Goal: Information Seeking & Learning: Check status

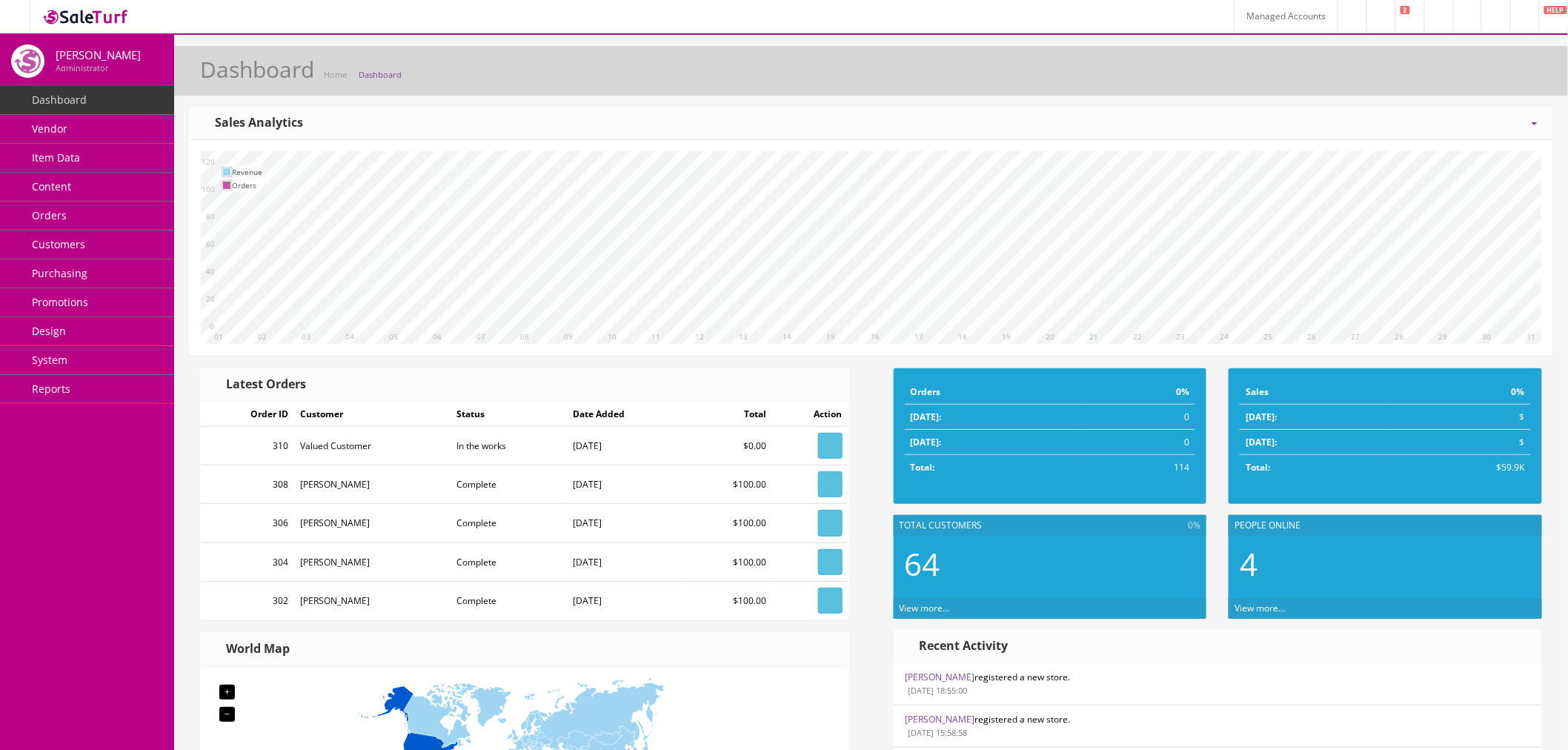
click at [94, 165] on link "Item Data" at bounding box center [87, 158] width 174 height 29
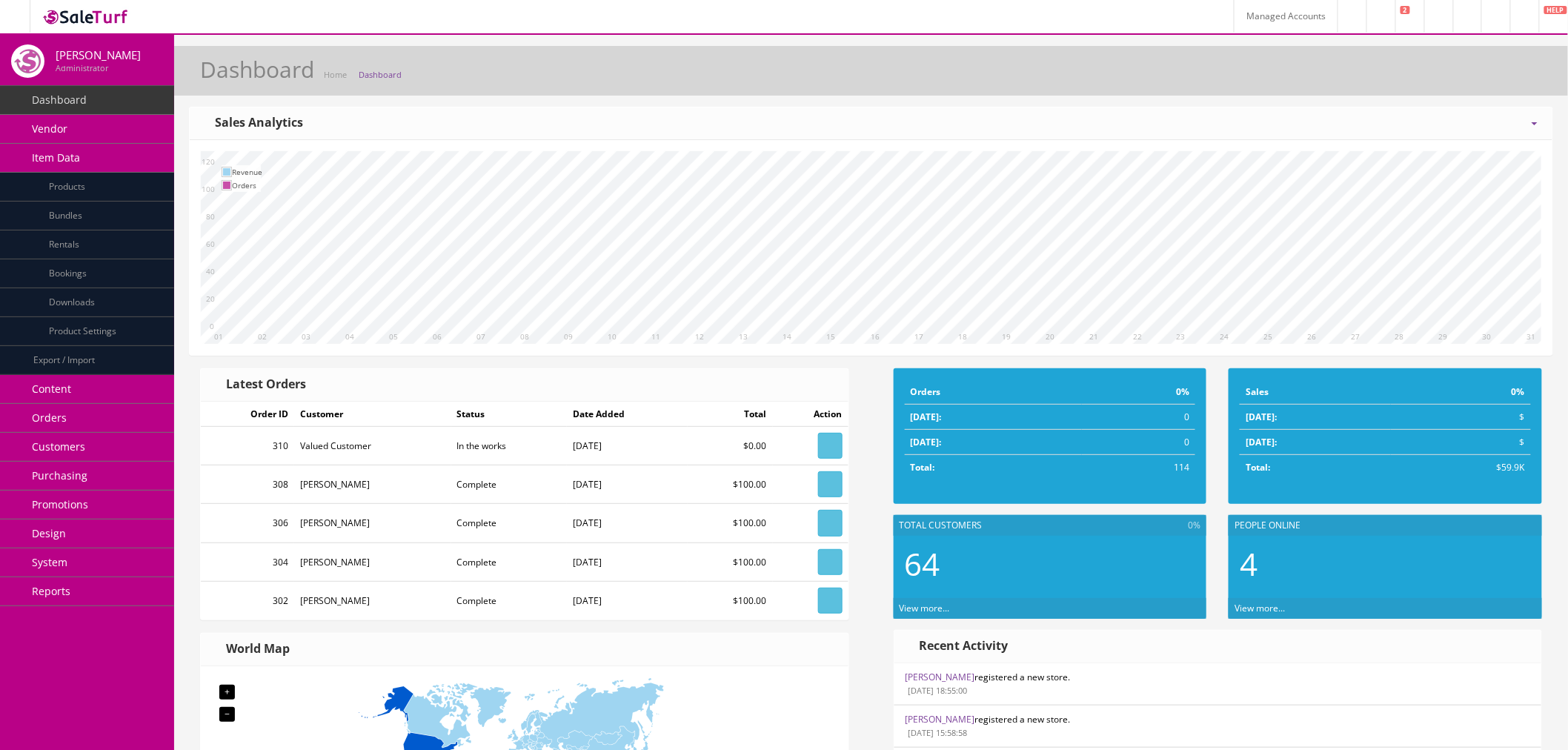
click at [122, 191] on link "Products" at bounding box center [87, 187] width 174 height 29
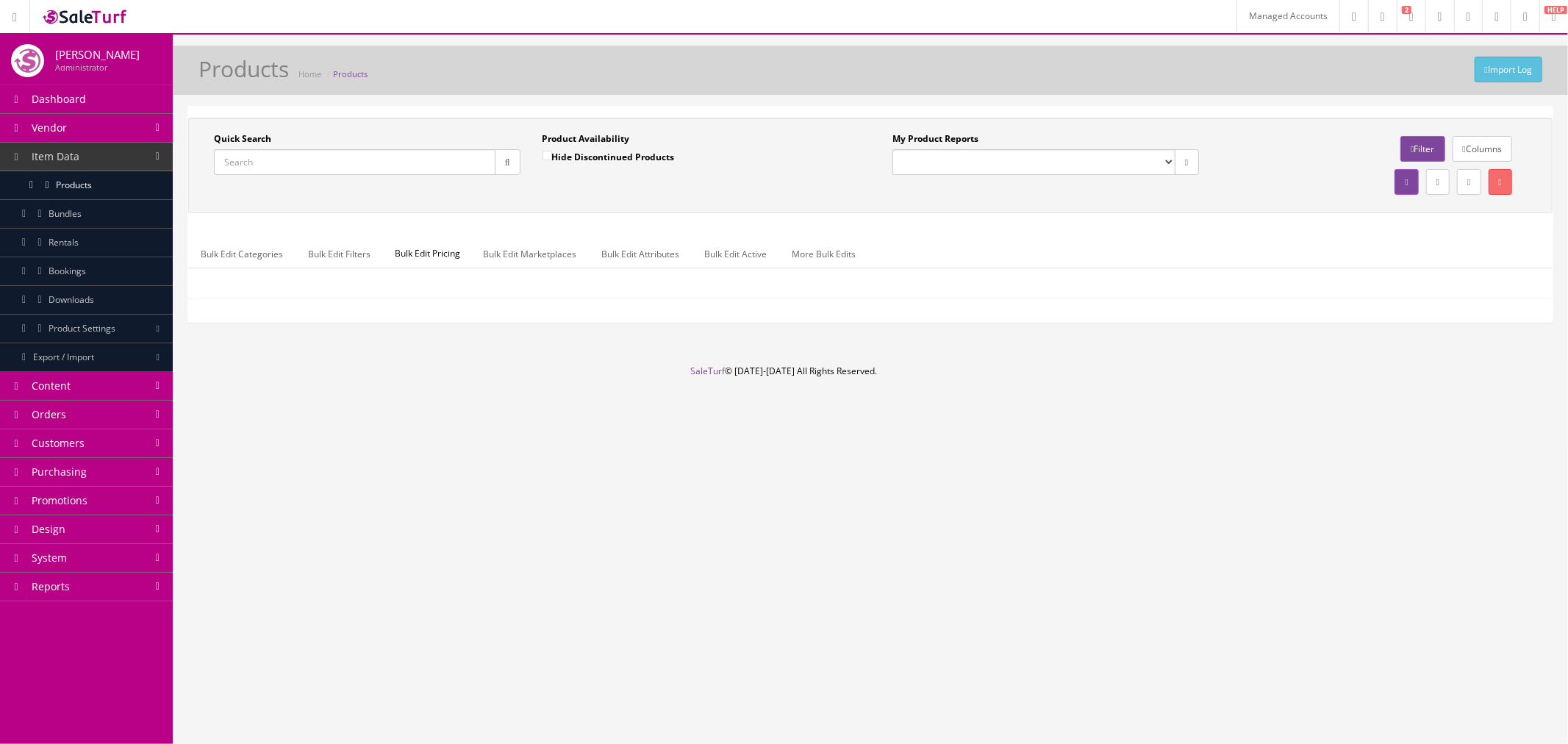
click at [1236, 19] on link "Managed Accounts" at bounding box center [1288, 16] width 103 height 32
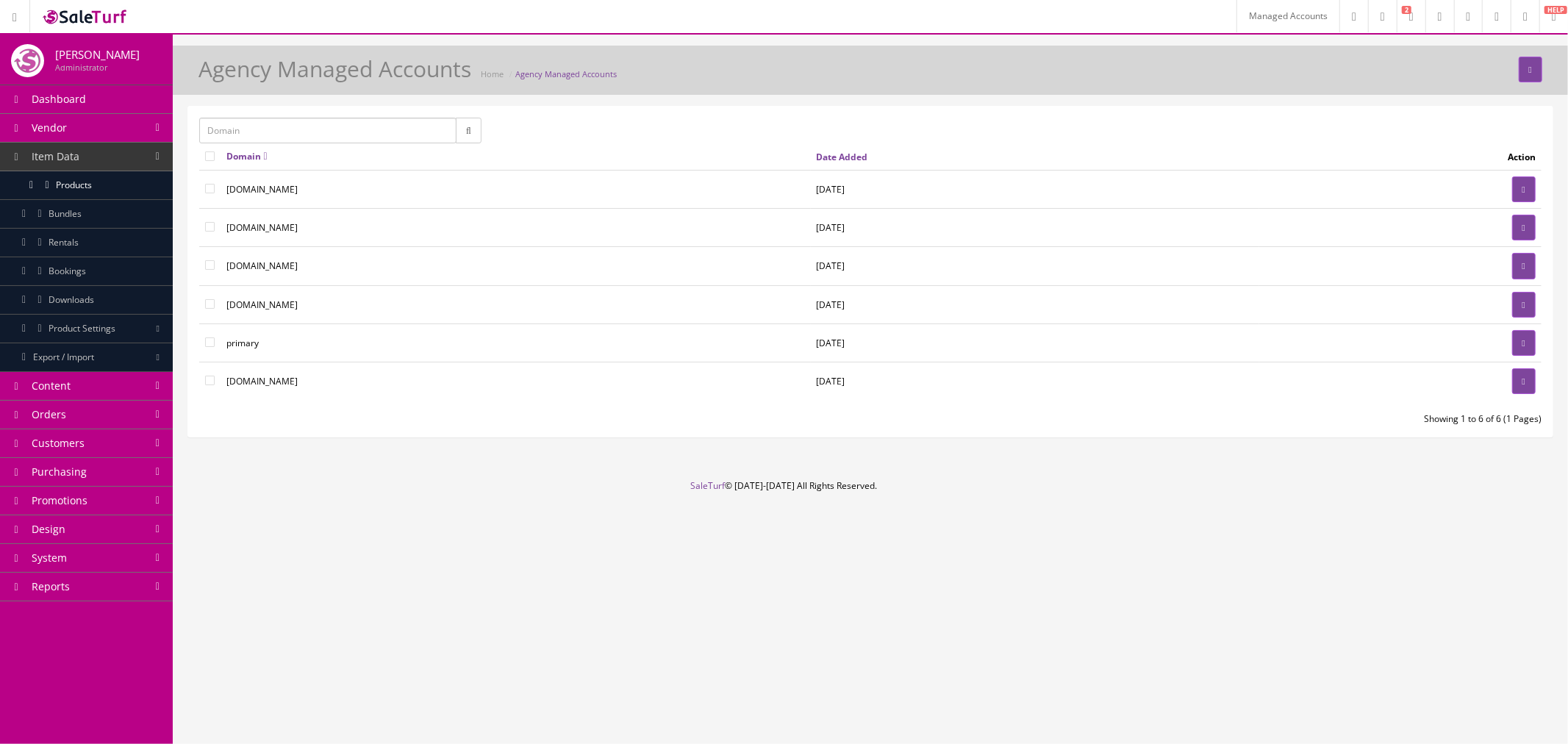
click at [89, 179] on span "Products" at bounding box center [73, 185] width 36 height 13
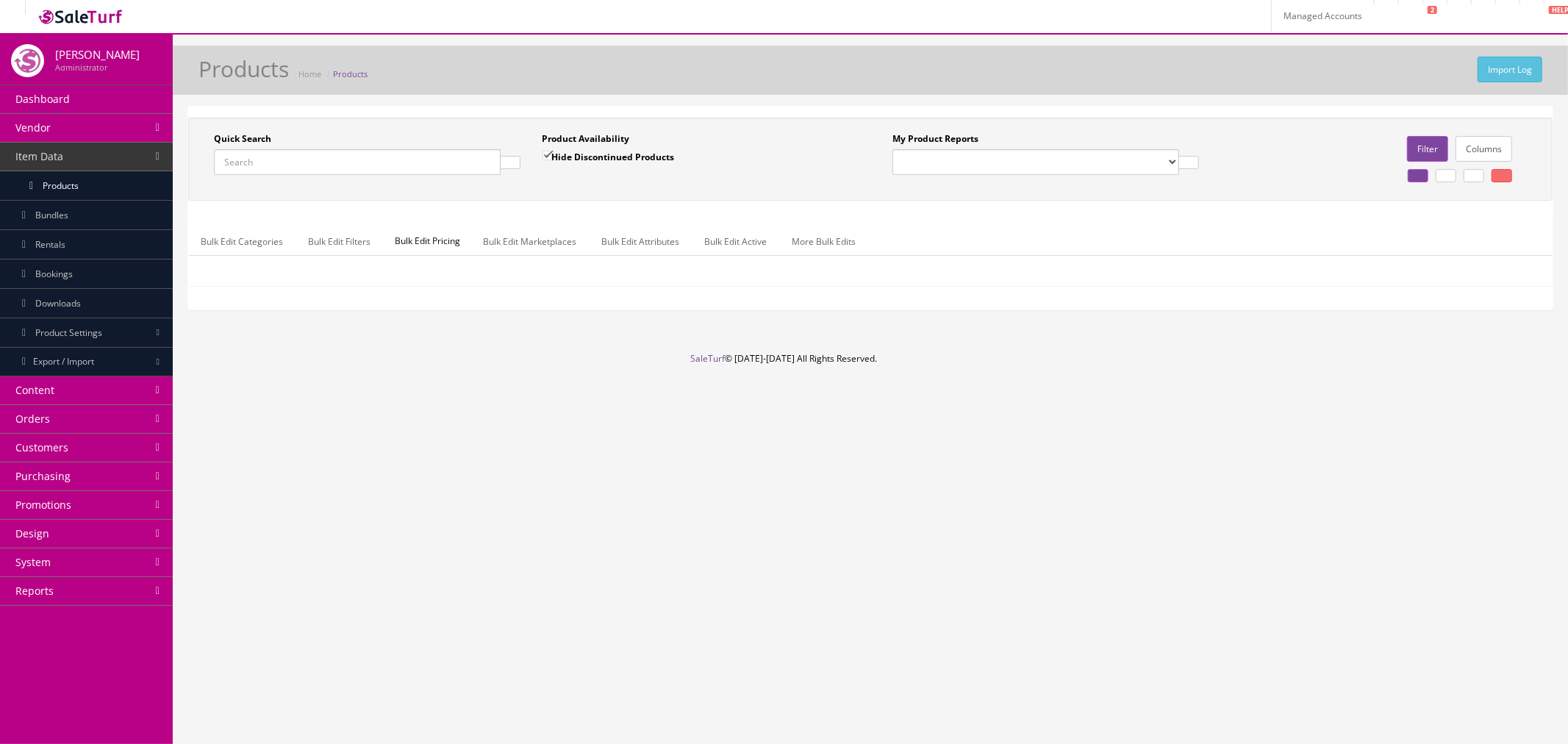
click at [1271, 9] on link "Managed Accounts" at bounding box center [1322, 16] width 103 height 32
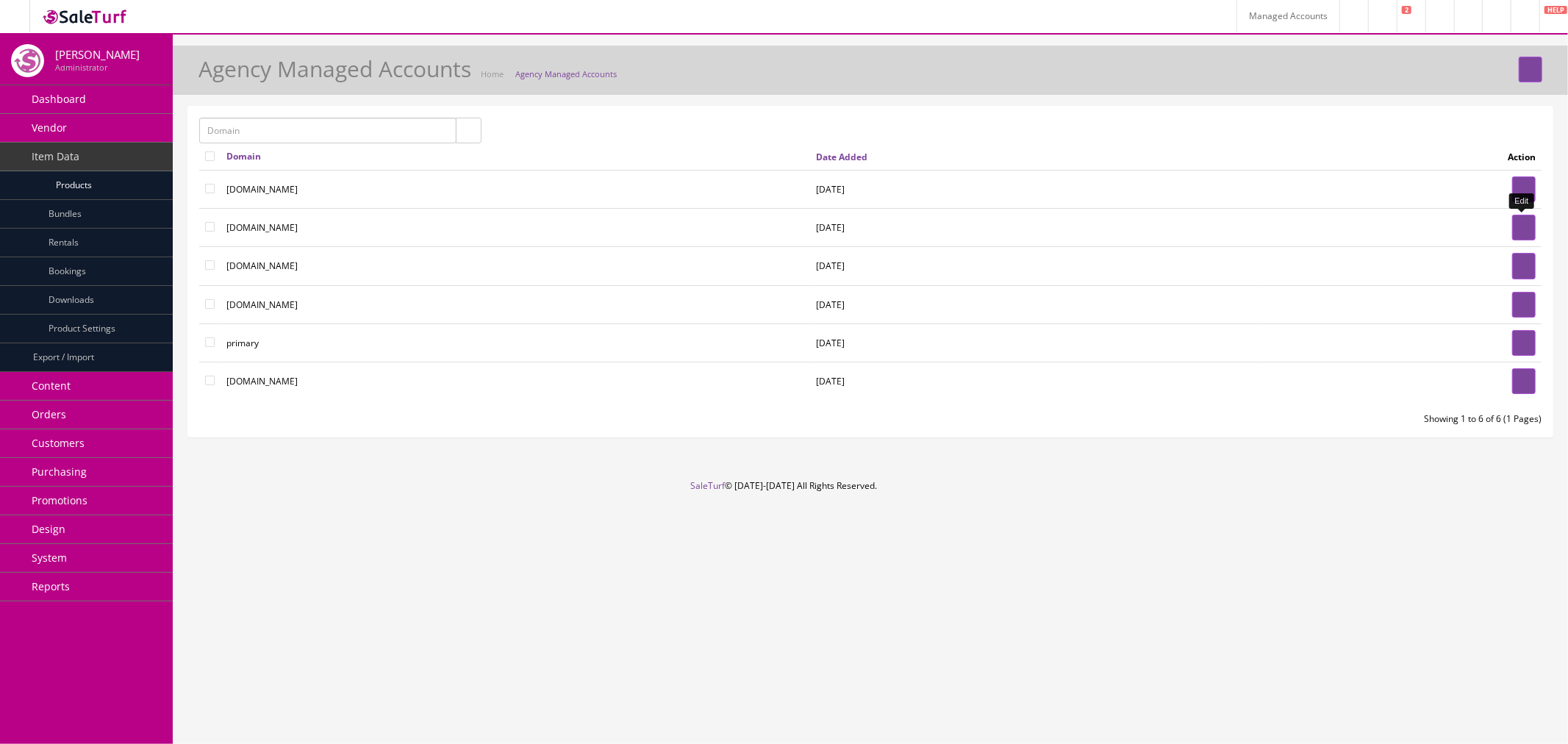
click at [1513, 233] on link at bounding box center [1524, 227] width 24 height 25
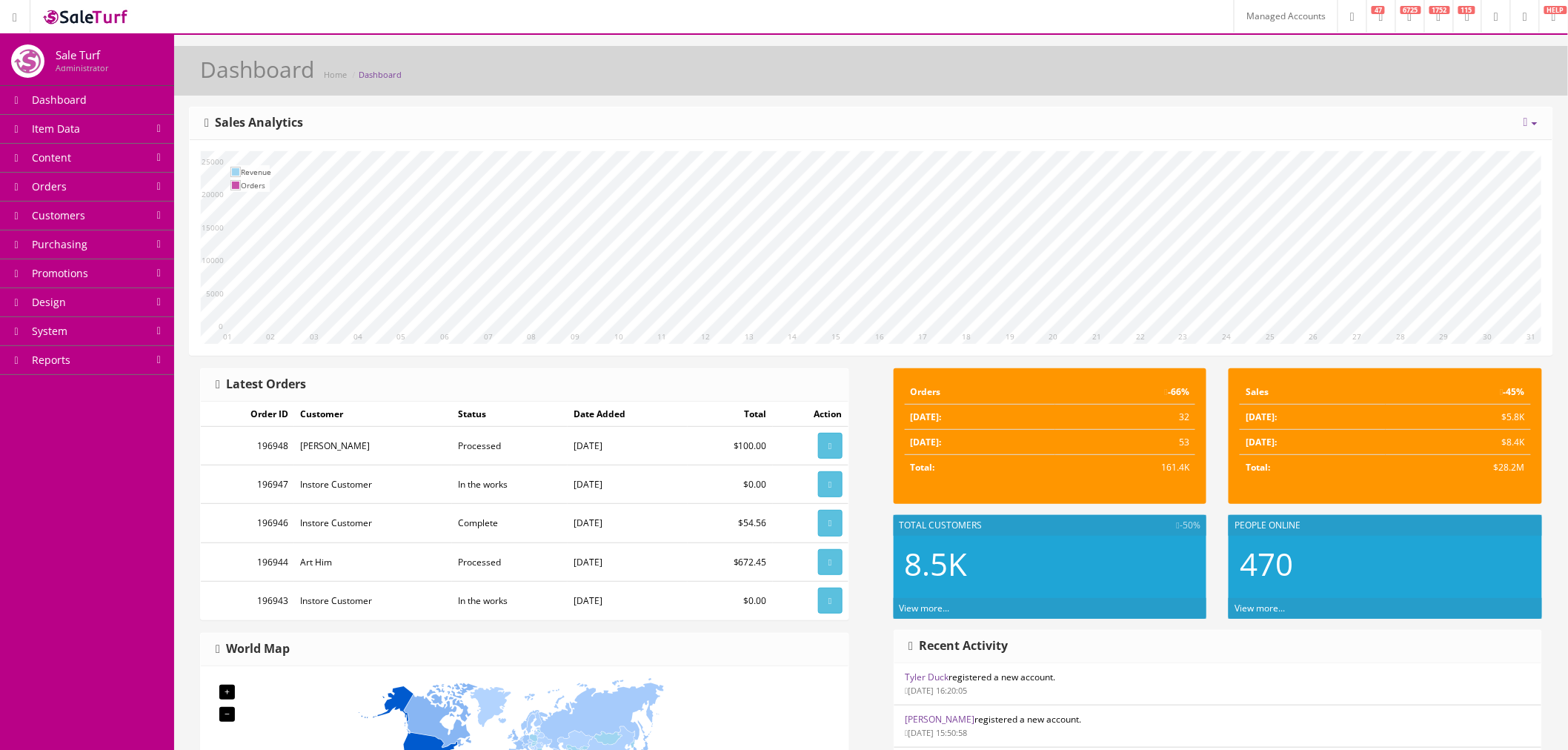
click at [65, 123] on span "Item Data" at bounding box center [55, 128] width 48 height 14
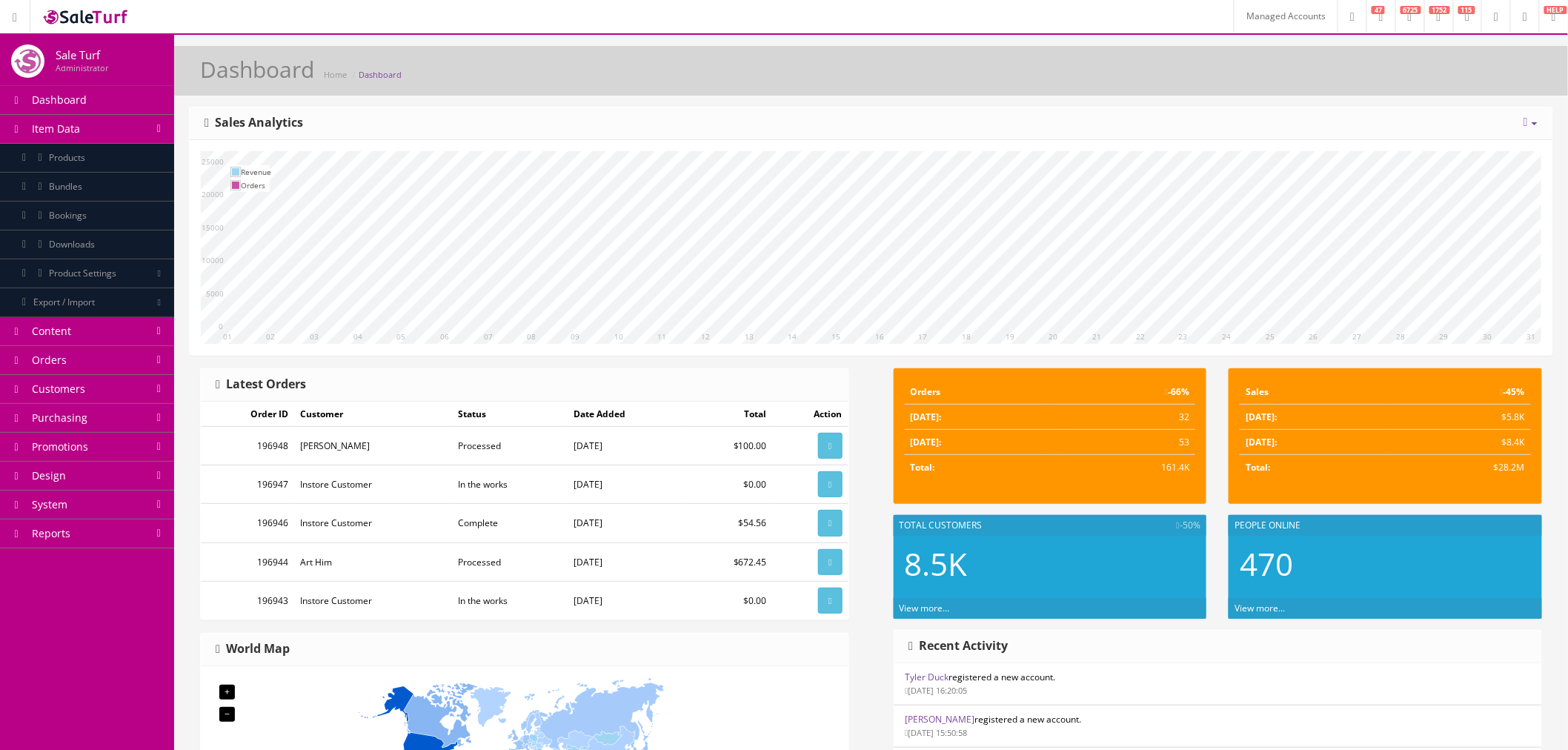
click at [85, 158] on span "Products" at bounding box center [66, 157] width 37 height 13
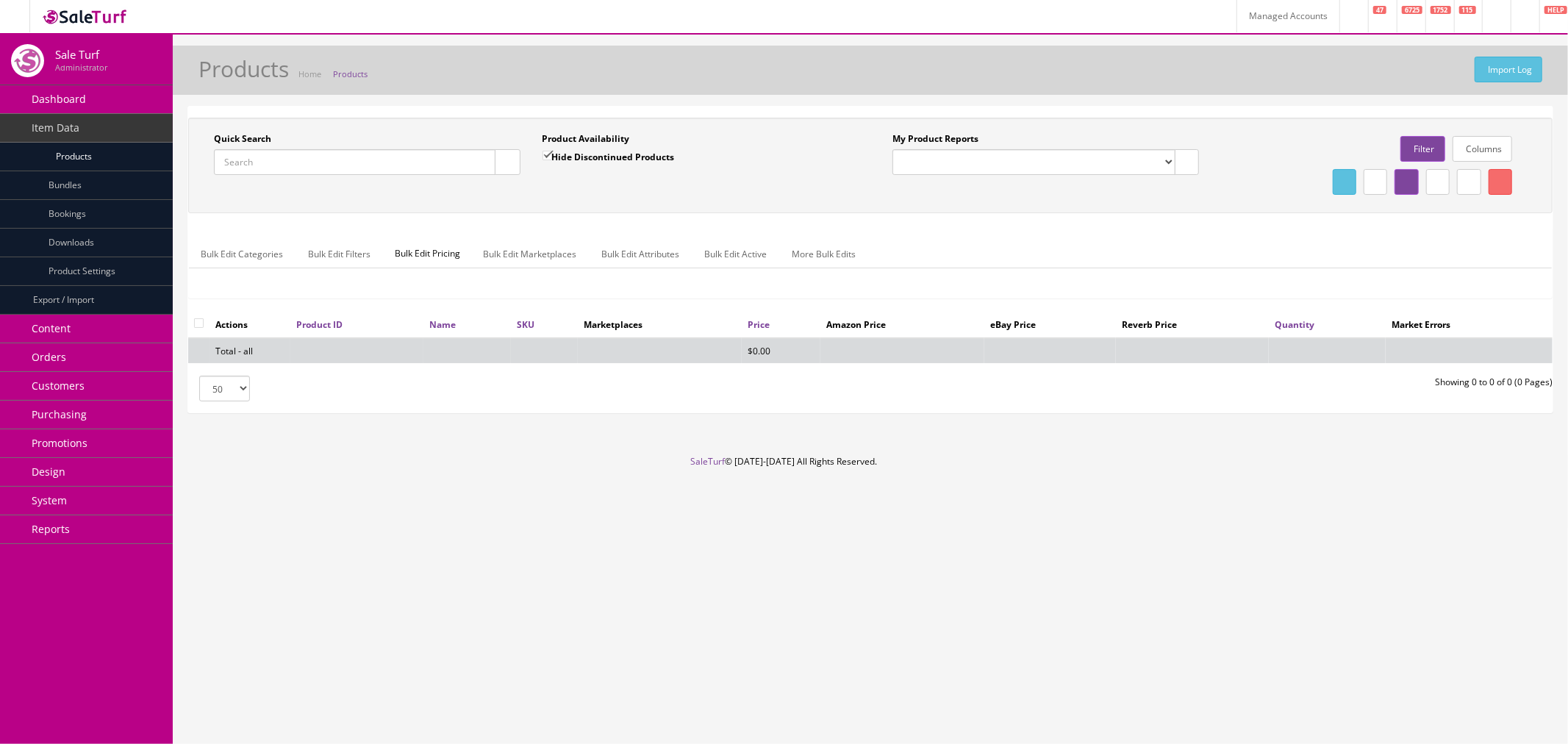
click at [519, 158] on button "button" at bounding box center [507, 162] width 25 height 25
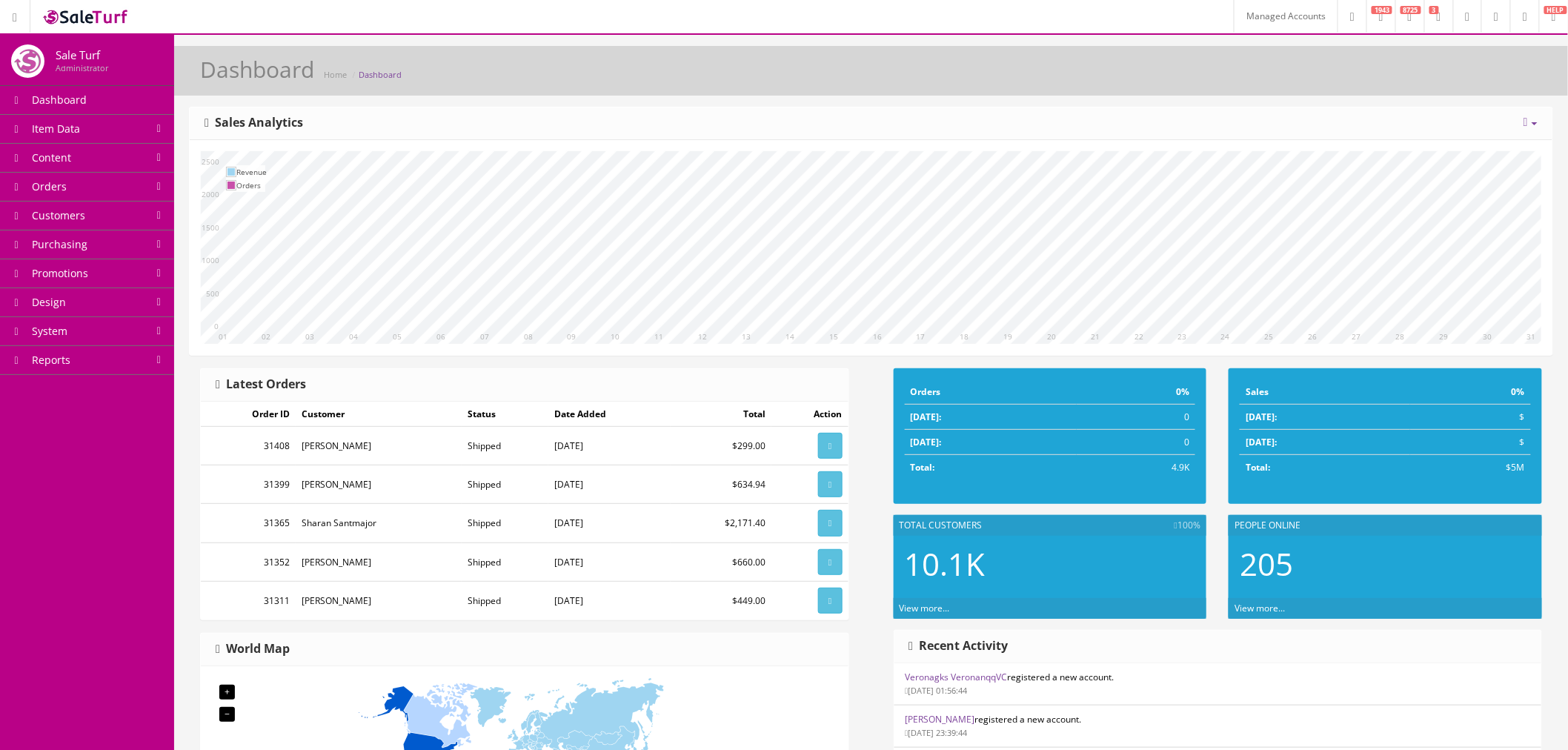
click at [97, 176] on link "Orders" at bounding box center [87, 187] width 174 height 29
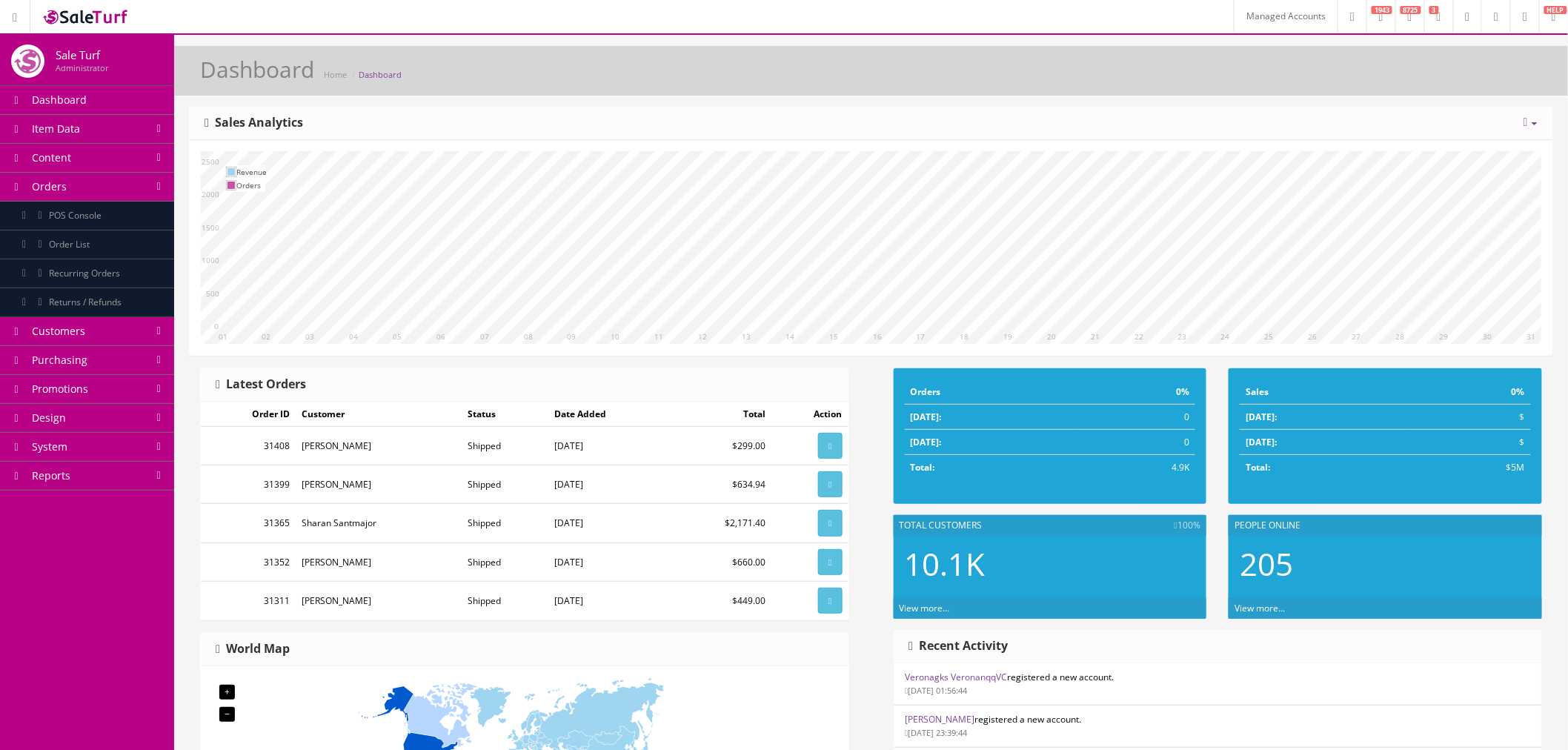
click at [132, 242] on link "Order List" at bounding box center [87, 245] width 174 height 29
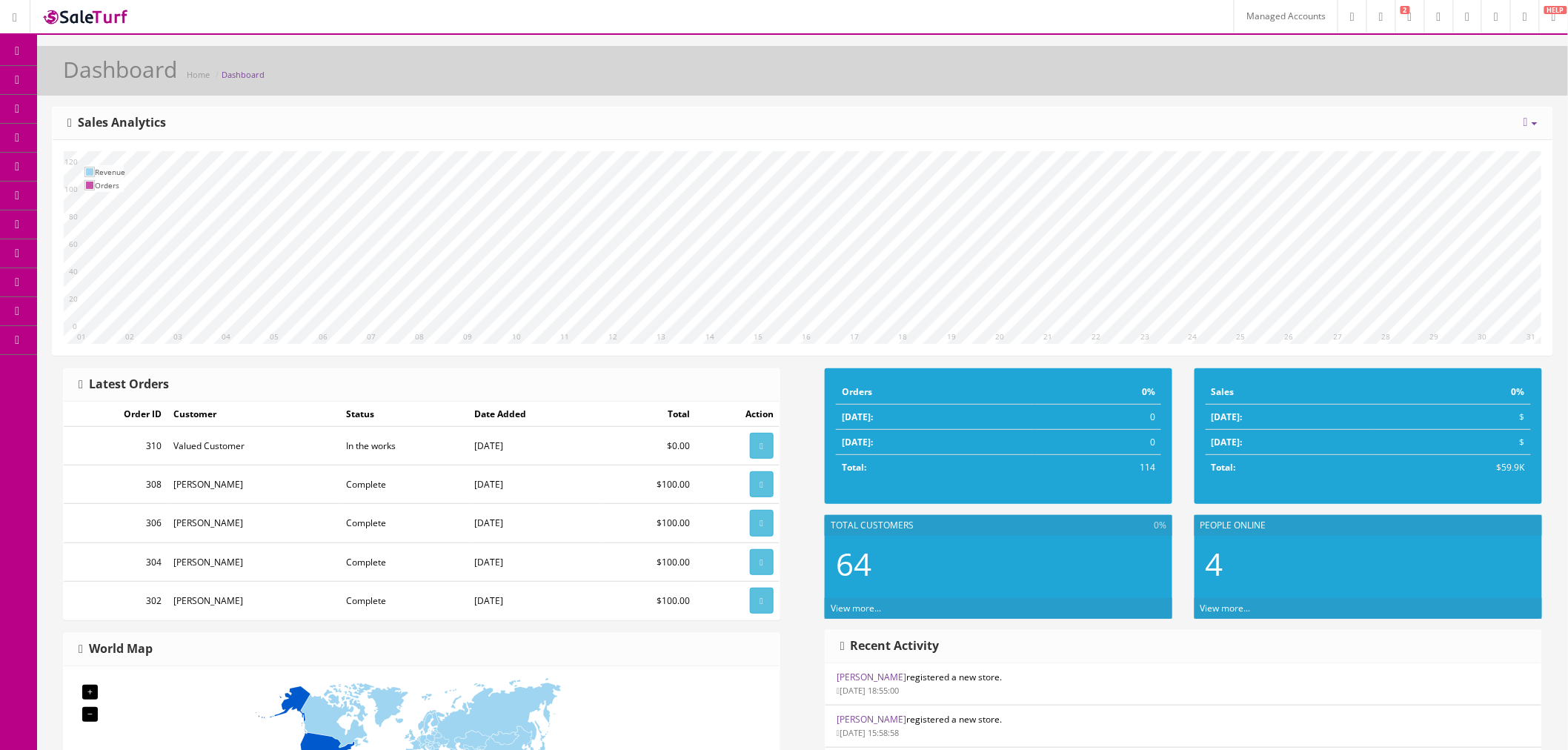
click at [1257, 20] on link "Managed Accounts" at bounding box center [1286, 16] width 104 height 32
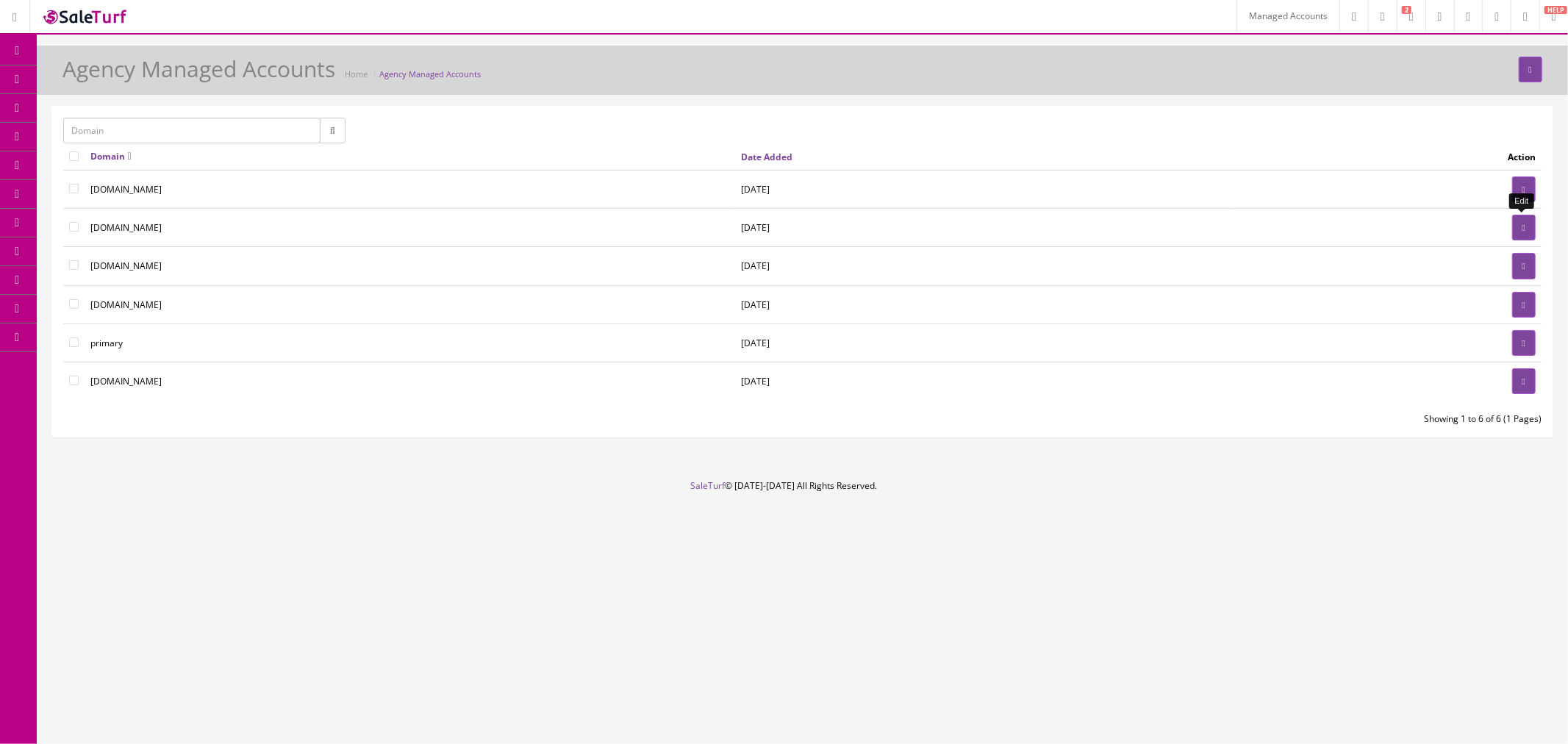
click at [1522, 228] on icon at bounding box center [1523, 228] width 3 height 8
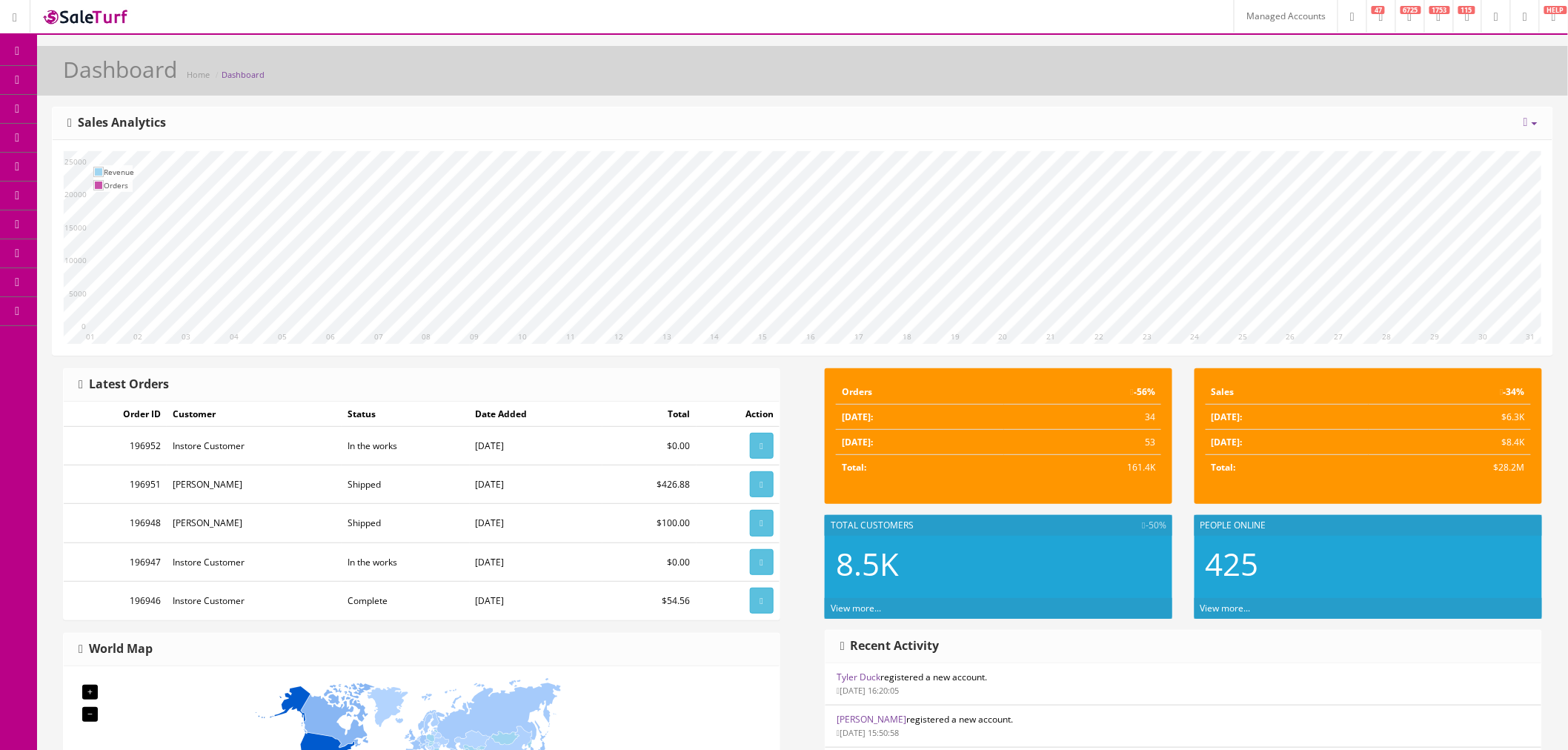
click at [124, 165] on span "Order List" at bounding box center [109, 166] width 41 height 13
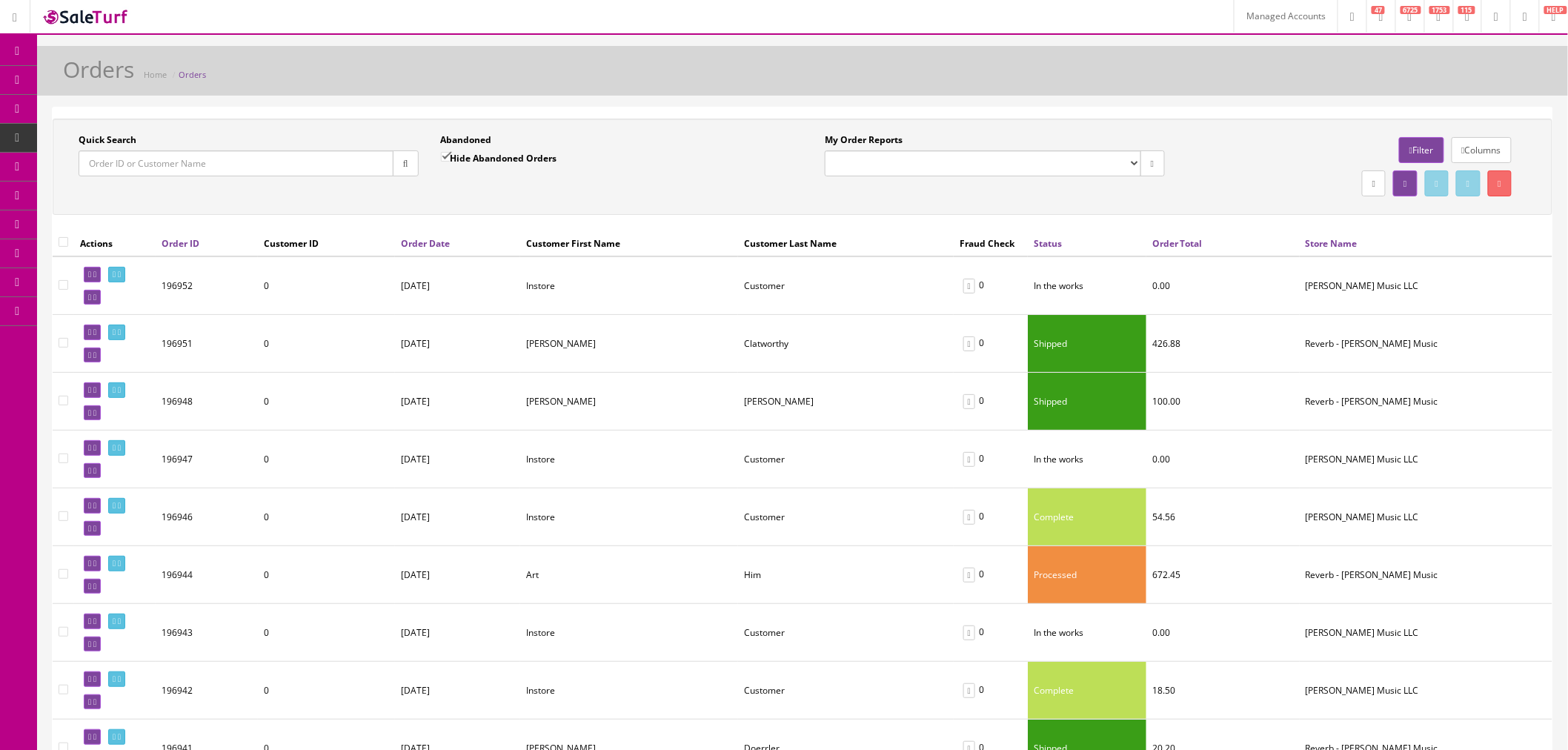
click at [269, 166] on input "Quick Search" at bounding box center [236, 163] width 315 height 26
paste input "196547"
type input "196547"
click at [406, 168] on icon "button" at bounding box center [406, 163] width 5 height 9
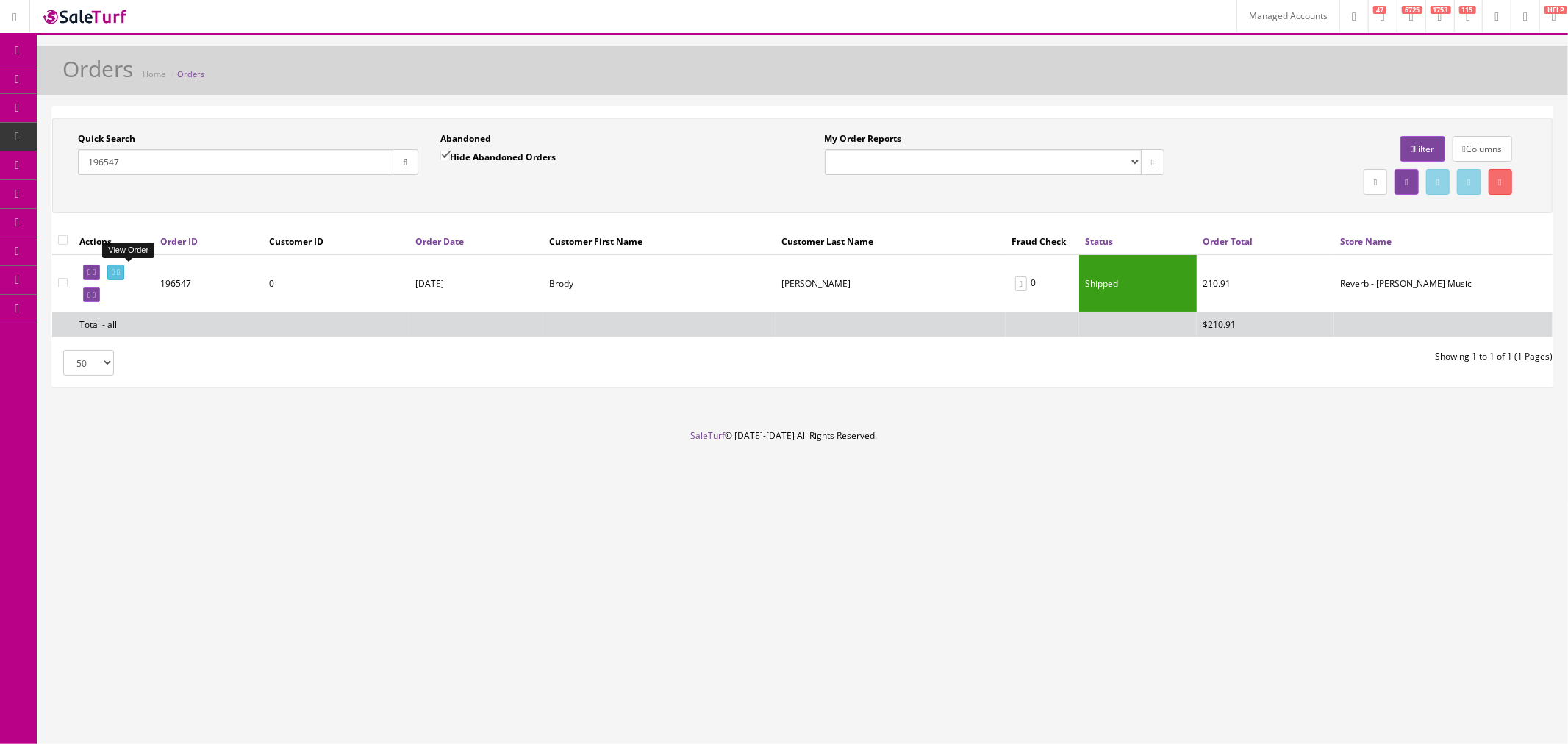
click at [120, 271] on icon at bounding box center [118, 272] width 3 height 8
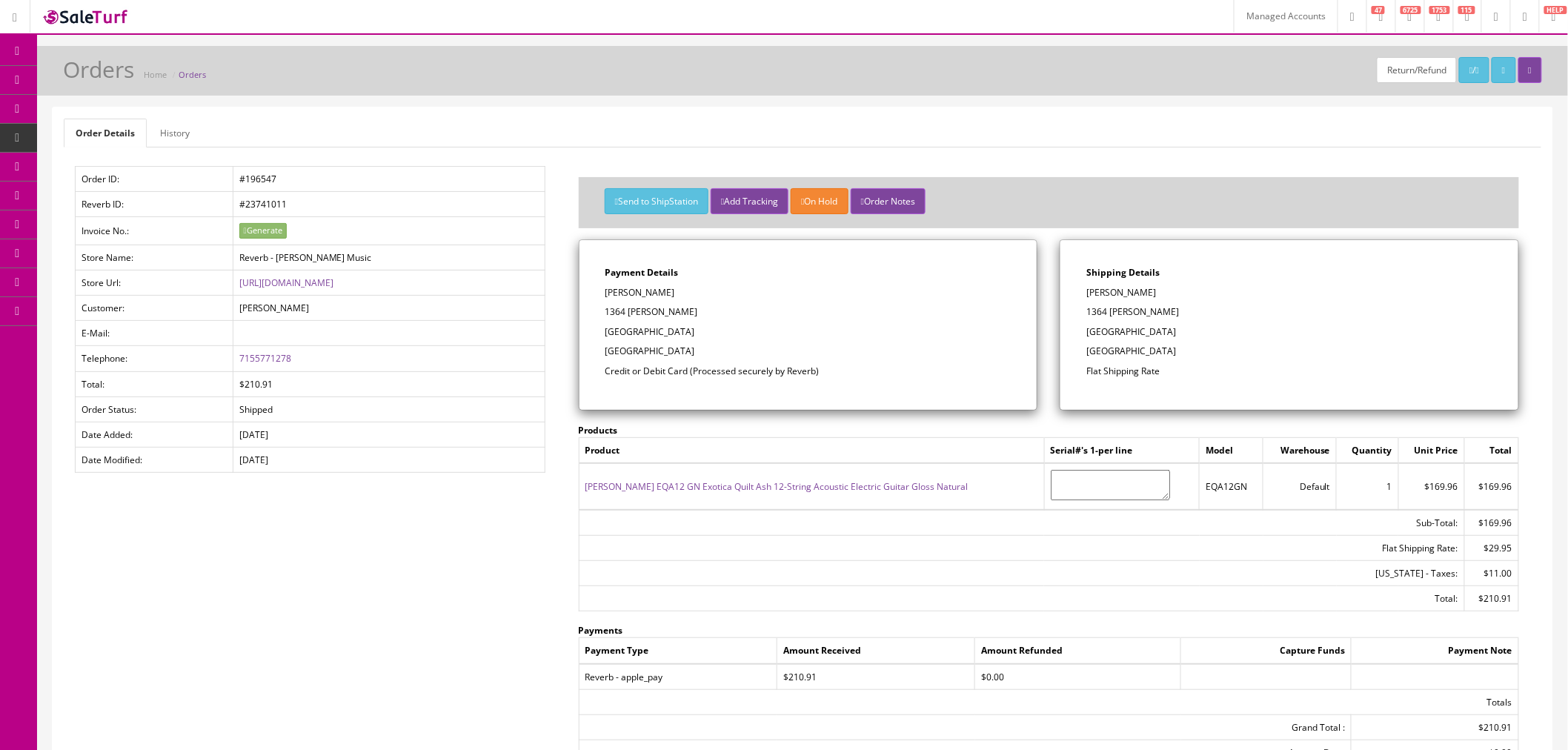
click at [811, 486] on link "[PERSON_NAME] EQA12 GN Exotica Quilt Ash 12-String Acoustic Electric Guitar Glo…" at bounding box center [777, 486] width 383 height 13
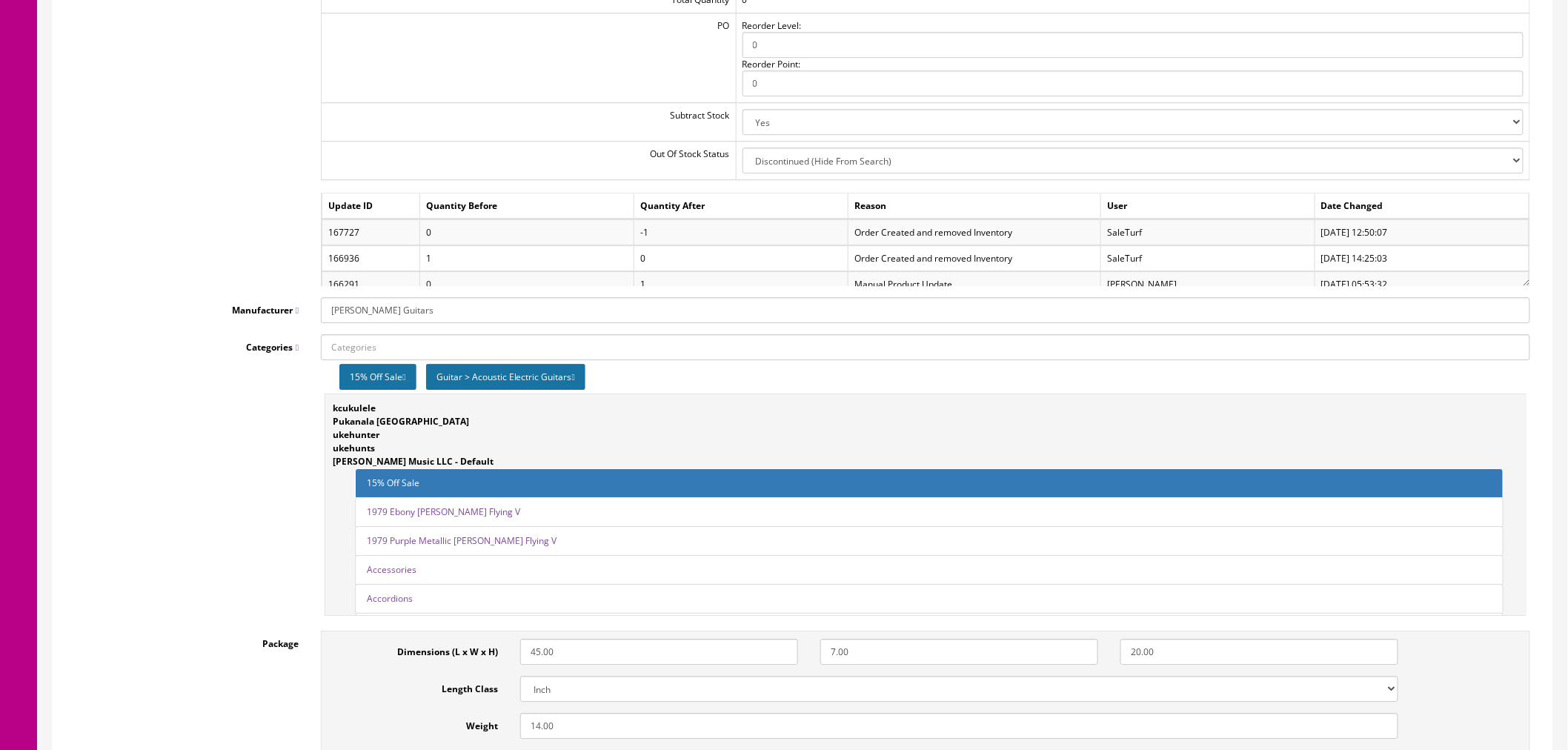
scroll to position [1728, 0]
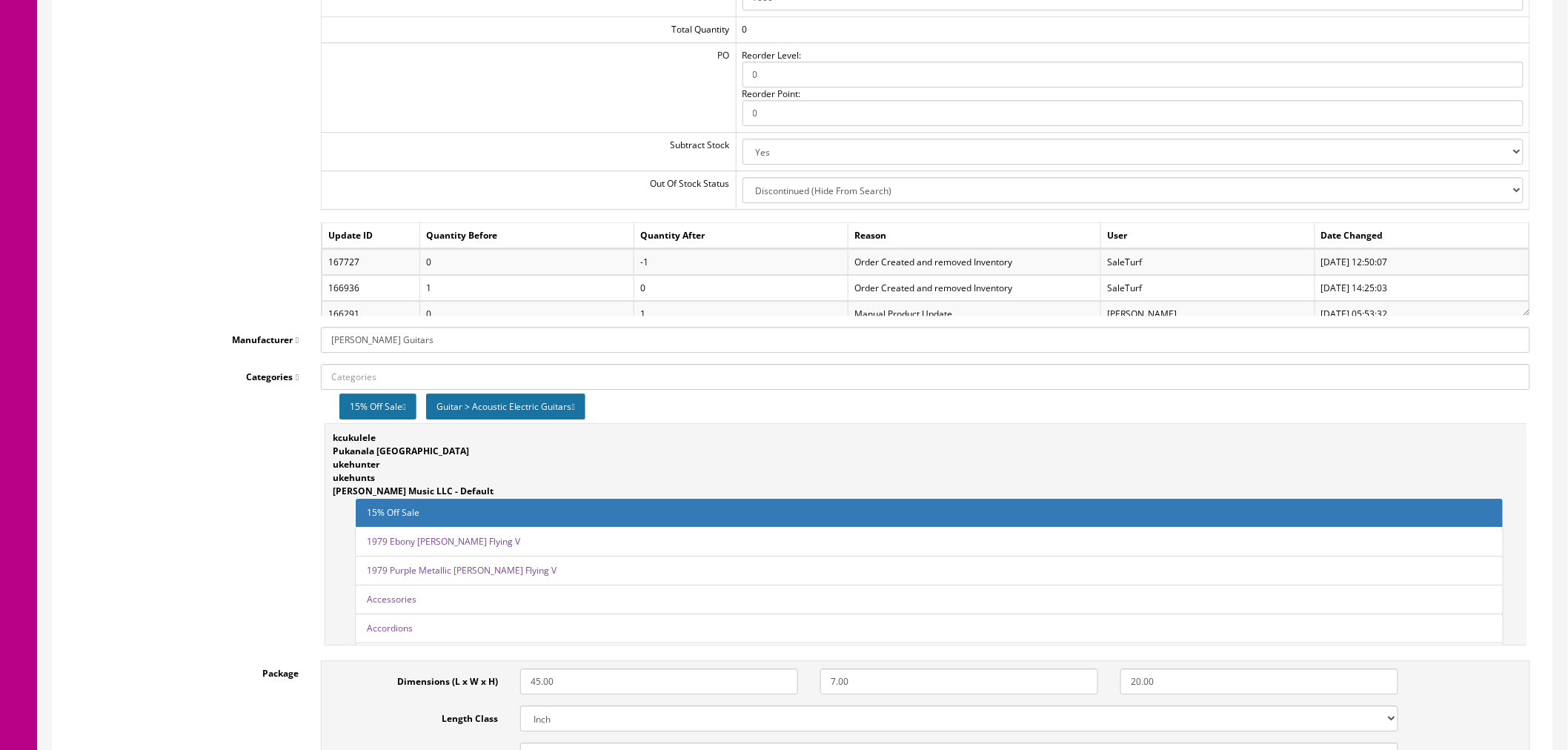
click at [1178, 290] on td "SaleTurf" at bounding box center [1209, 288] width 214 height 26
click at [789, 265] on td "-1" at bounding box center [742, 263] width 214 height 26
click at [781, 281] on td "0" at bounding box center [742, 288] width 214 height 26
click at [935, 291] on td "Order Created and removed Inventory" at bounding box center [975, 288] width 253 height 26
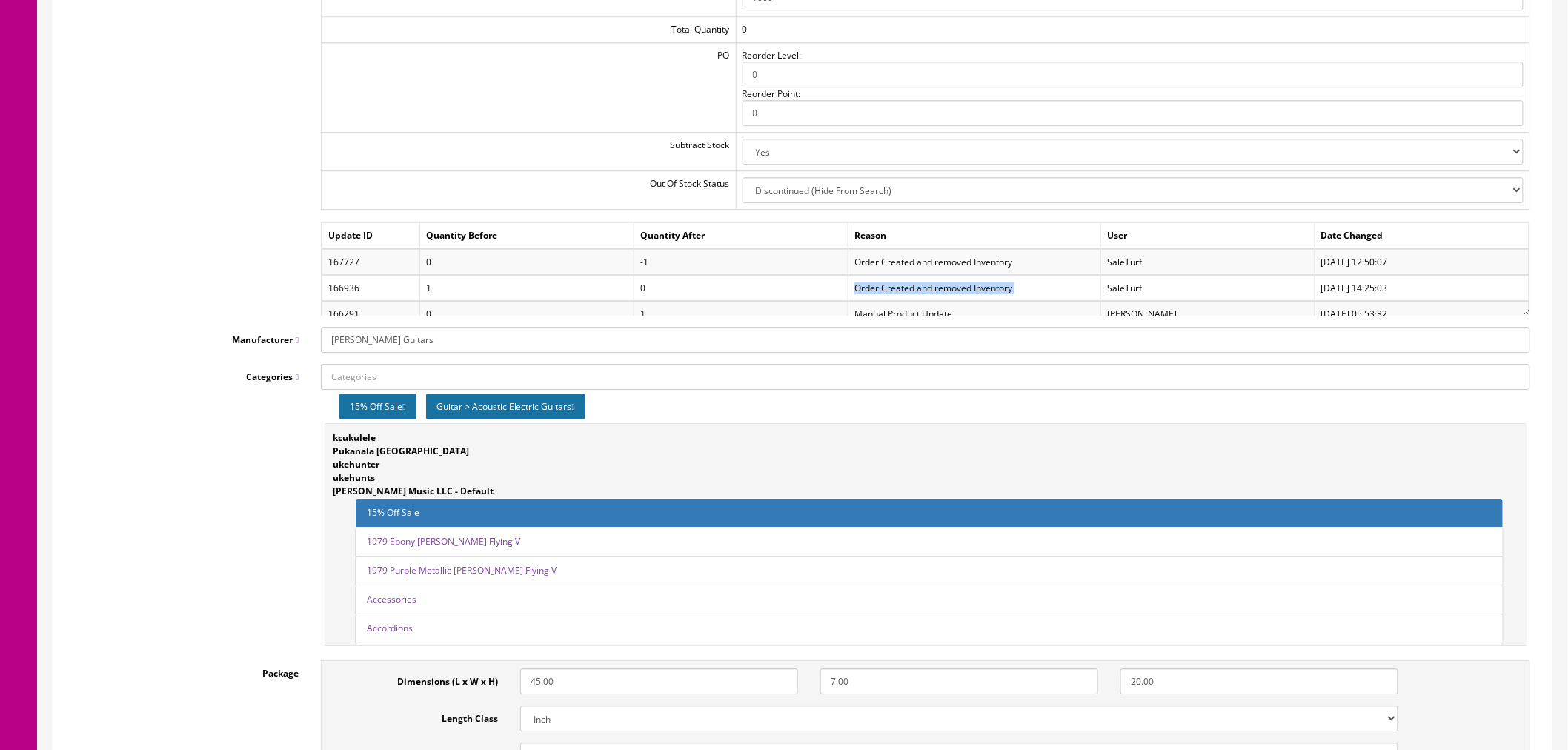
click at [935, 291] on td "Order Created and removed Inventory" at bounding box center [975, 288] width 253 height 26
click at [984, 263] on td "Order Created and removed Inventory" at bounding box center [975, 263] width 253 height 26
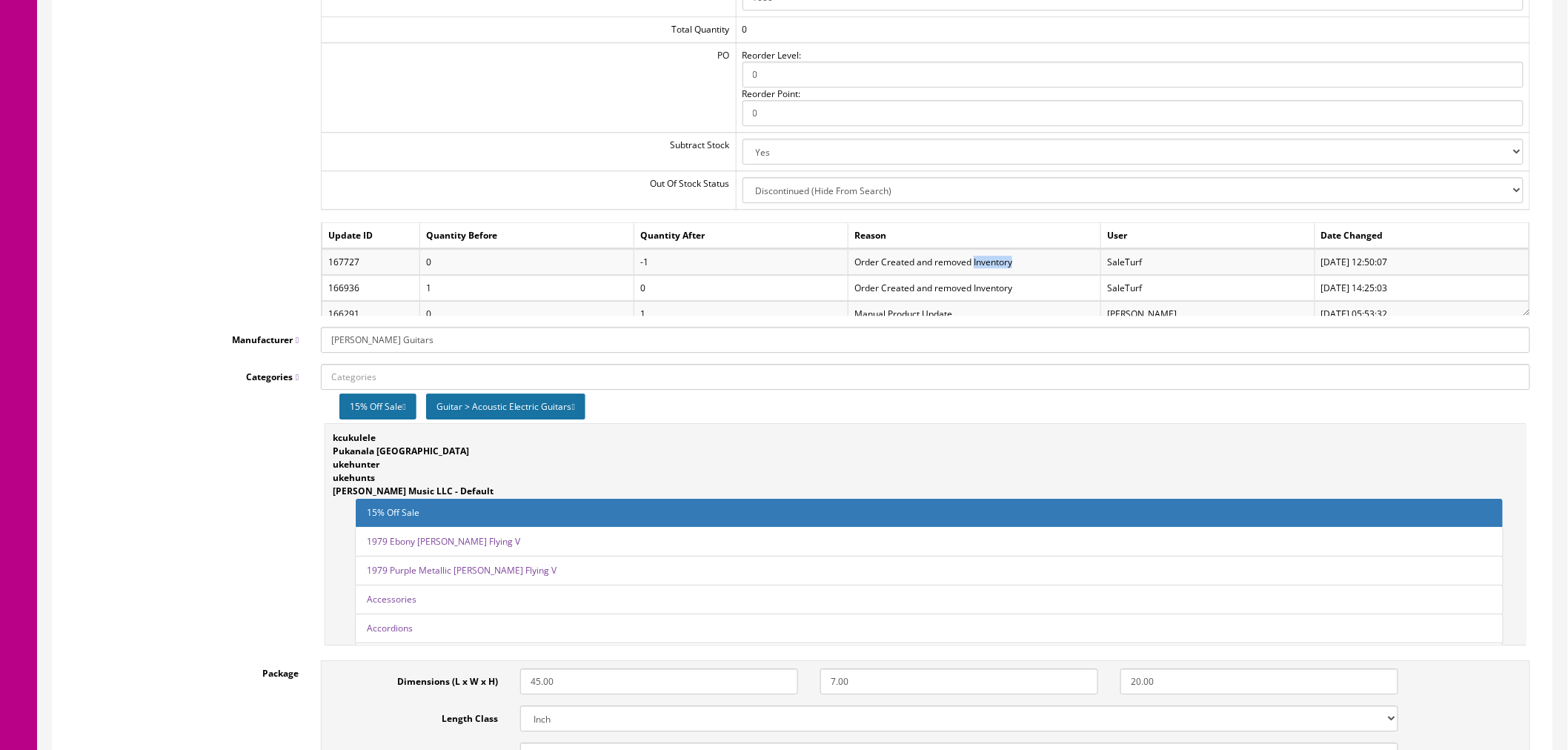
click at [984, 263] on td "Order Created and removed Inventory" at bounding box center [975, 263] width 253 height 26
click at [1366, 264] on td "[DATE] 12:50:07" at bounding box center [1422, 263] width 214 height 26
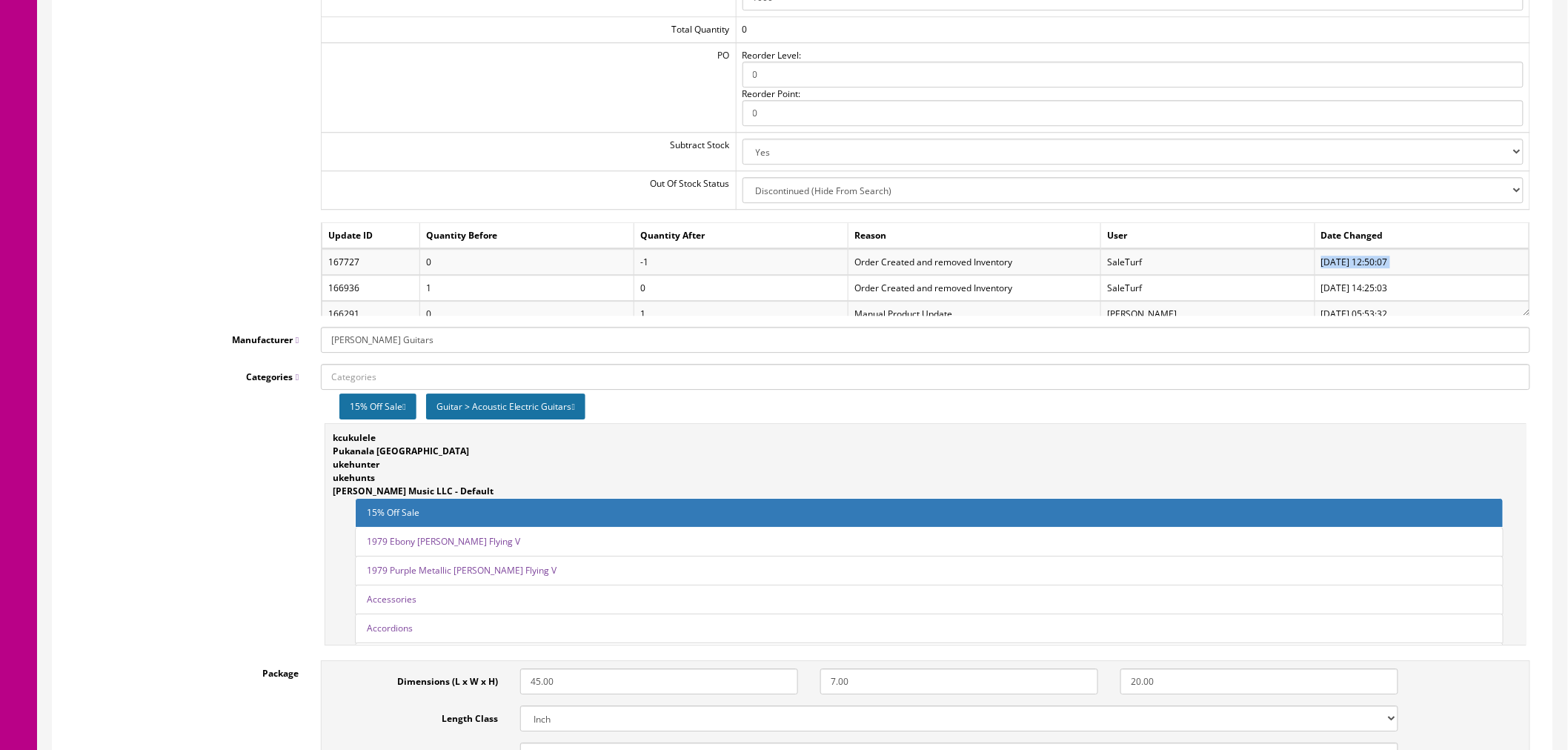
click at [1366, 264] on td "08/21/2025 12:50:07" at bounding box center [1422, 263] width 214 height 26
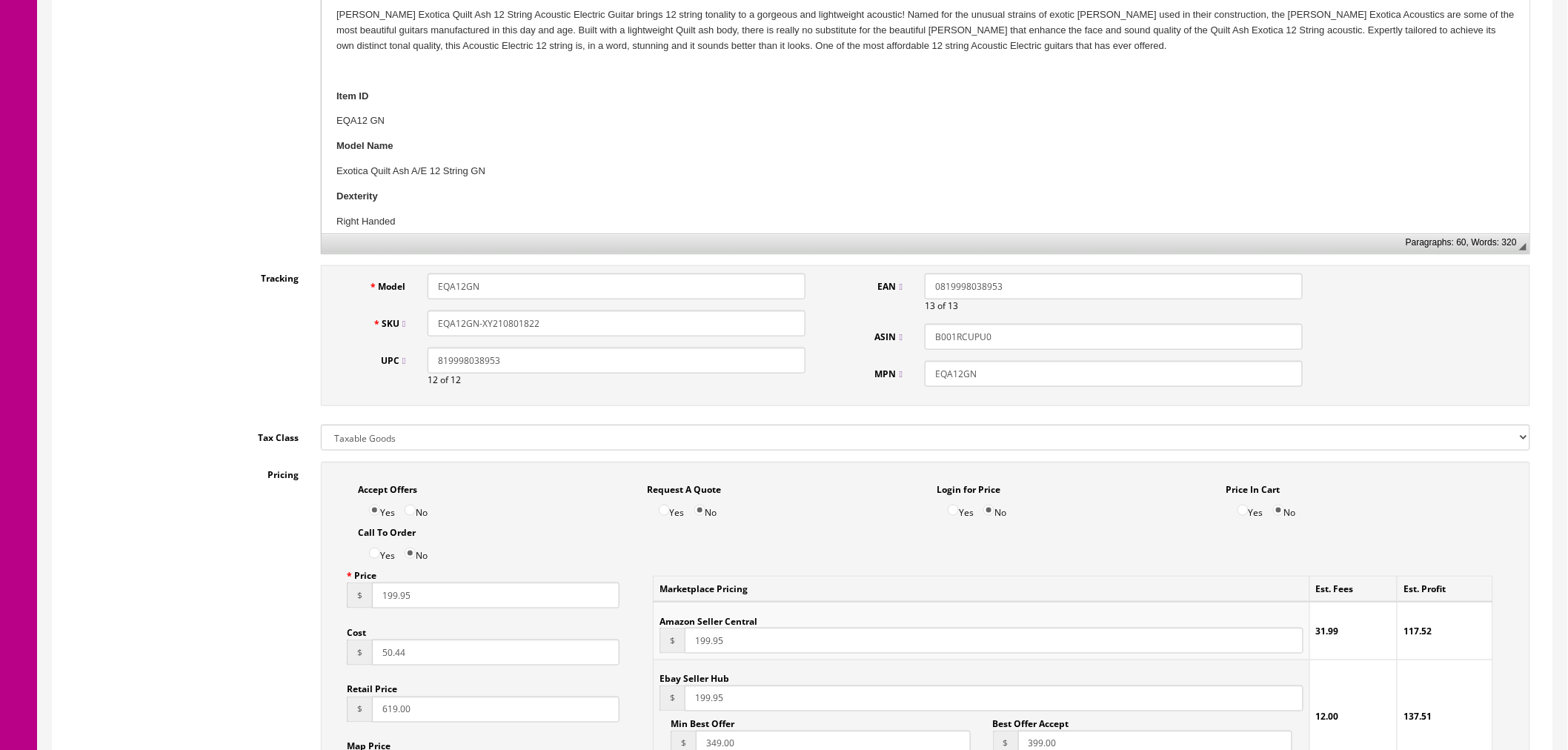
scroll to position [329, 0]
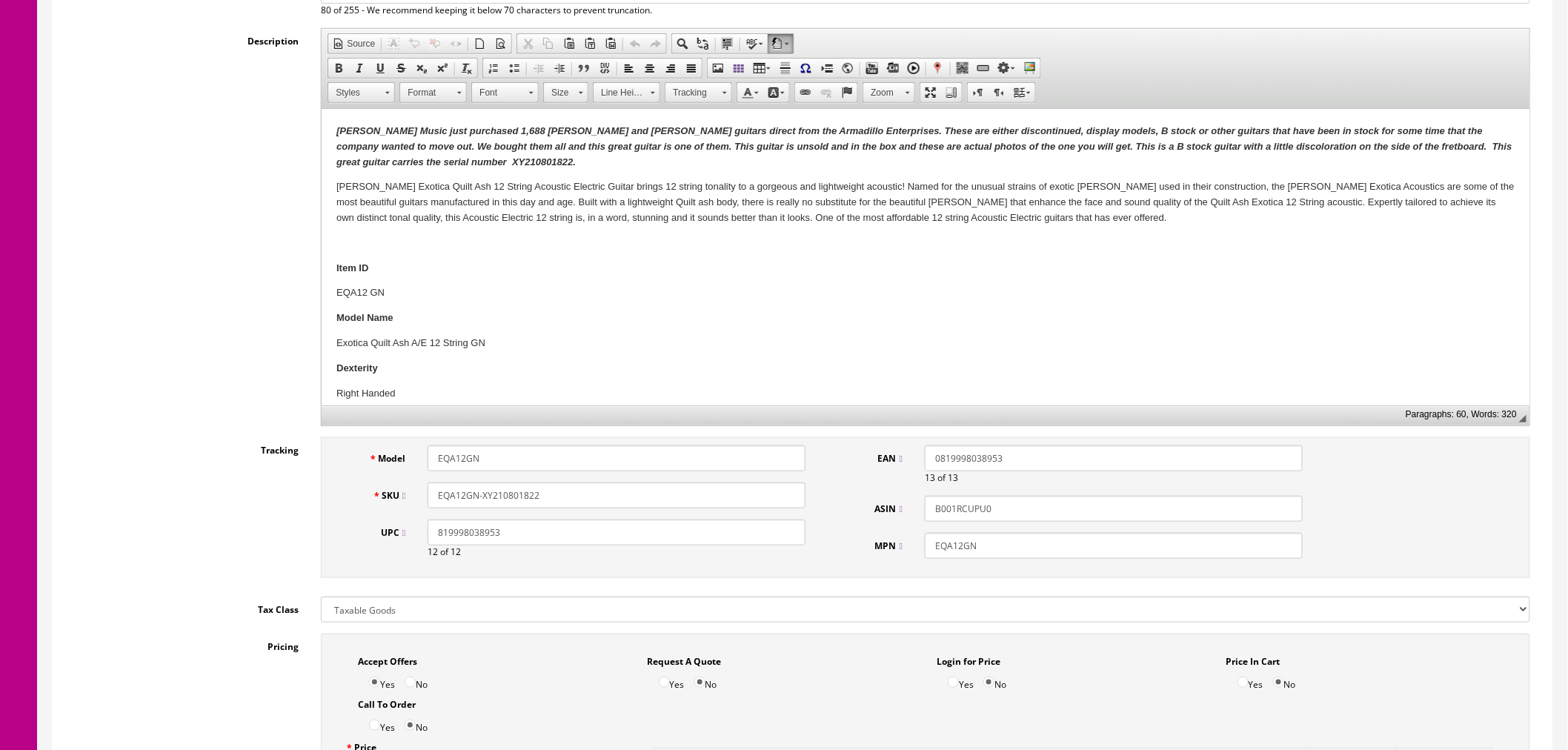
click at [538, 456] on input "EQA12GN" at bounding box center [617, 458] width 378 height 26
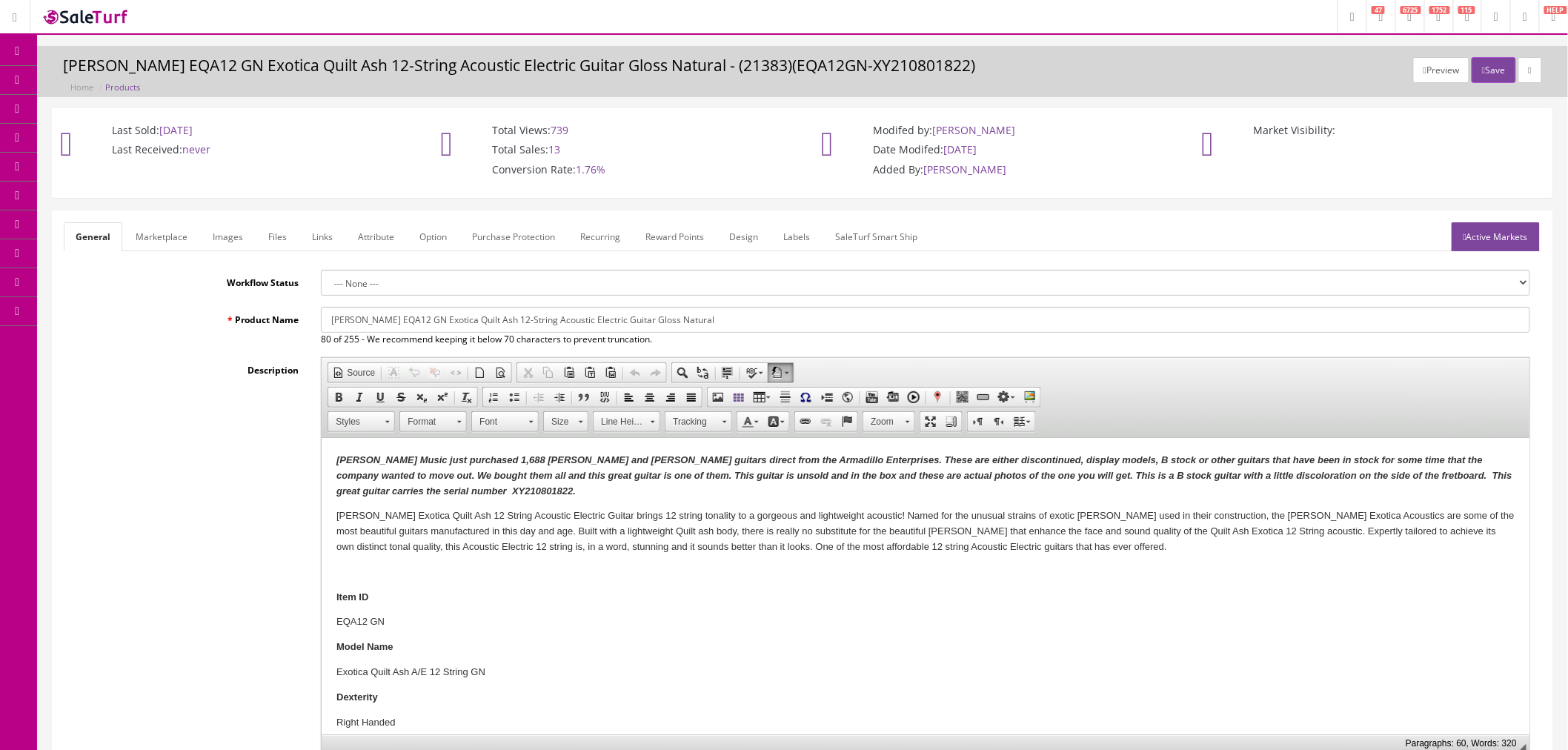
click at [112, 77] on span "Products" at bounding box center [106, 79] width 37 height 13
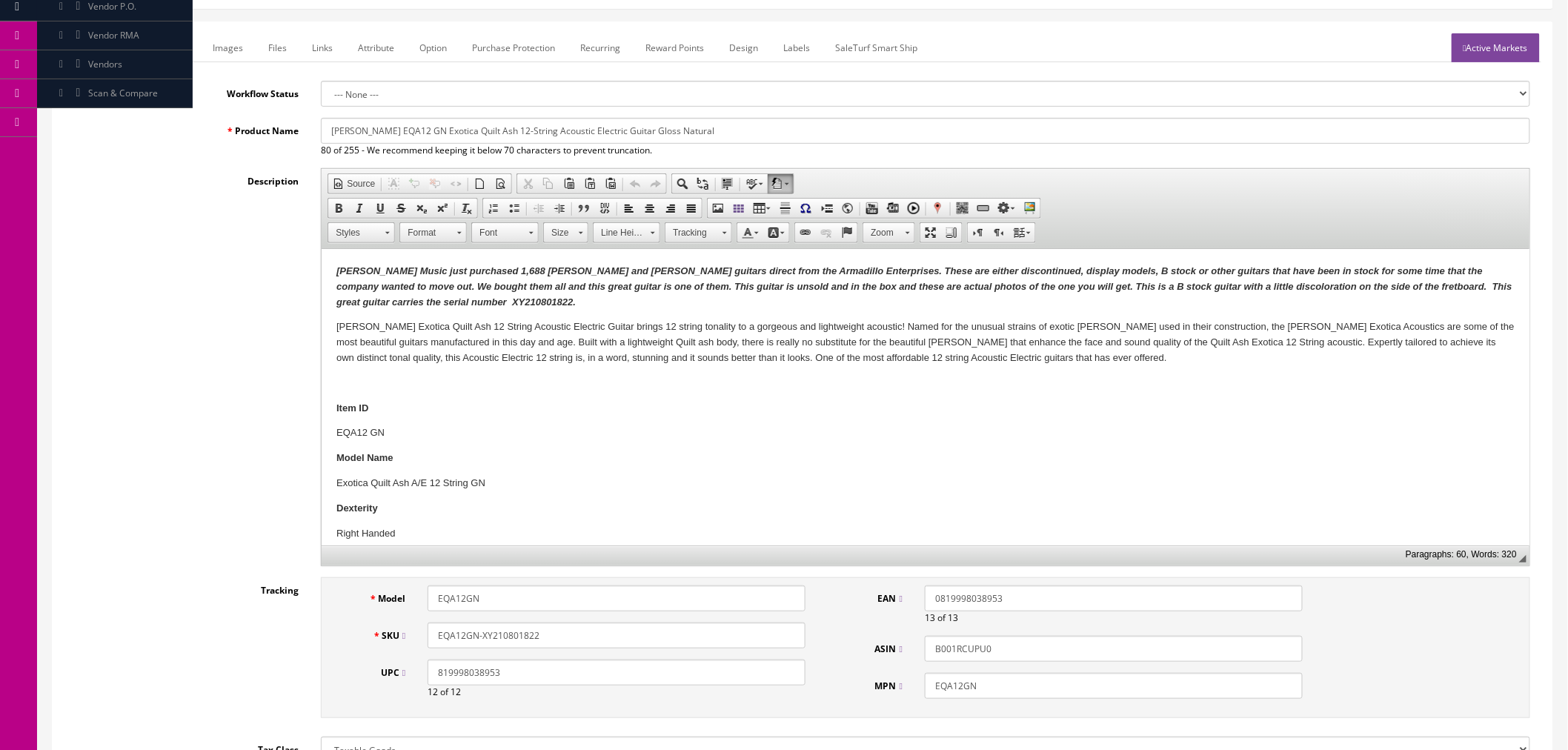
scroll to position [247, 0]
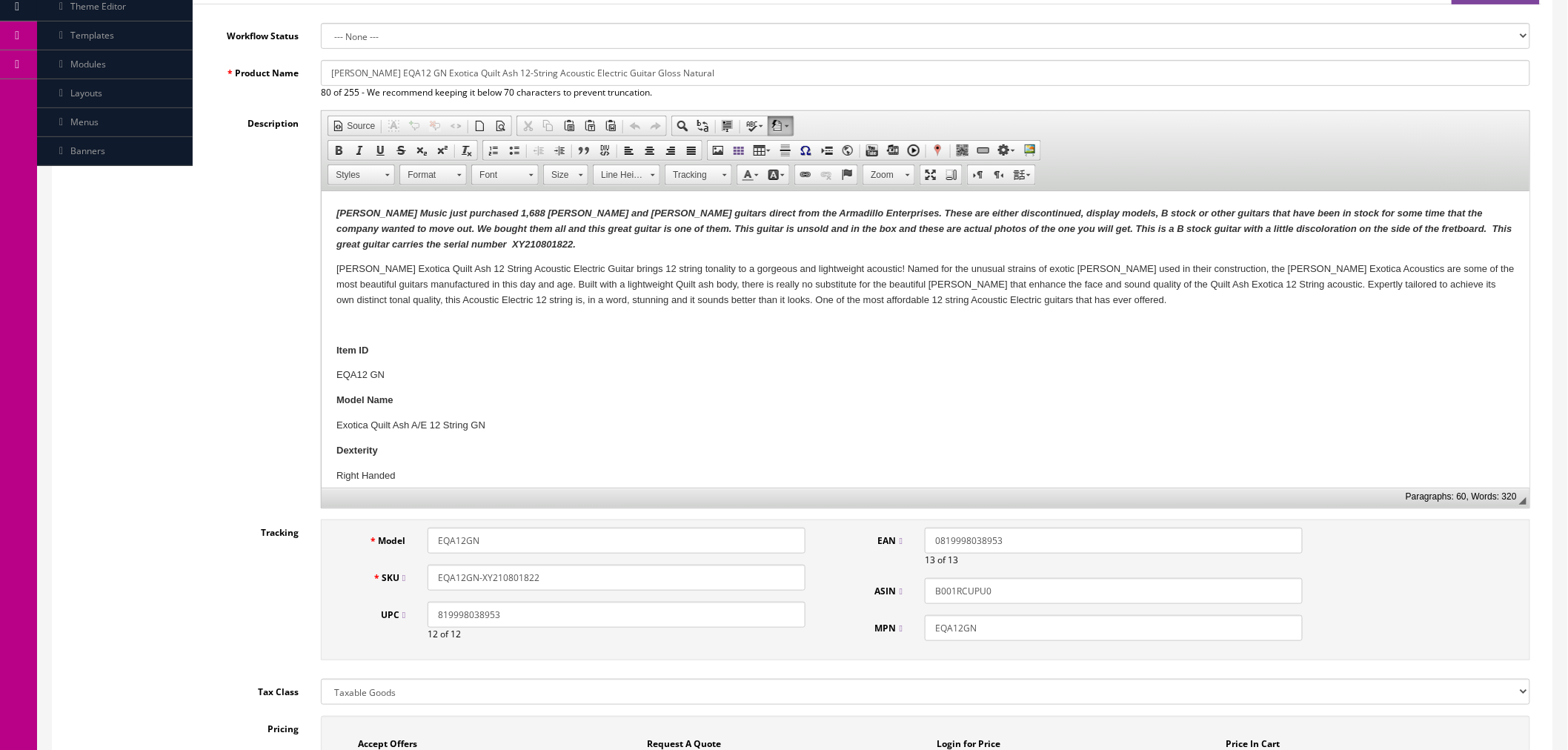
click at [442, 547] on input "EQA12GN" at bounding box center [617, 540] width 378 height 26
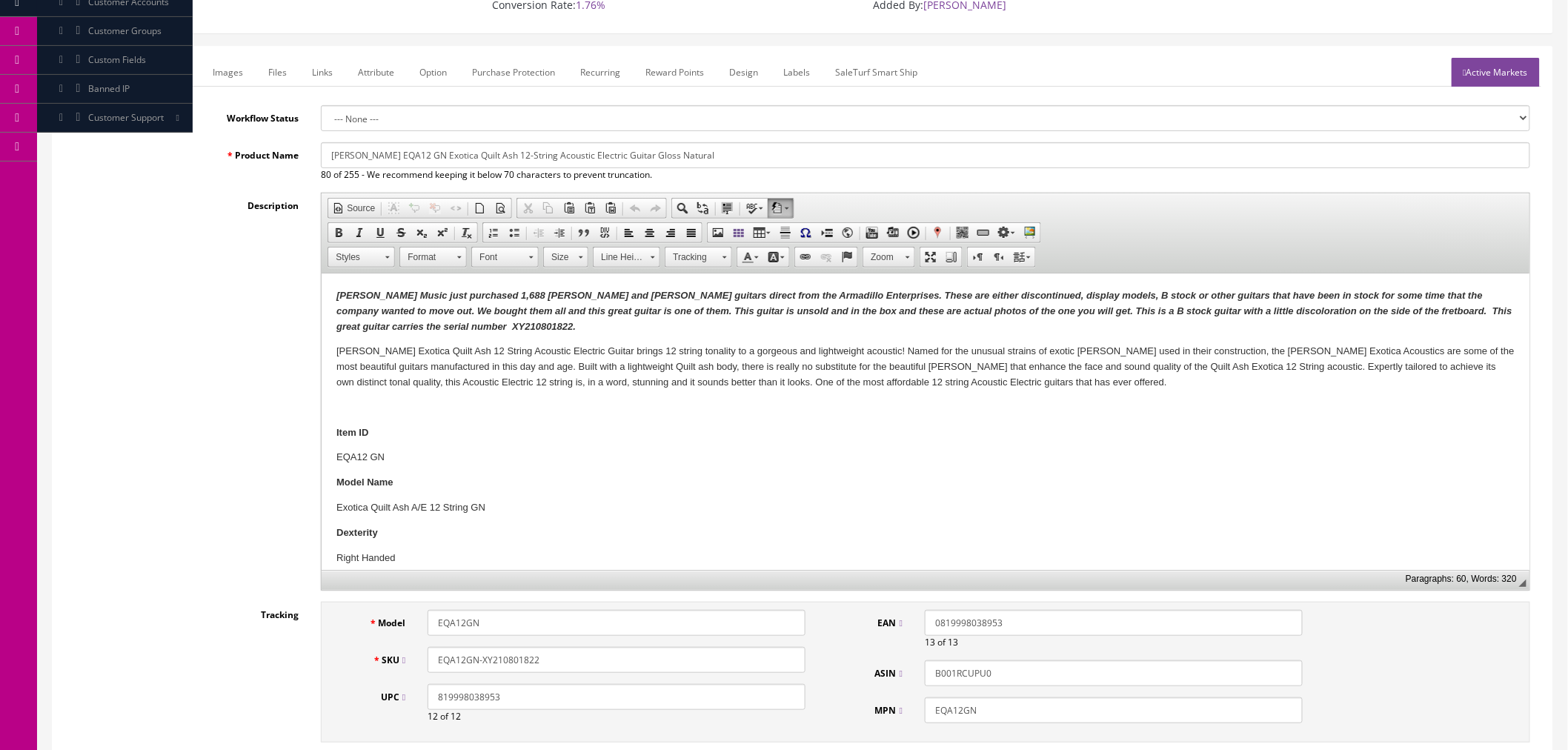
scroll to position [0, 0]
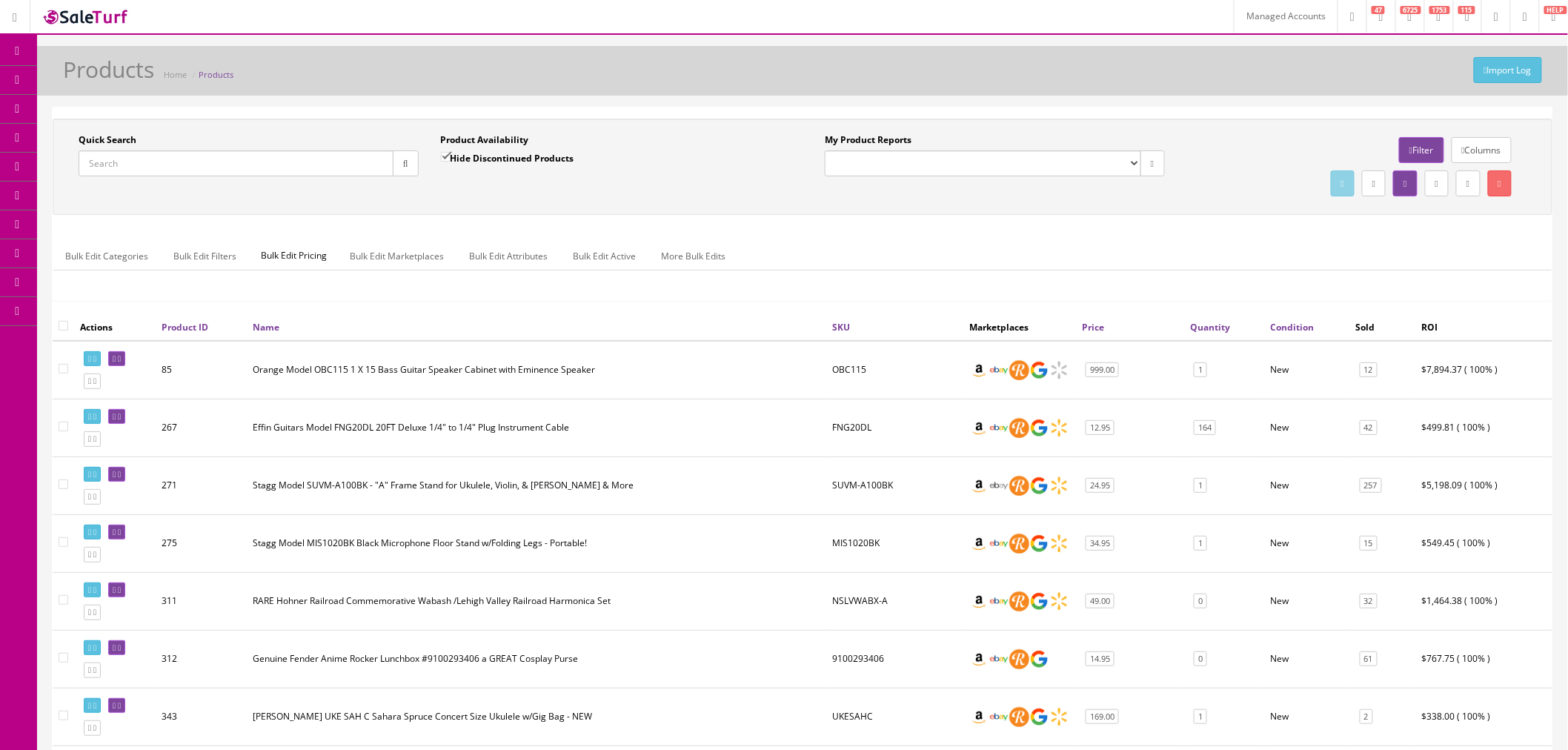
click at [339, 159] on input "Quick Search" at bounding box center [236, 163] width 315 height 26
paste input "EQA12GN"
type input "EQA12GN"
click at [403, 163] on icon "button" at bounding box center [406, 163] width 5 height 9
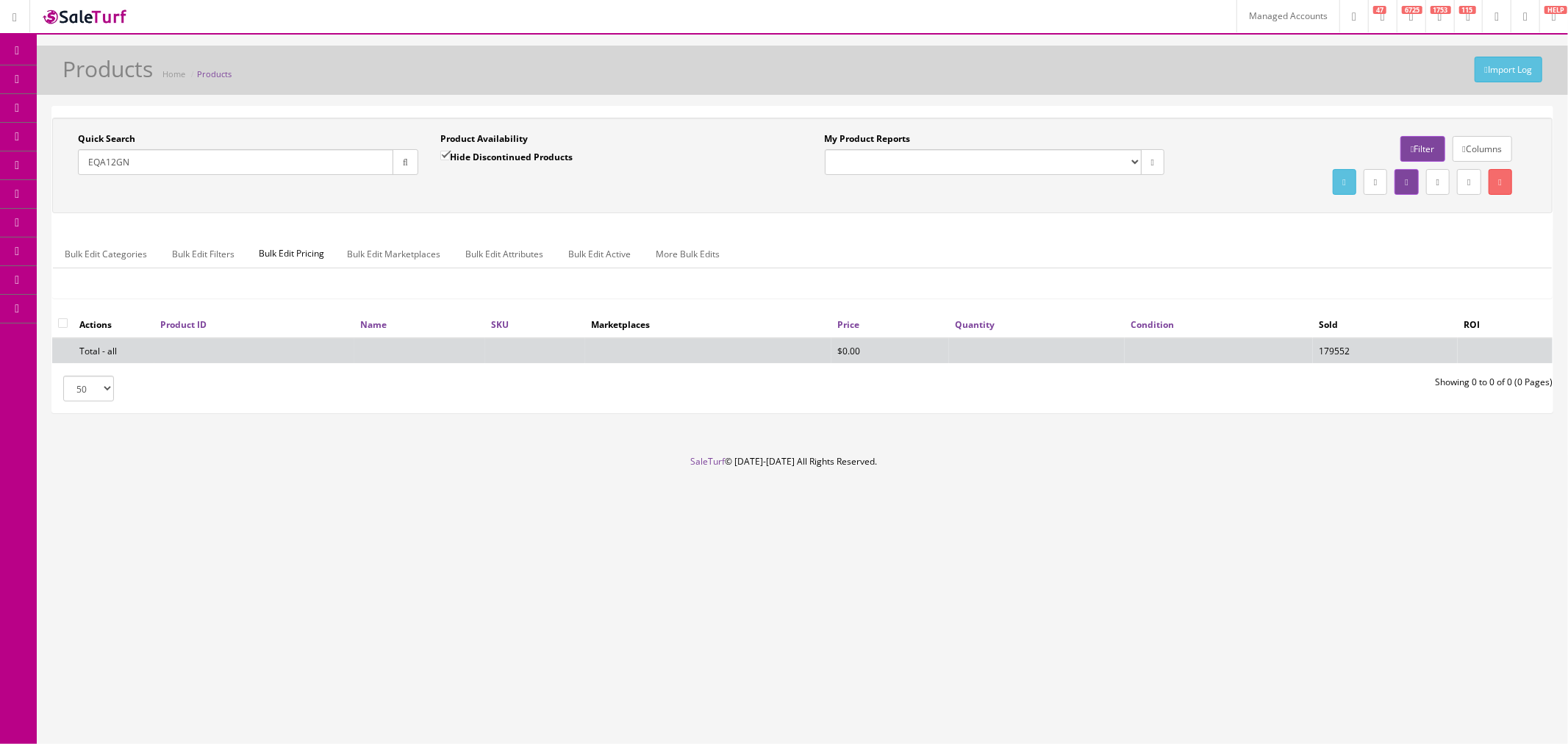
click at [447, 155] on input "Hide Discontinued Products" at bounding box center [445, 155] width 9 height 9
checkbox input "false"
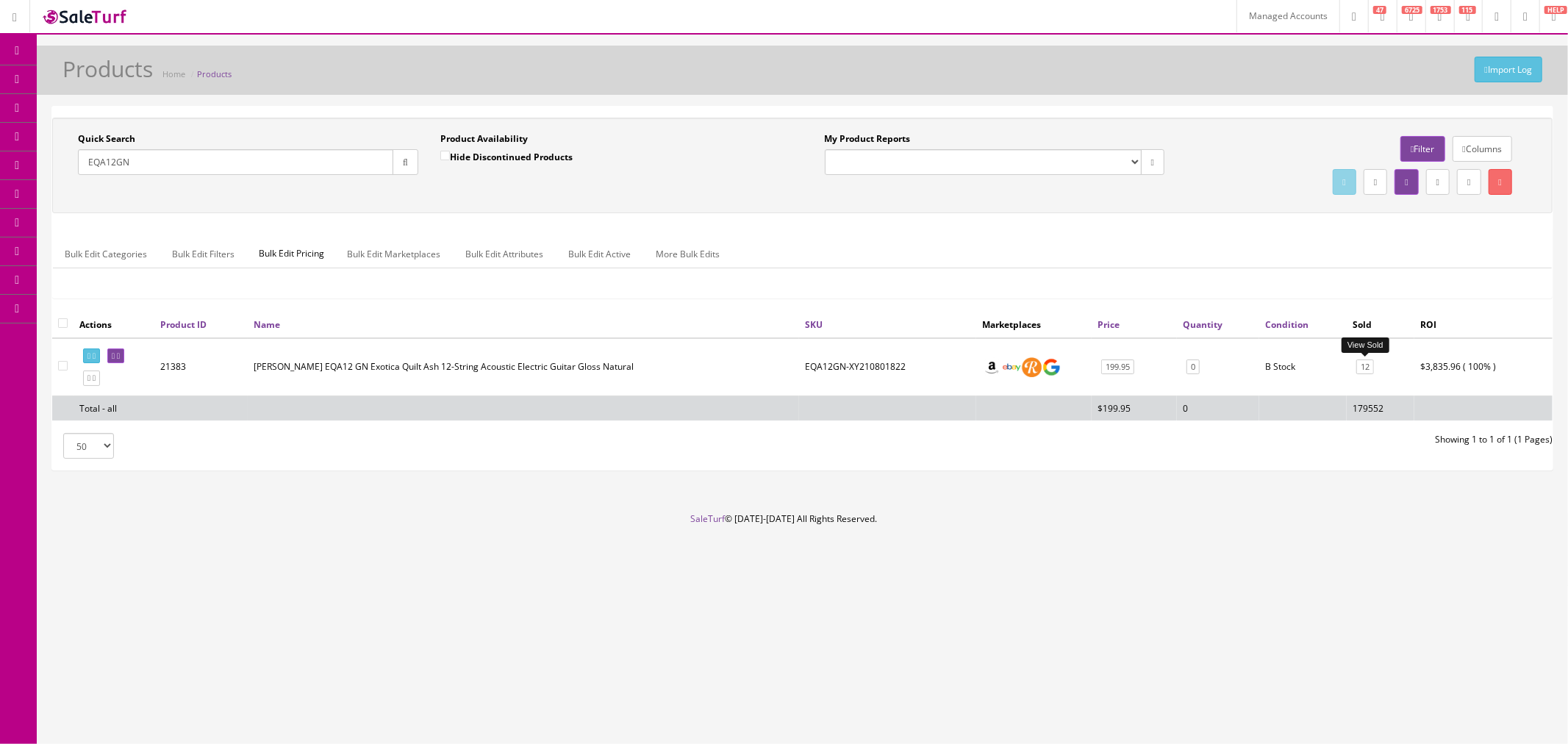
click at [1363, 364] on link "12" at bounding box center [1365, 367] width 18 height 15
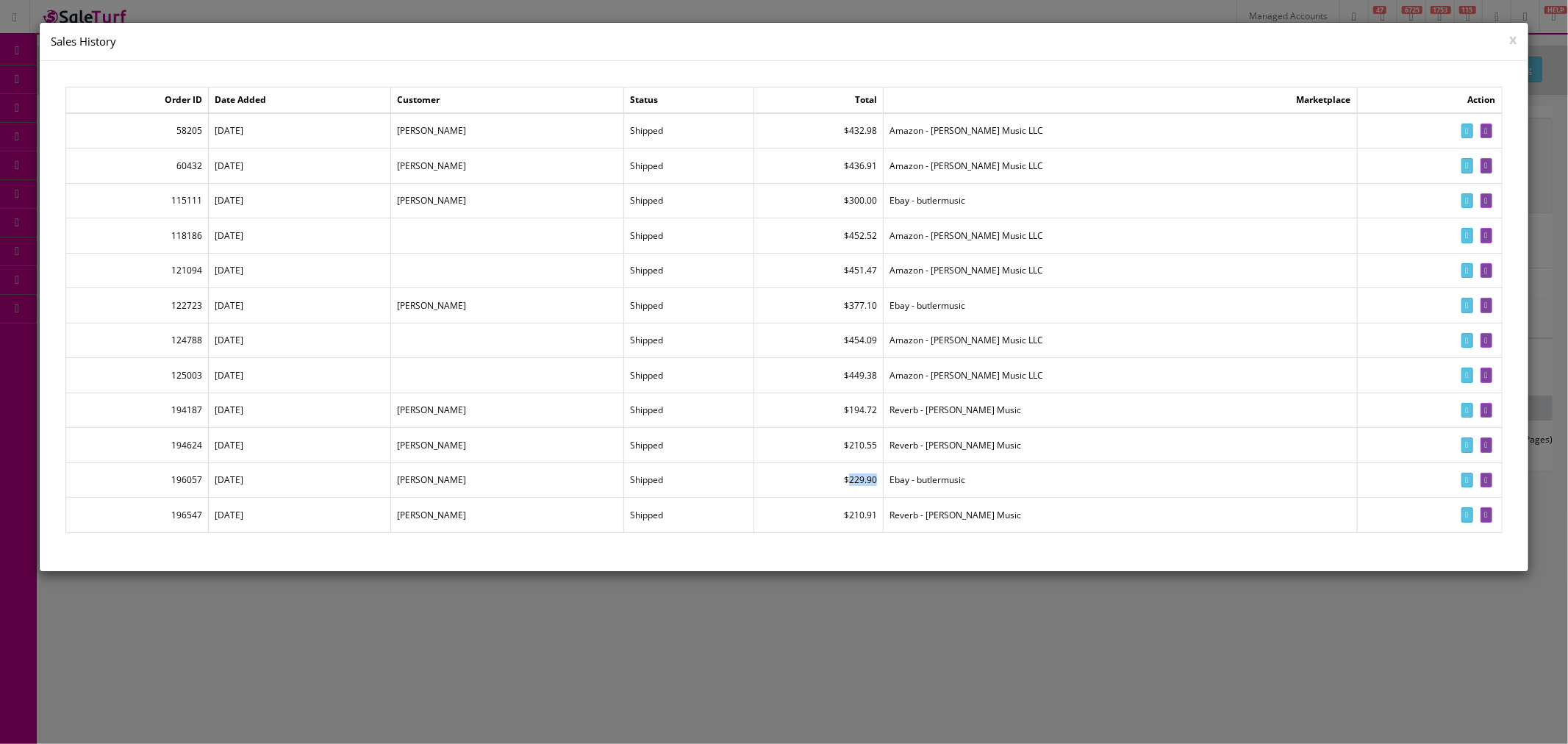
drag, startPoint x: 909, startPoint y: 483, endPoint x: 939, endPoint y: 483, distance: 30.0
click at [884, 483] on td "$229.90" at bounding box center [819, 480] width 130 height 35
drag, startPoint x: 225, startPoint y: 483, endPoint x: 273, endPoint y: 483, distance: 48.0
click at [273, 483] on td "08/13/2025" at bounding box center [300, 480] width 182 height 35
click at [1516, 43] on button "x" at bounding box center [1513, 39] width 8 height 13
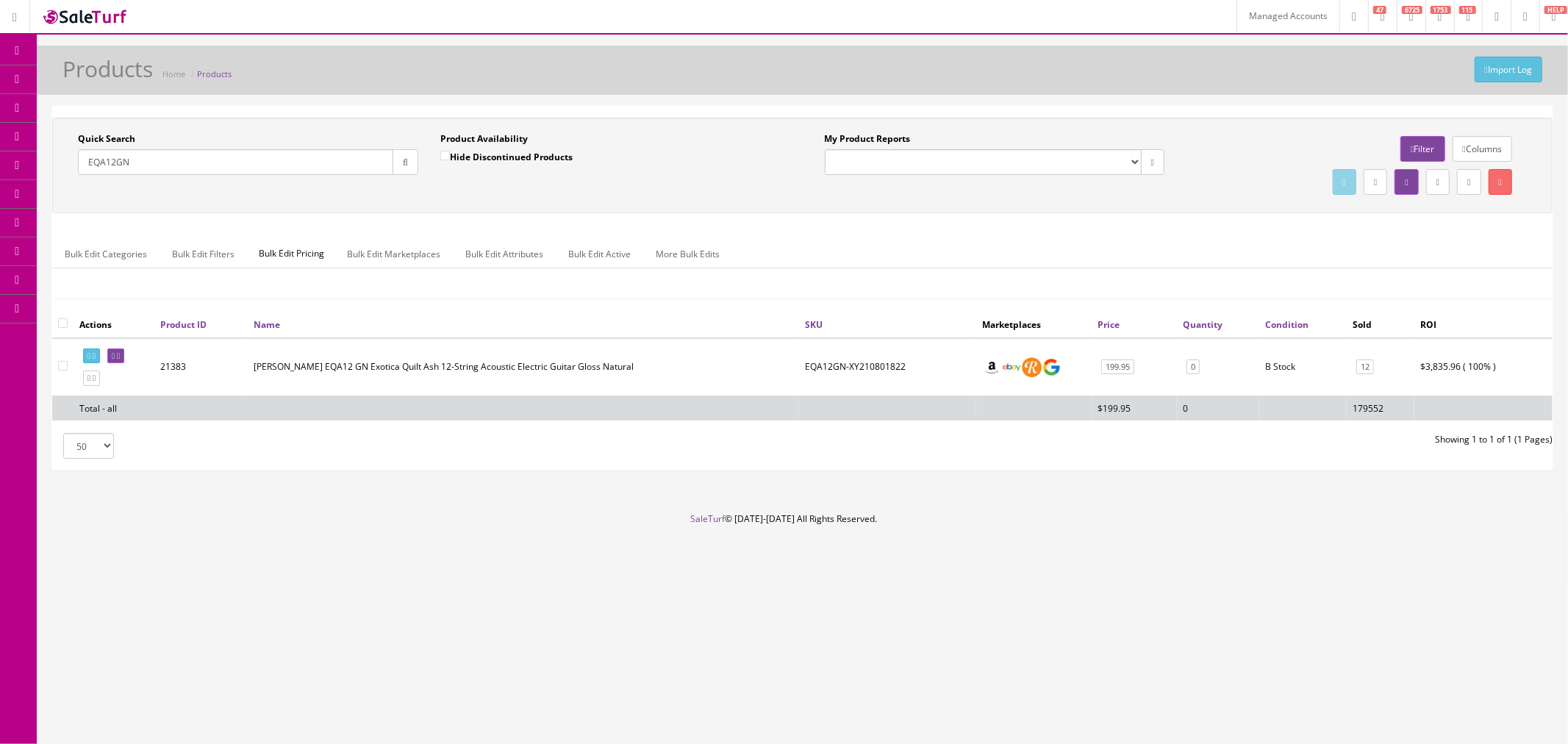
click at [305, 162] on input "EQA12GN" at bounding box center [235, 162] width 316 height 25
paste input "0140512531"
click at [406, 167] on icon "button" at bounding box center [405, 162] width 5 height 8
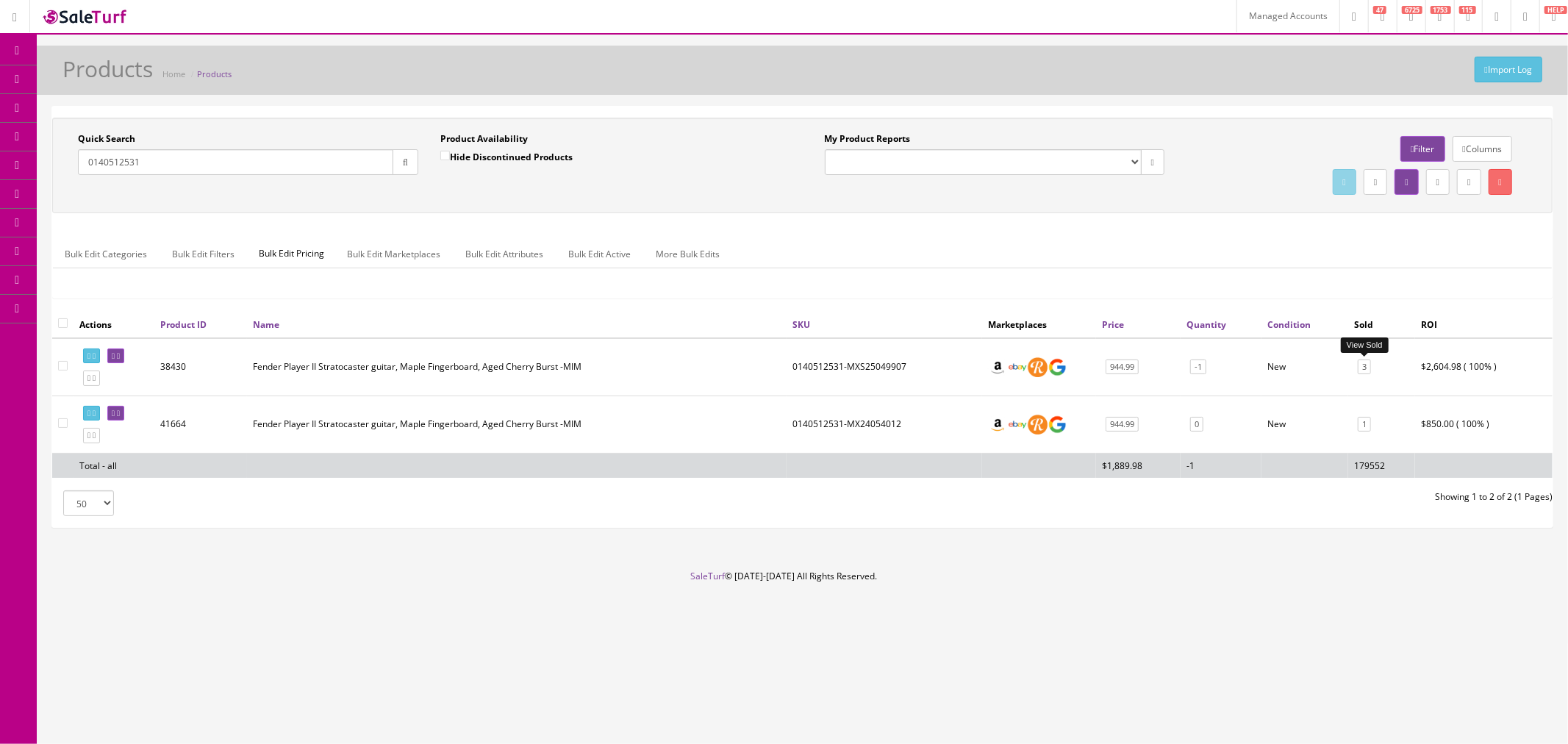
click at [1367, 366] on link "3" at bounding box center [1365, 367] width 14 height 15
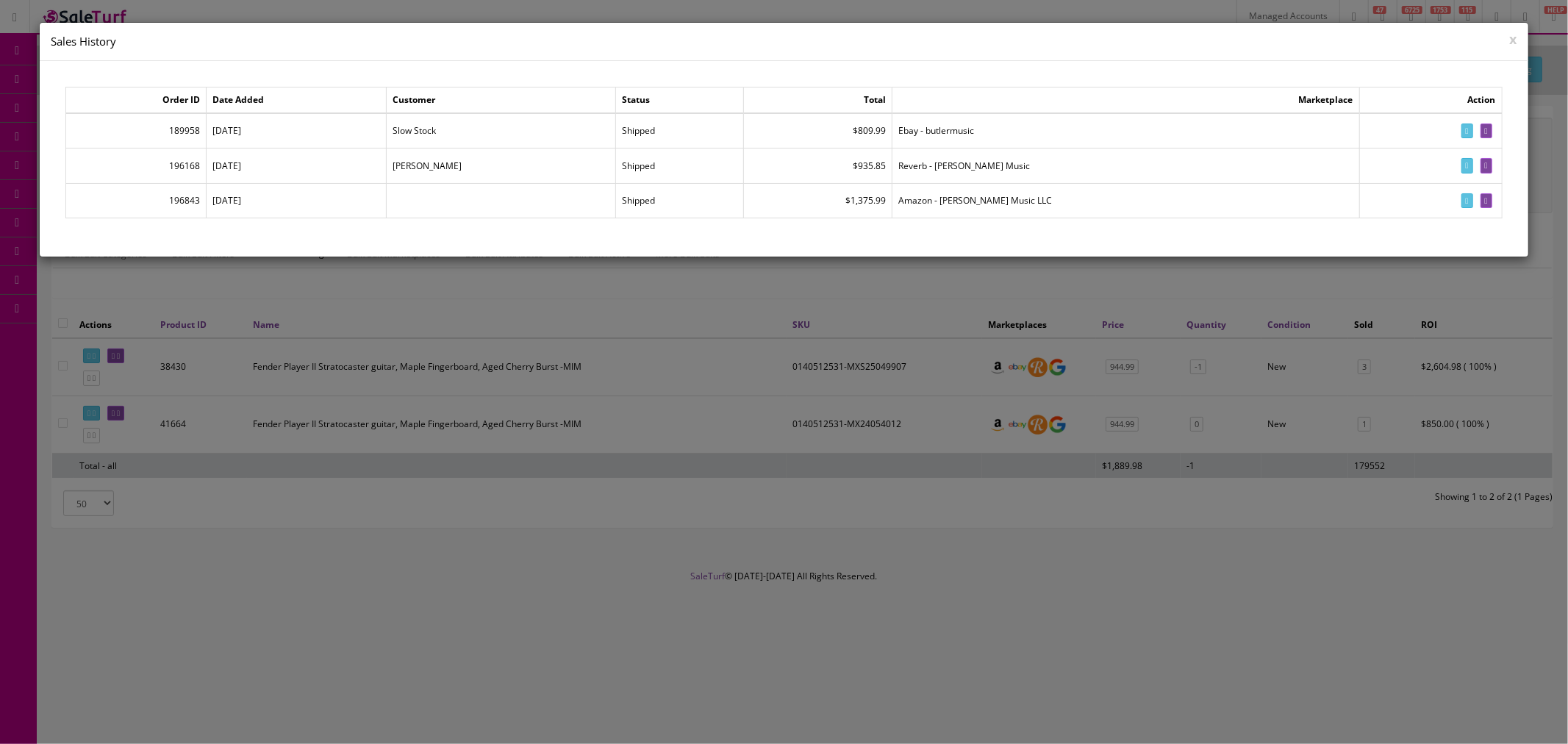
click at [1508, 38] on h4 "Sales History" at bounding box center [783, 41] width 1466 height 15
click at [1513, 38] on button "x" at bounding box center [1513, 39] width 8 height 13
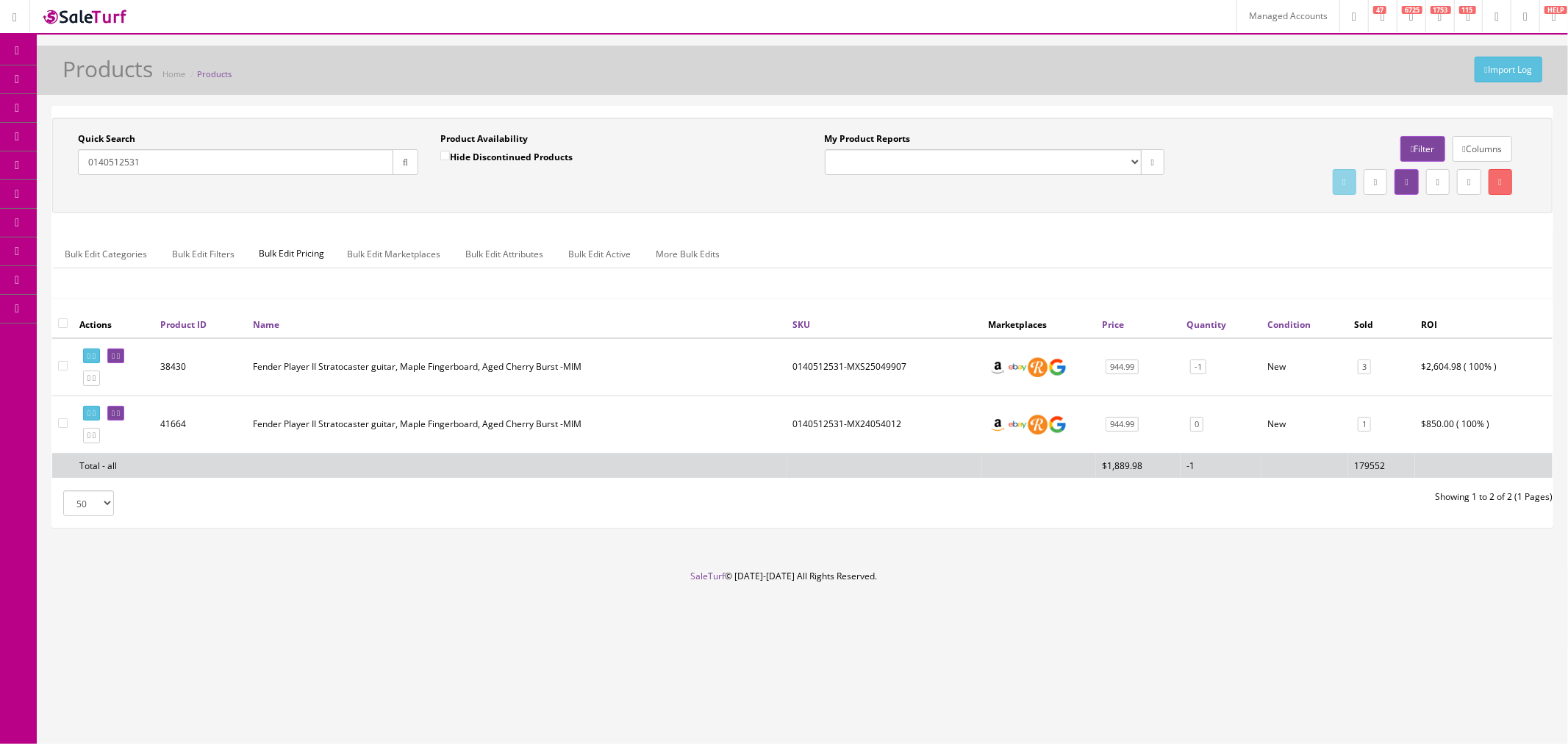
click at [290, 160] on input "0140512531" at bounding box center [235, 162] width 316 height 25
paste input "2916507504"
click at [394, 163] on button "button" at bounding box center [405, 162] width 25 height 25
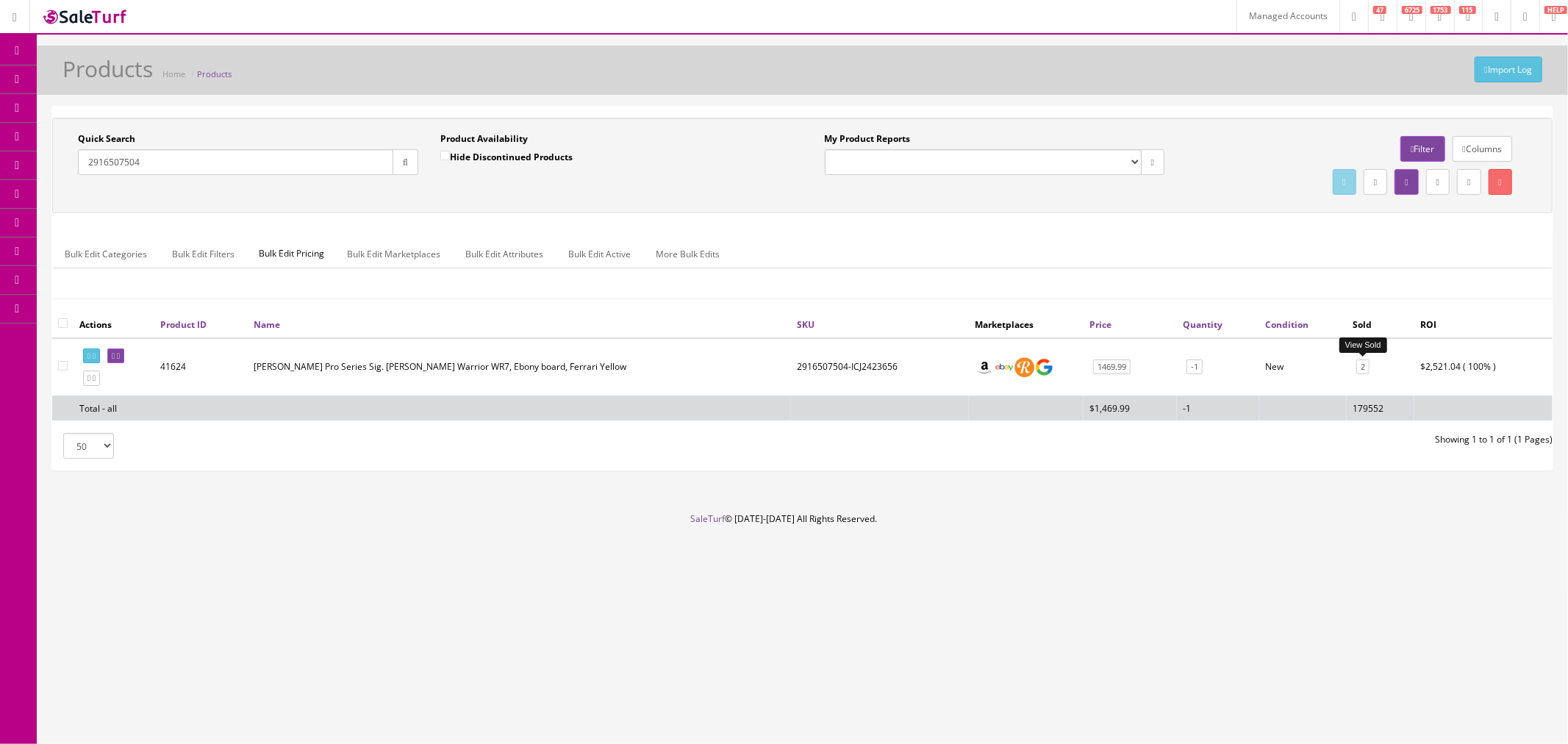
click at [1361, 368] on link "2" at bounding box center [1363, 367] width 14 height 15
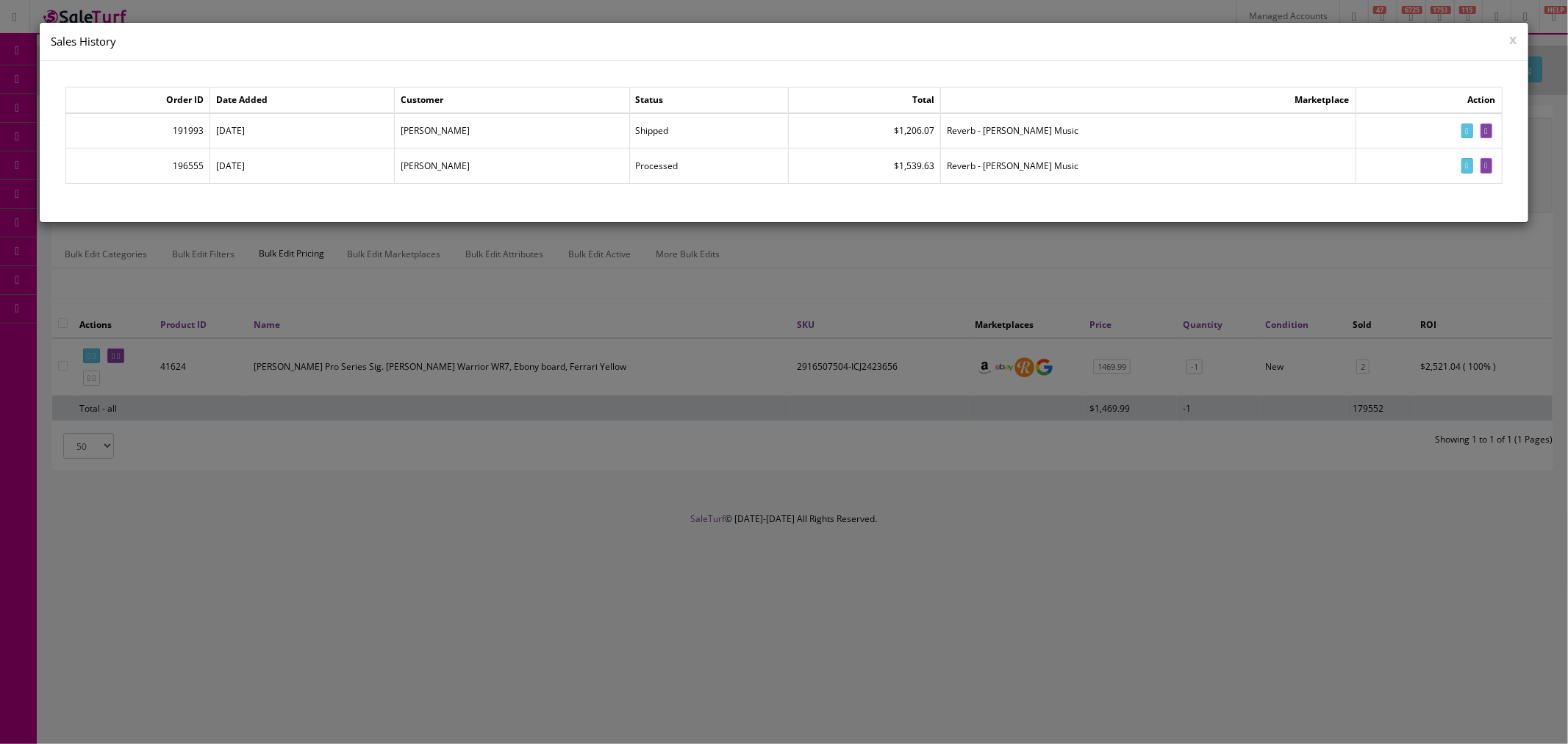
click at [735, 199] on div "Order ID Date Added Customer Status Total Marketplace Action 191993 06/17/2025 …" at bounding box center [783, 141] width 1488 height 160
click at [1510, 41] on button "x" at bounding box center [1513, 39] width 8 height 13
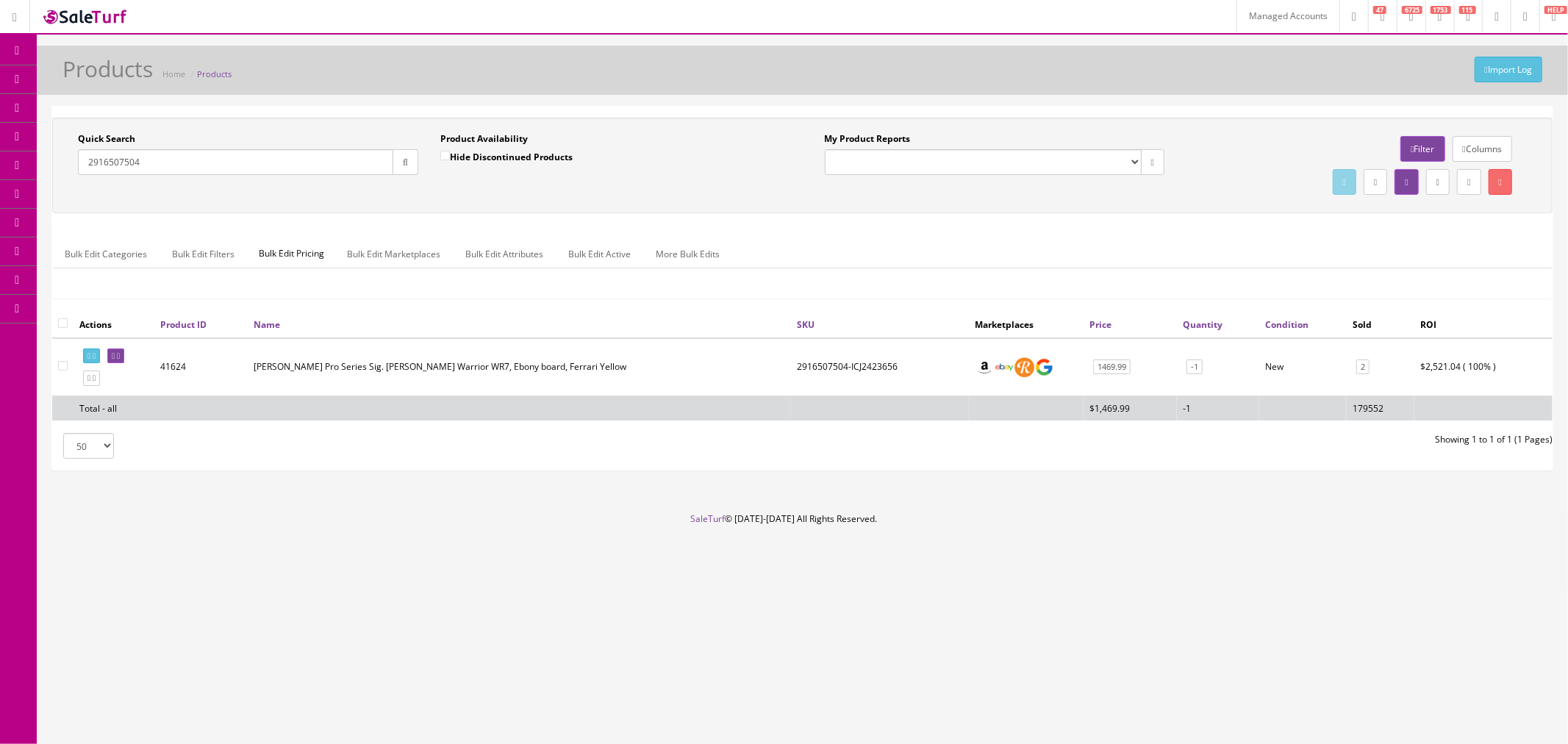
click at [208, 156] on input "2916507504" at bounding box center [235, 162] width 316 height 25
paste input "*EXILEXFBKS"
type input "*EXILEXFBKS"
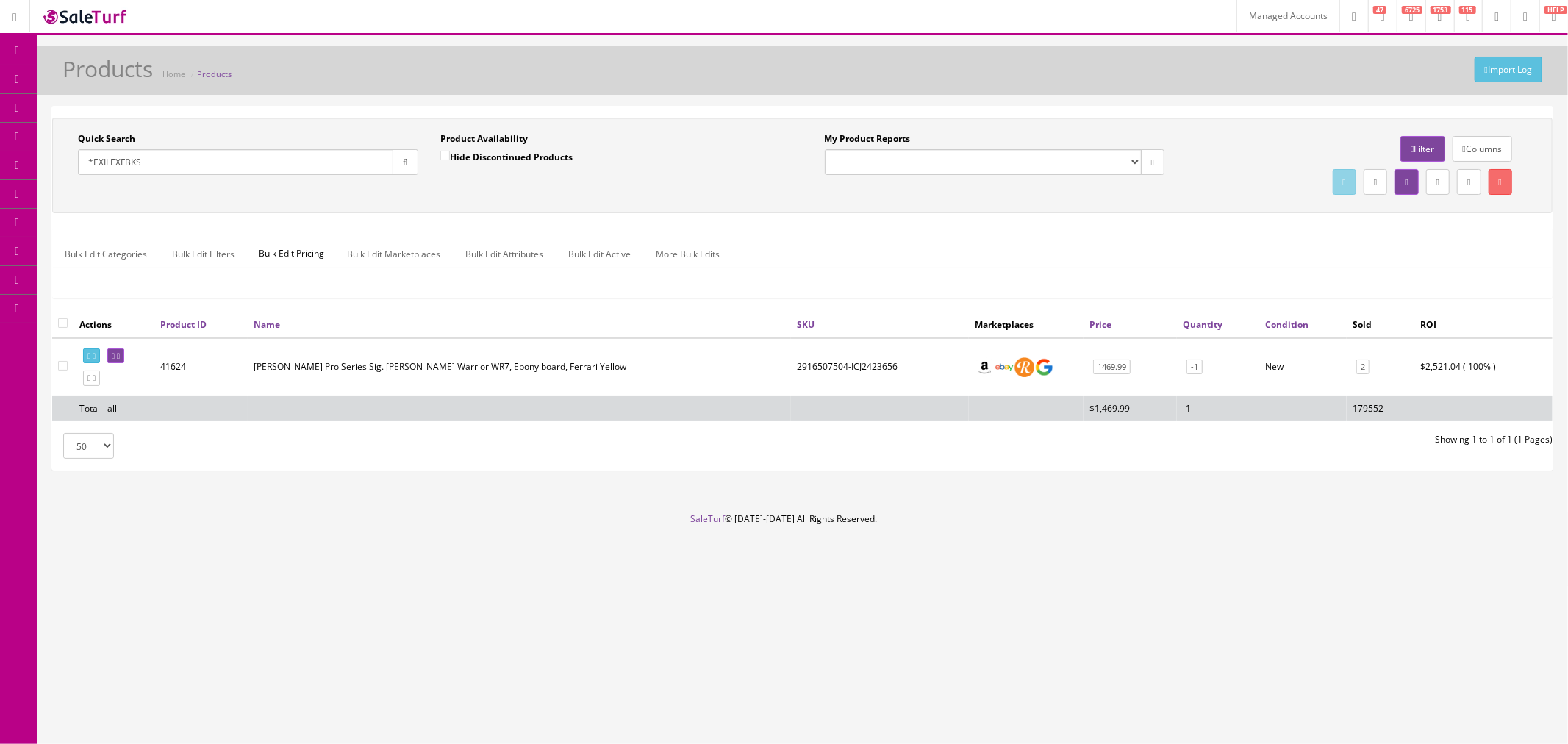
click at [399, 170] on button "button" at bounding box center [405, 162] width 25 height 25
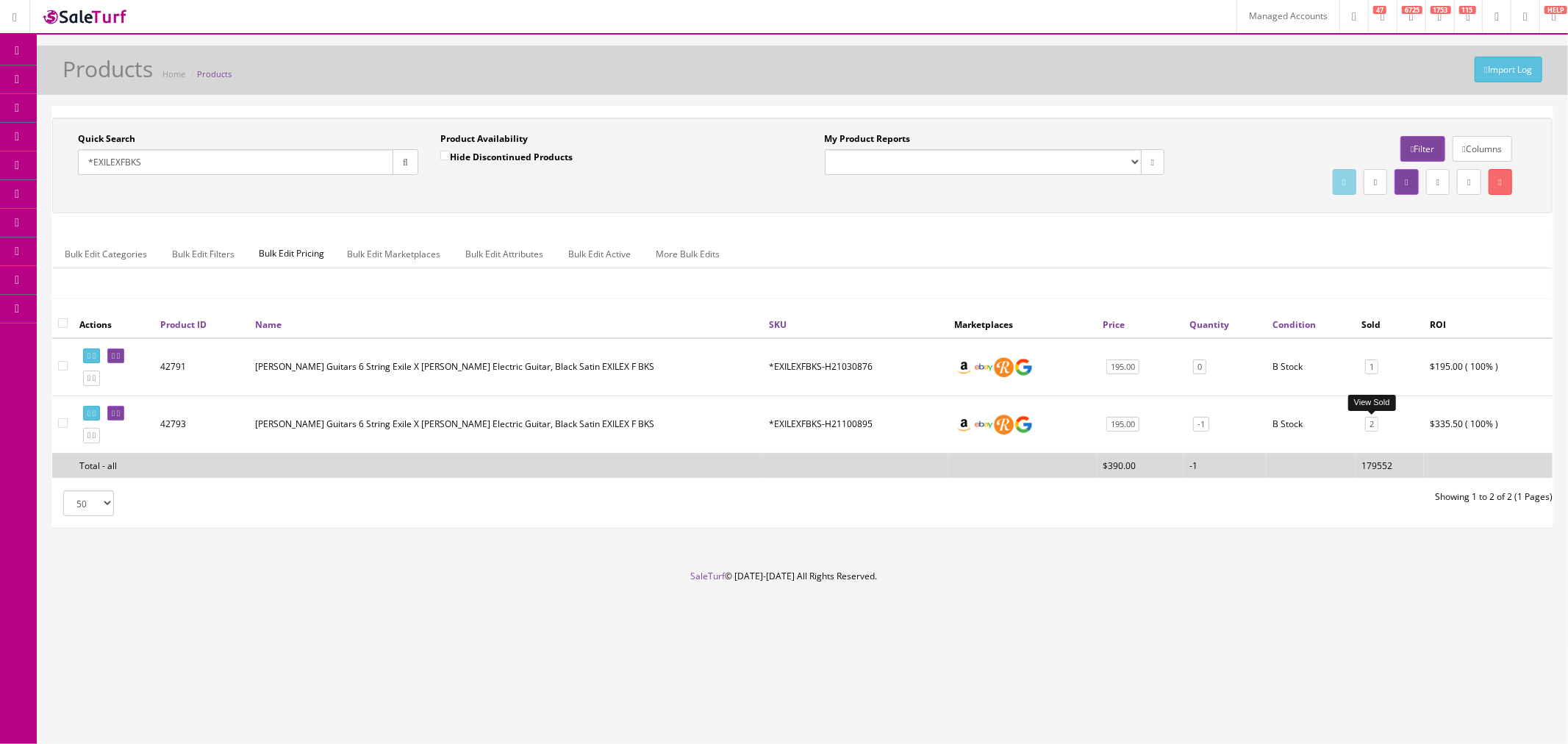
click at [1373, 422] on link "2" at bounding box center [1372, 424] width 14 height 15
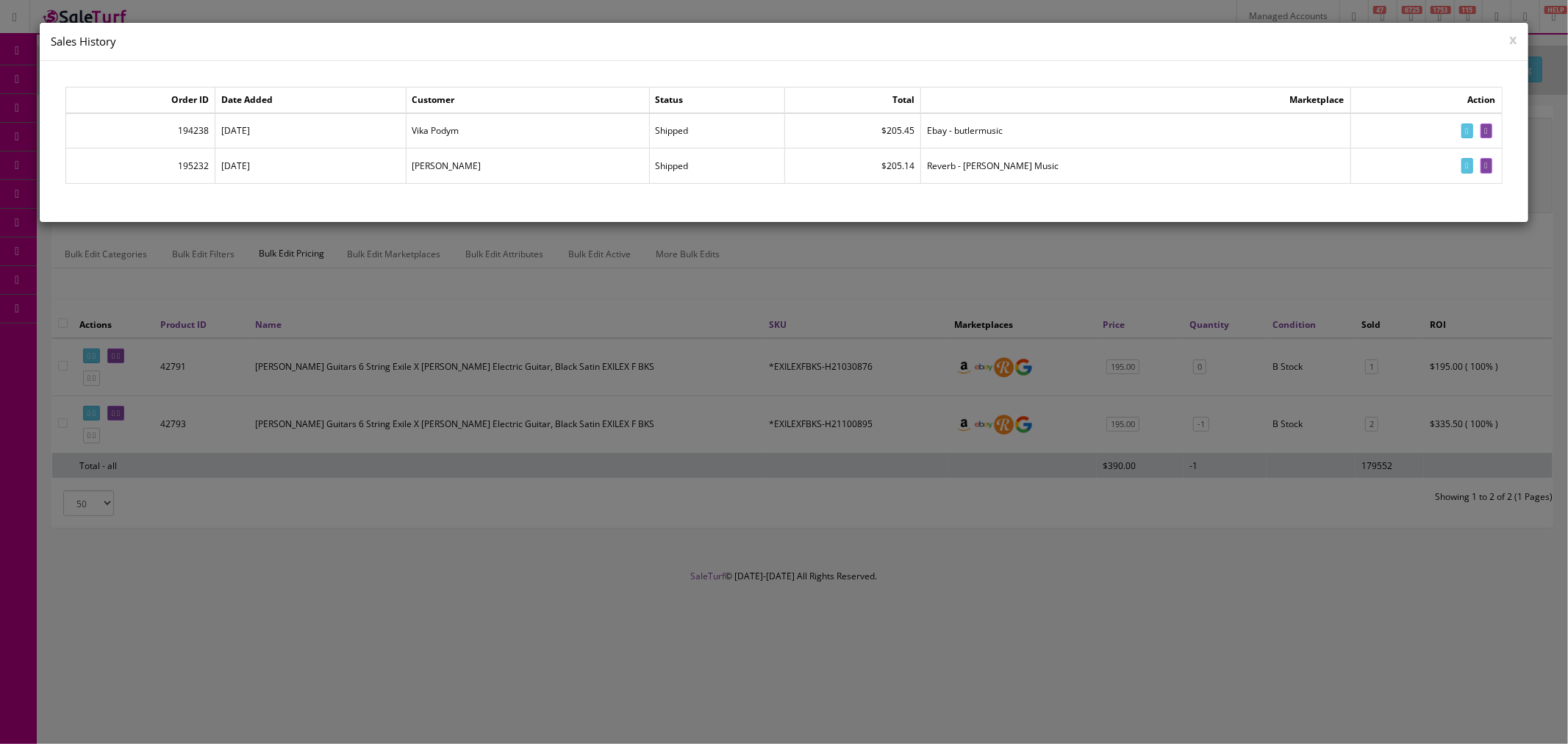
click at [688, 166] on td "Shipped" at bounding box center [716, 166] width 136 height 35
click at [987, 166] on td "Reverb - [PERSON_NAME] Music" at bounding box center [1136, 166] width 430 height 35
click at [725, 165] on td "Shipped" at bounding box center [716, 166] width 136 height 35
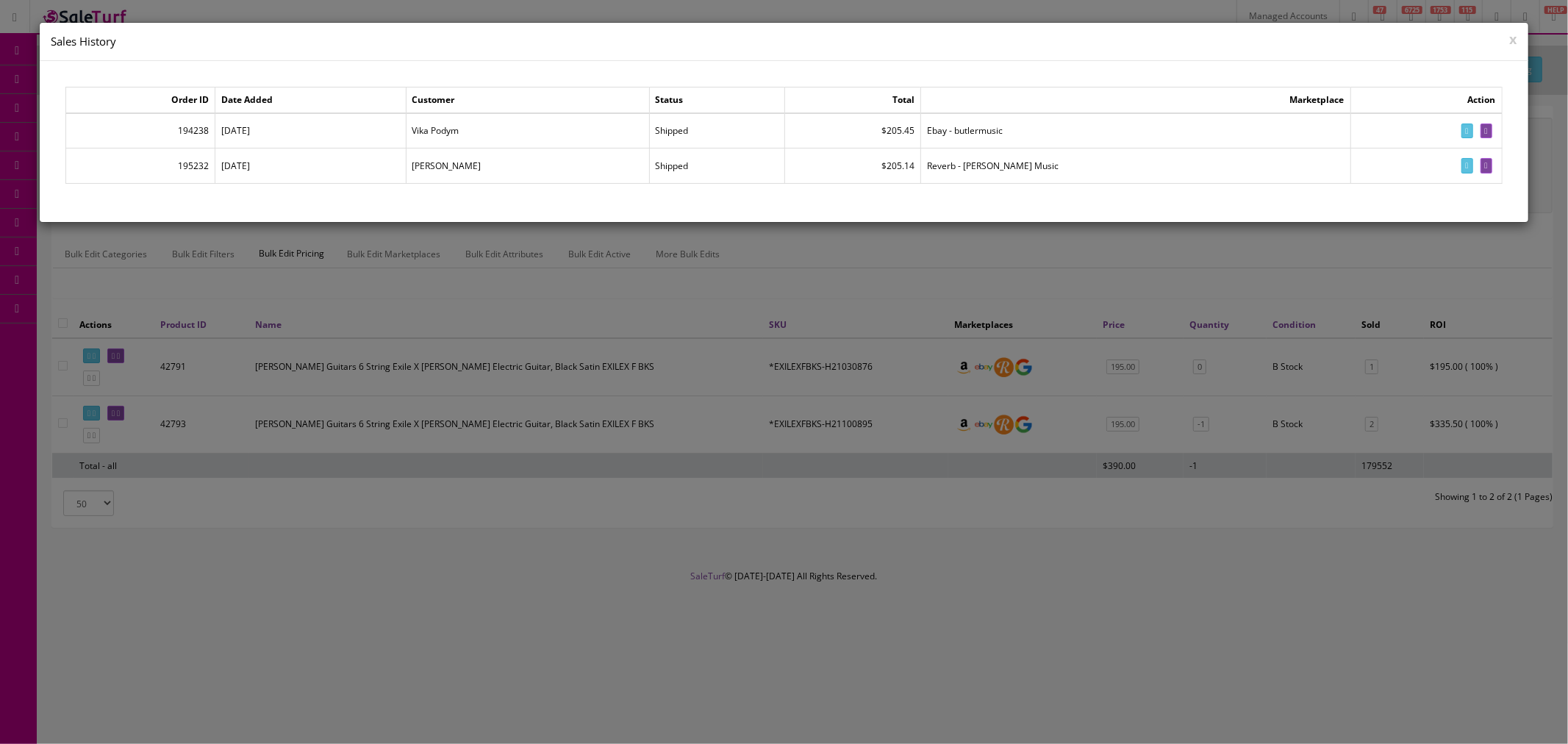
click at [273, 169] on td "[DATE]" at bounding box center [311, 166] width 191 height 35
click at [660, 683] on div at bounding box center [784, 372] width 1568 height 744
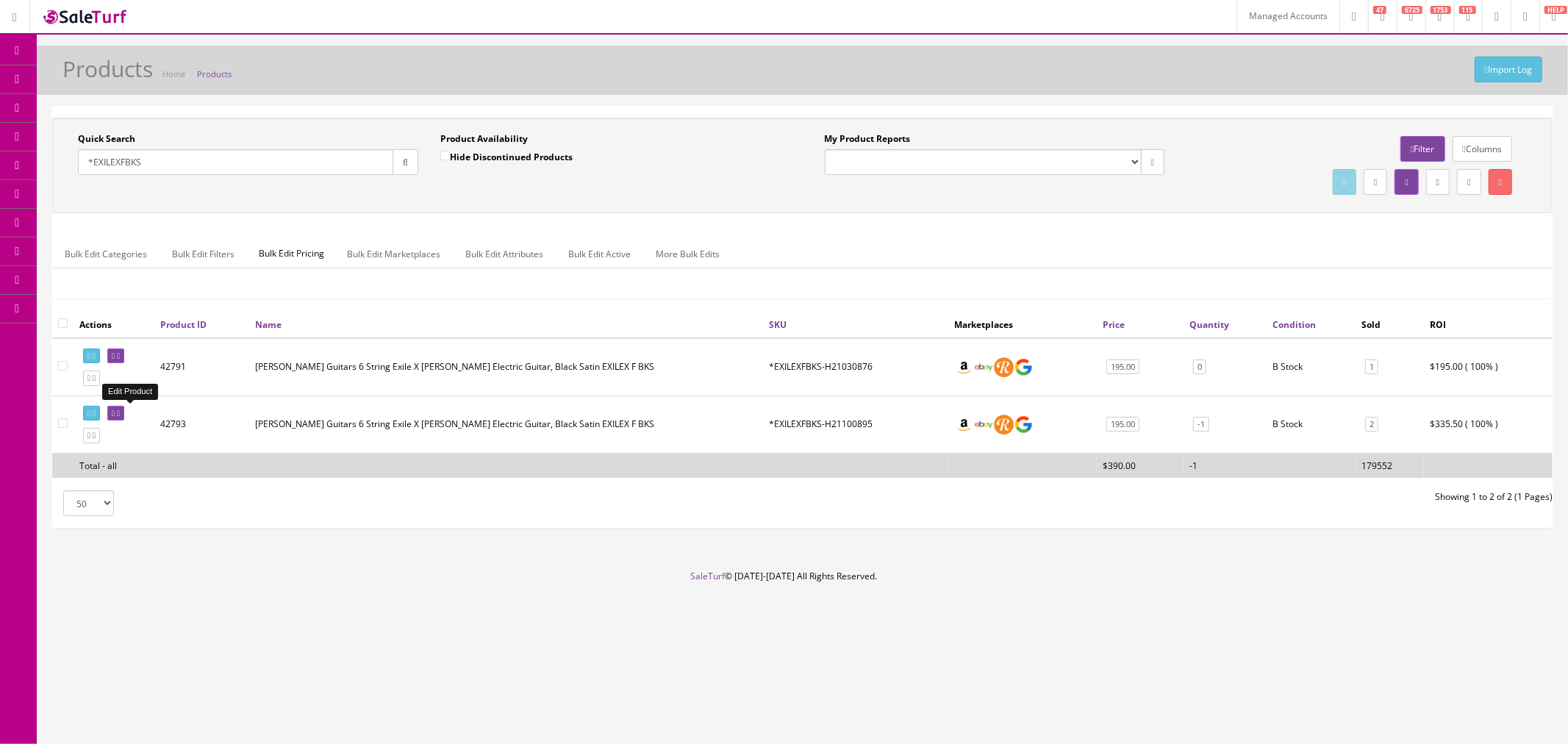
click at [120, 414] on icon at bounding box center [118, 413] width 3 height 8
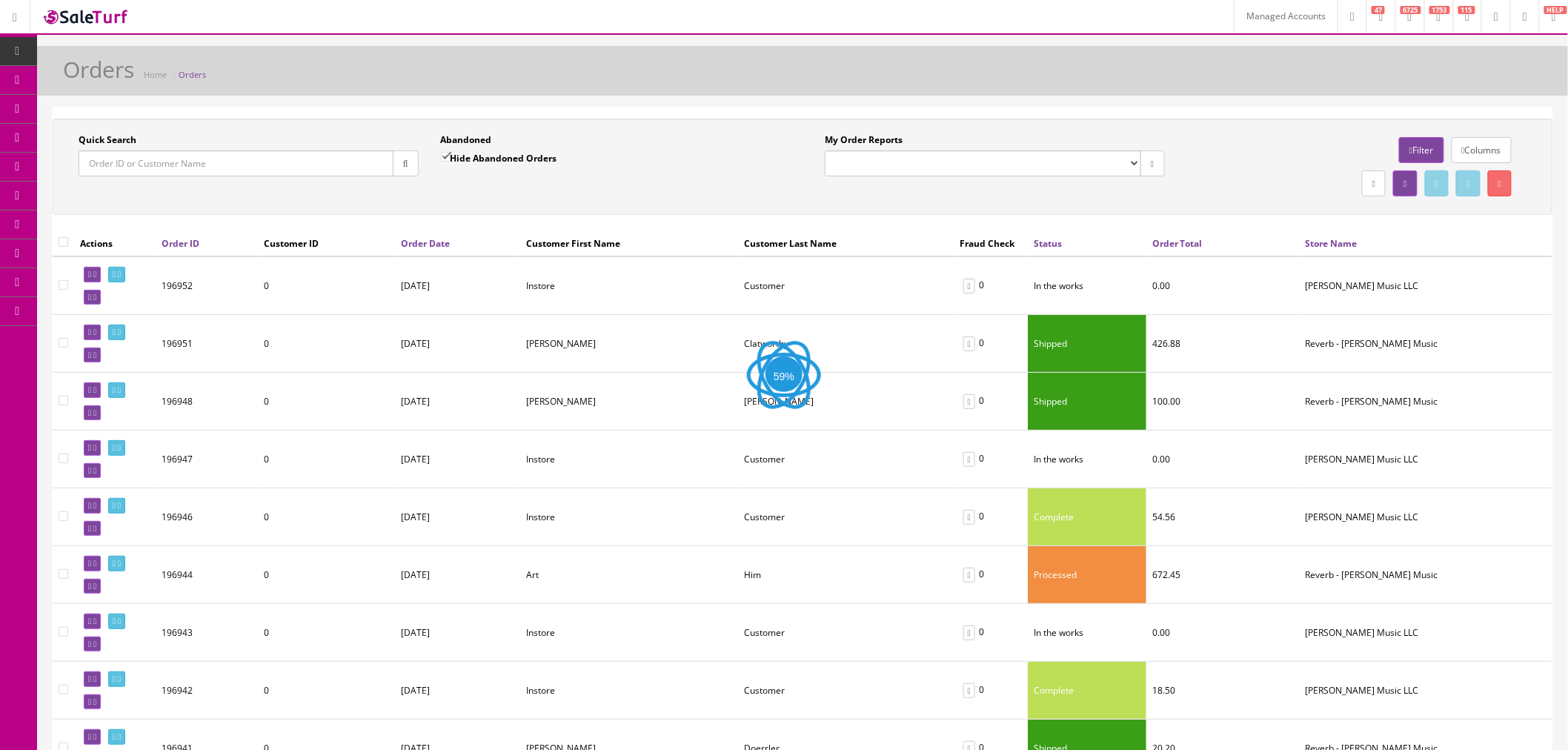
click at [294, 154] on input "Quick Search" at bounding box center [236, 163] width 315 height 26
paste input "196843"
type input "196843"
click at [410, 160] on button "button" at bounding box center [406, 163] width 26 height 26
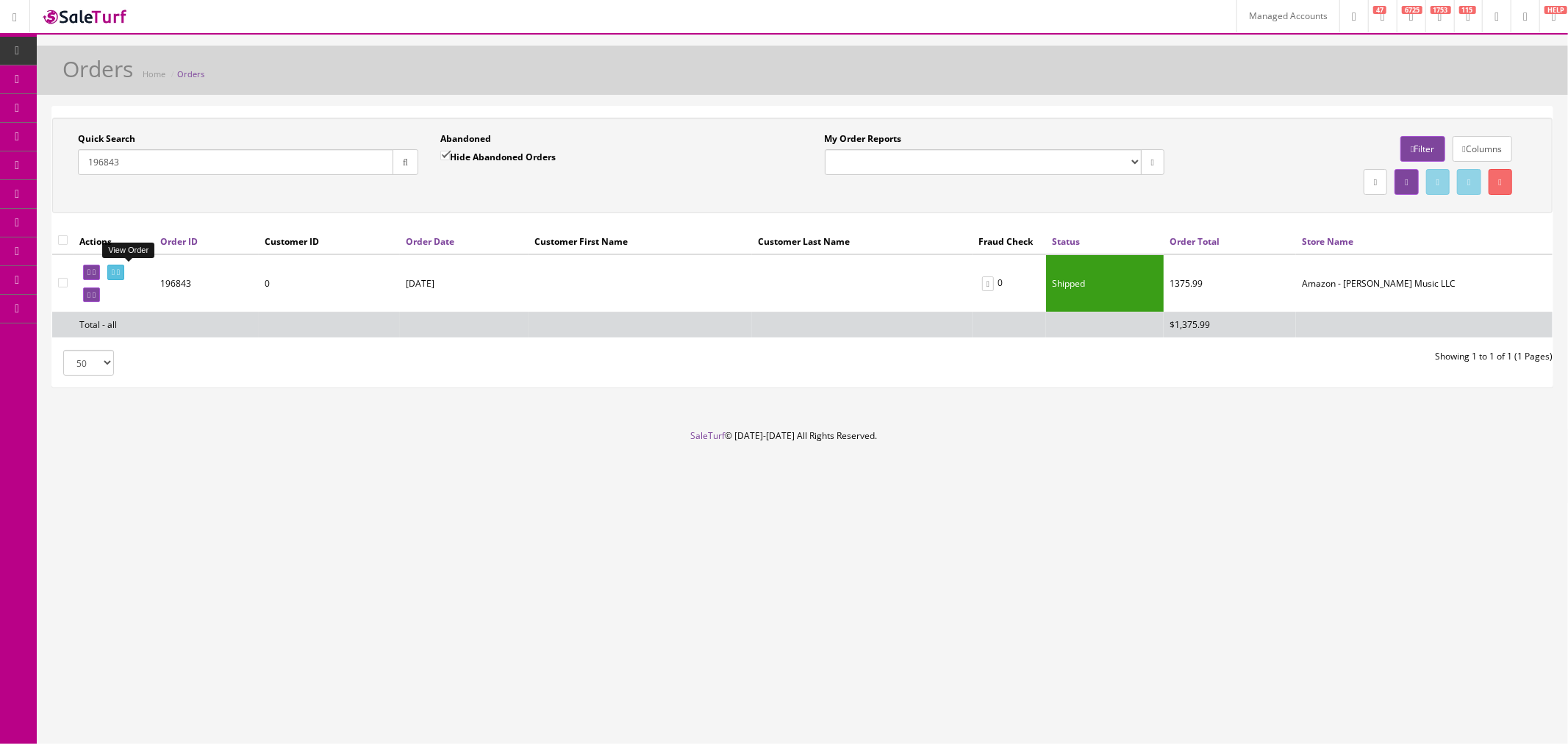
click at [115, 268] on icon at bounding box center [112, 272] width 3 height 8
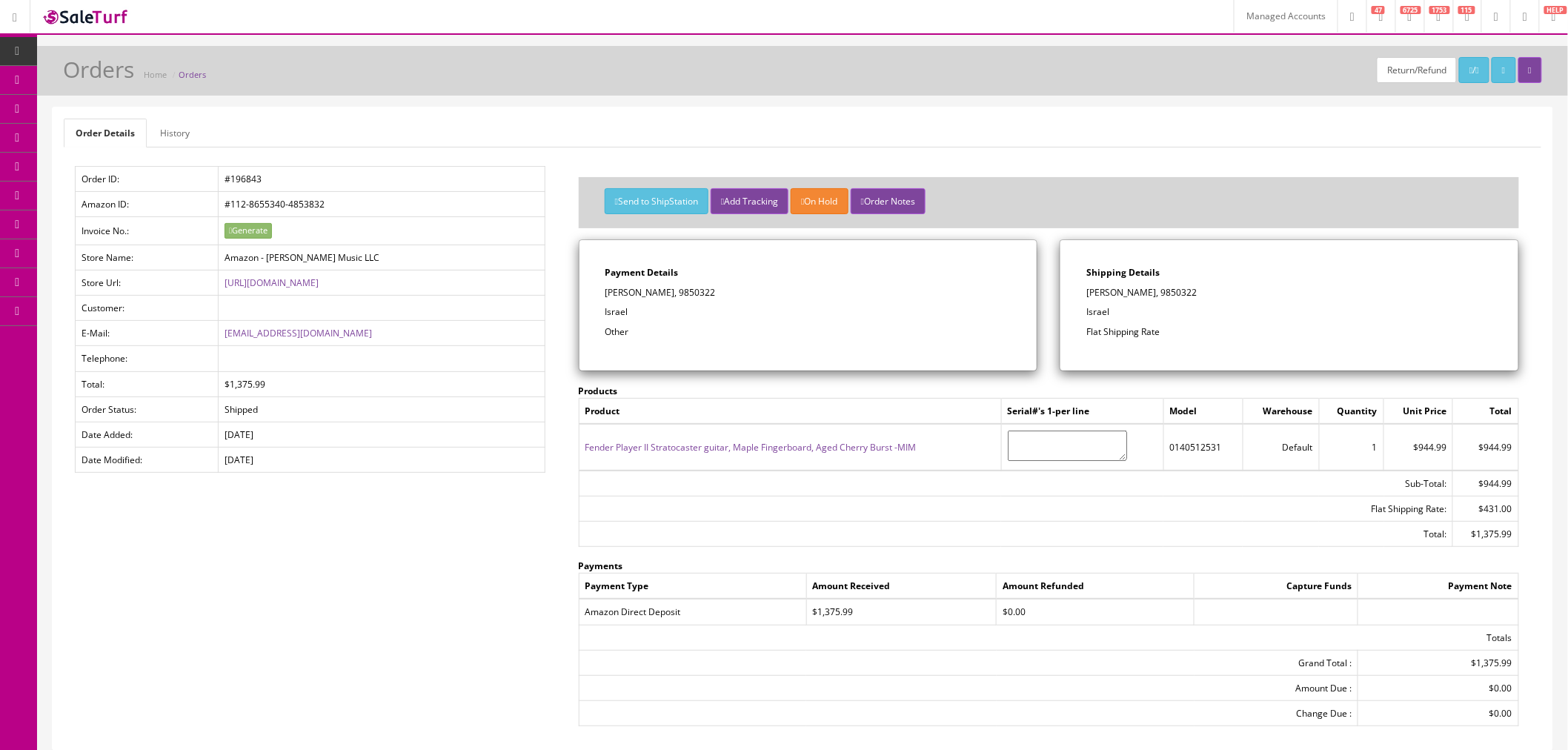
click at [1171, 443] on td "0140512531" at bounding box center [1203, 446] width 79 height 46
copy td "0140512531"
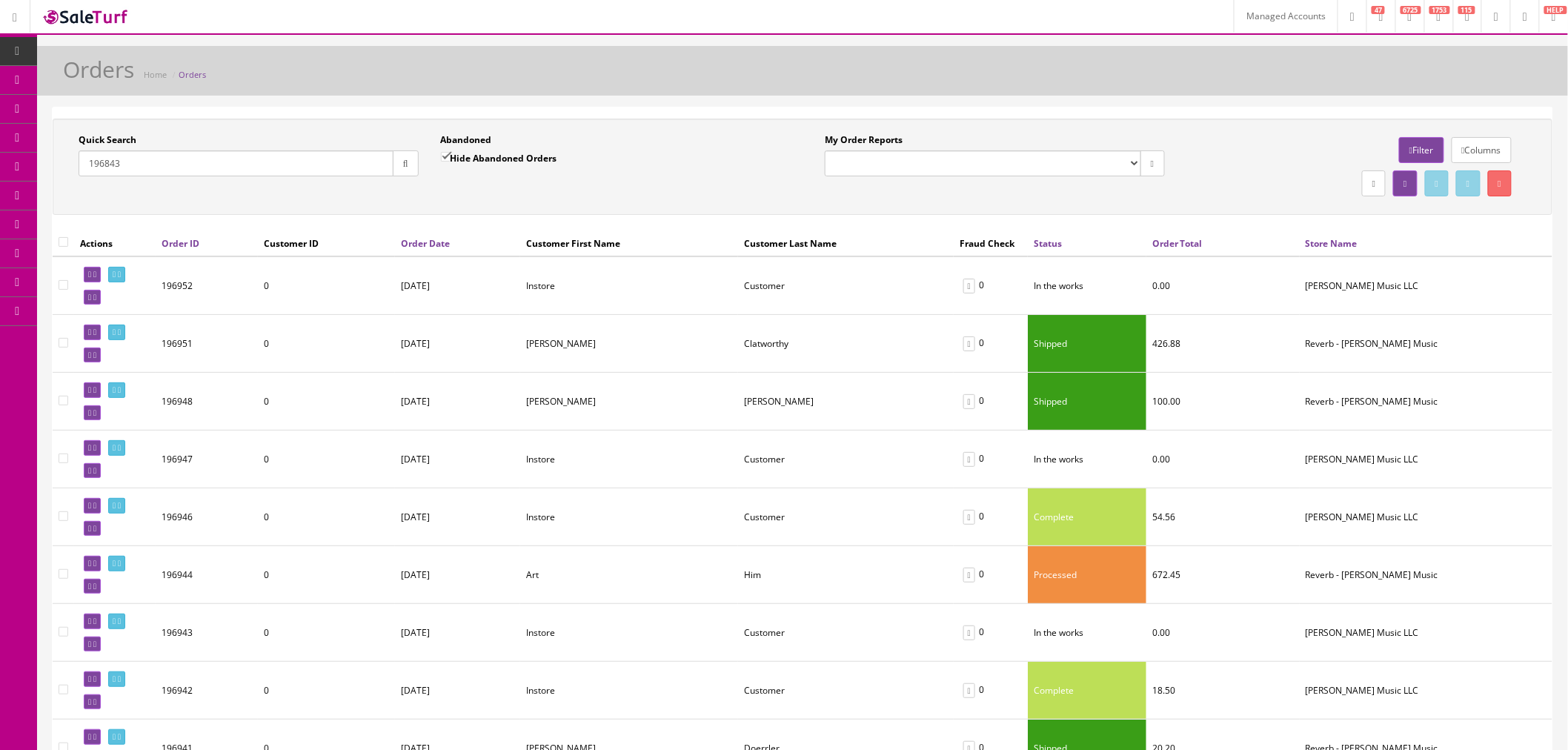
click at [297, 171] on input "196843" at bounding box center [236, 163] width 315 height 26
paste input "555"
type input "196555"
click at [409, 173] on button "button" at bounding box center [406, 163] width 26 height 26
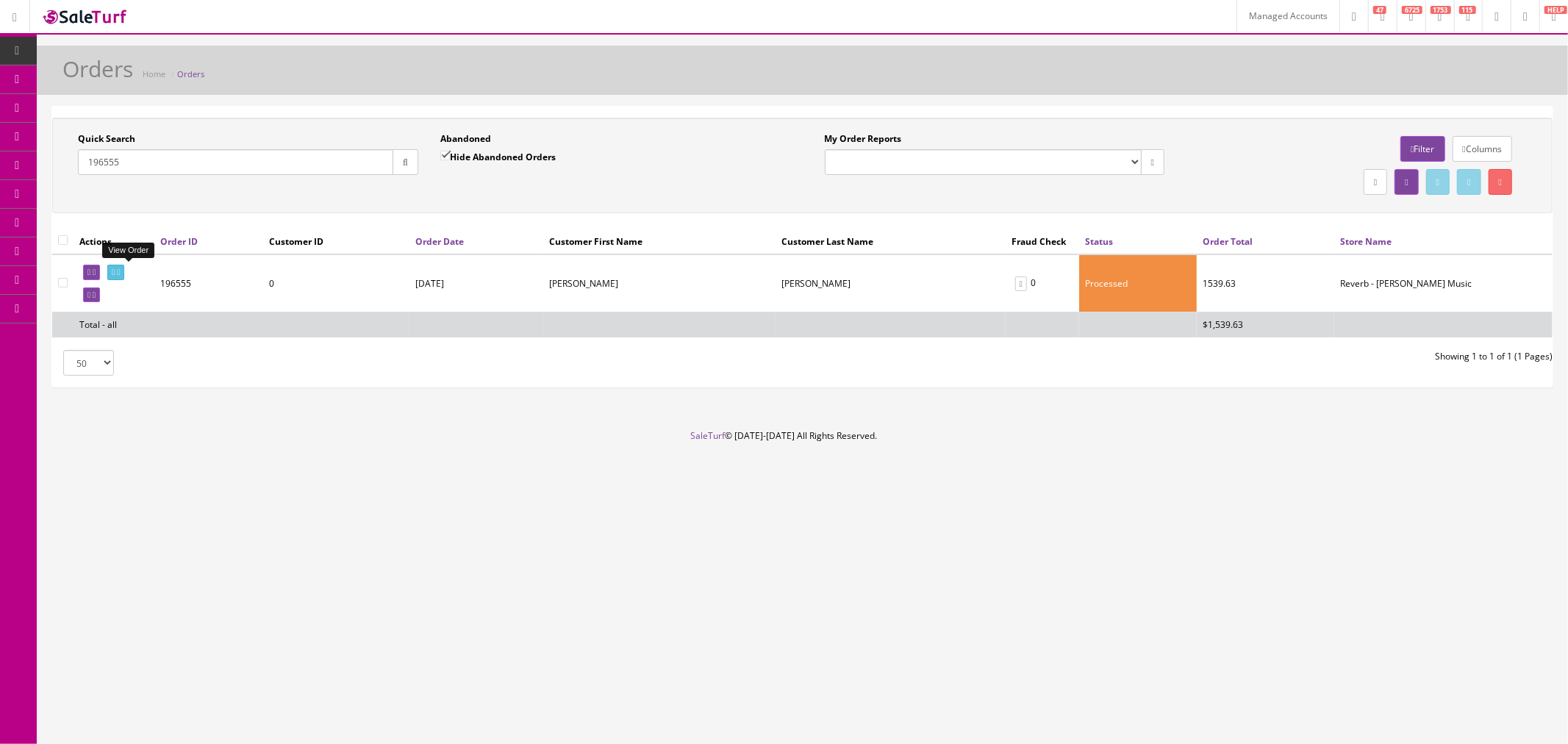
click at [115, 272] on icon at bounding box center [112, 272] width 3 height 8
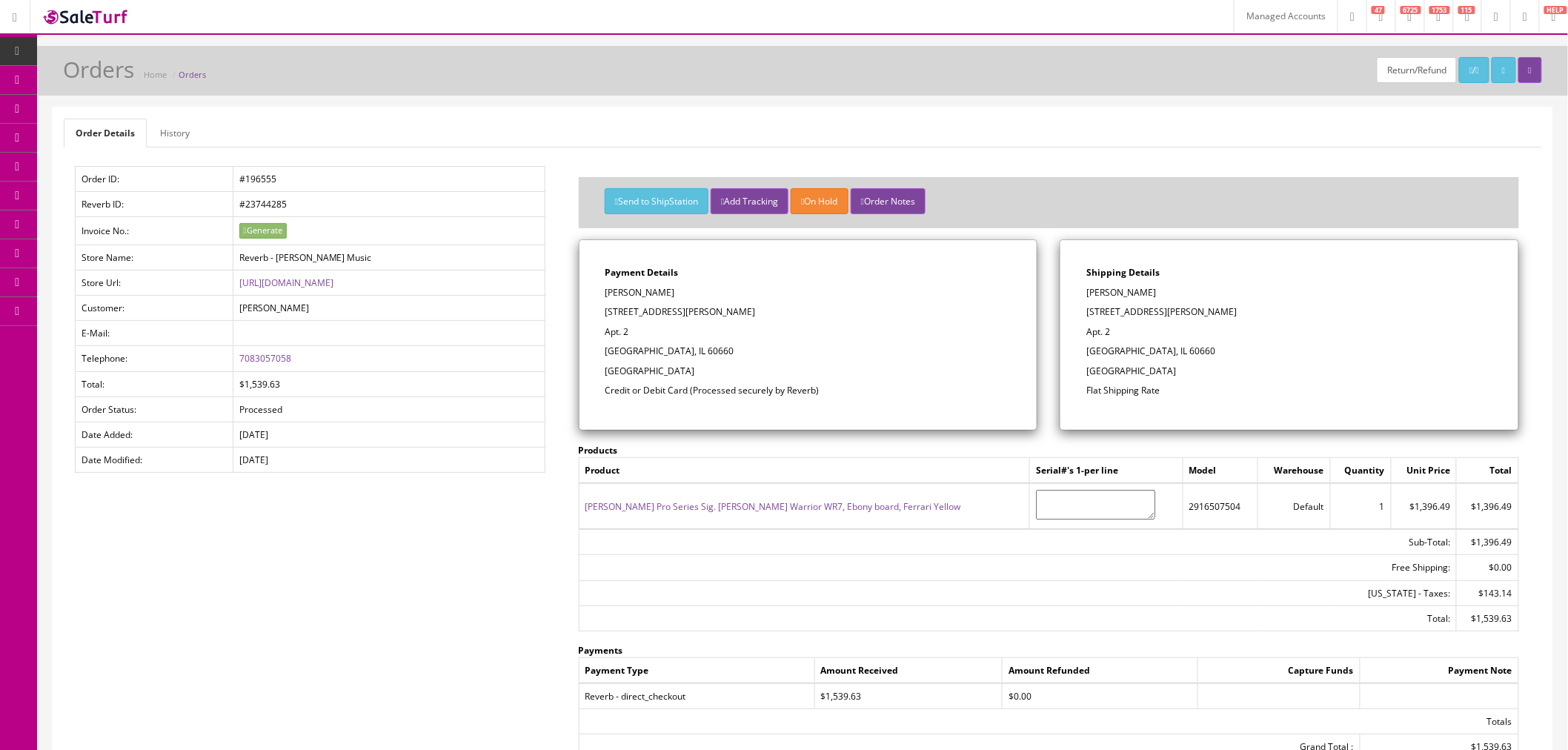
click at [1189, 506] on td "2916507504" at bounding box center [1221, 506] width 75 height 46
copy td "2916507504"
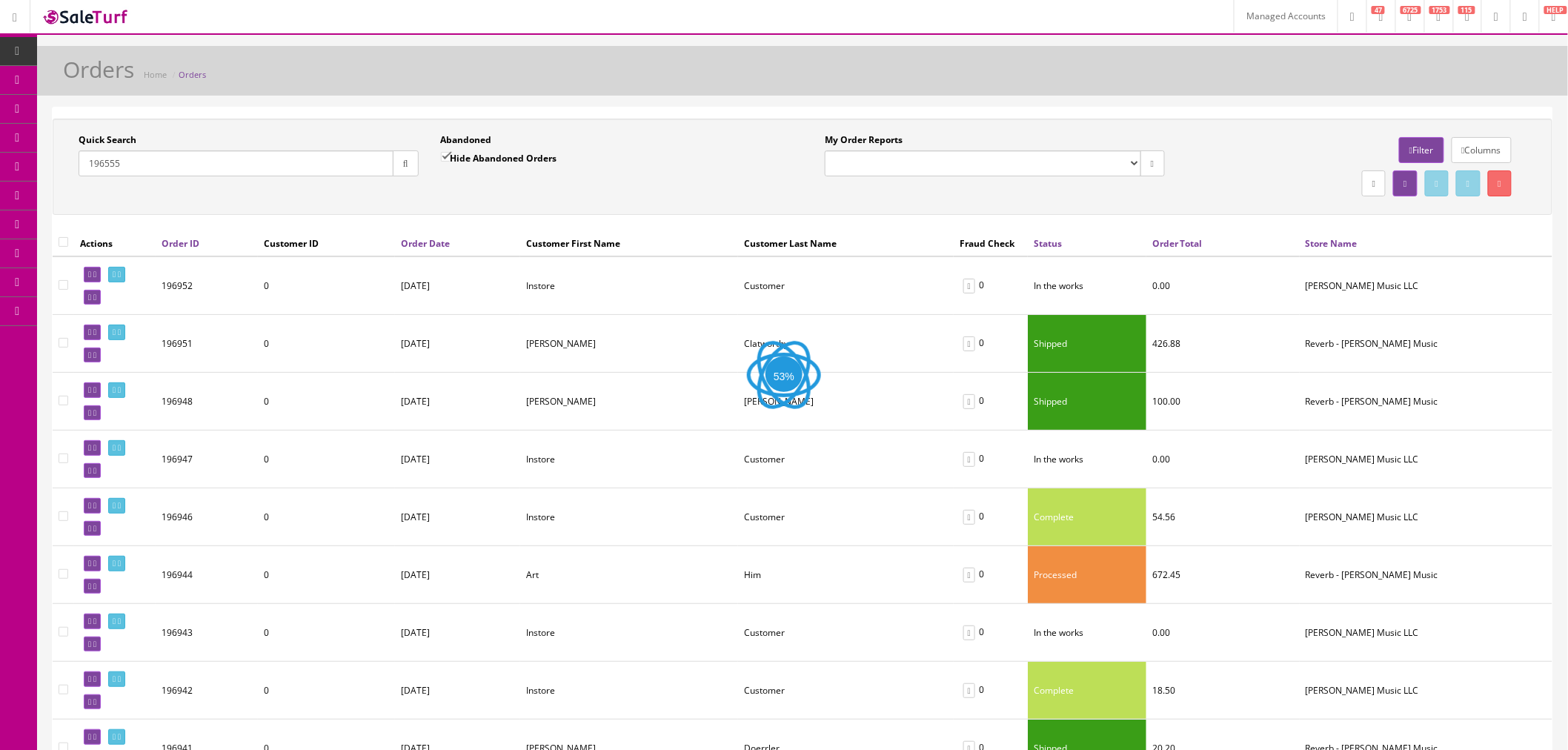
click at [262, 145] on div "Quick Search 196555" at bounding box center [248, 155] width 340 height 43
click at [261, 173] on input "196555" at bounding box center [236, 163] width 315 height 26
paste input "5232"
type input "195232"
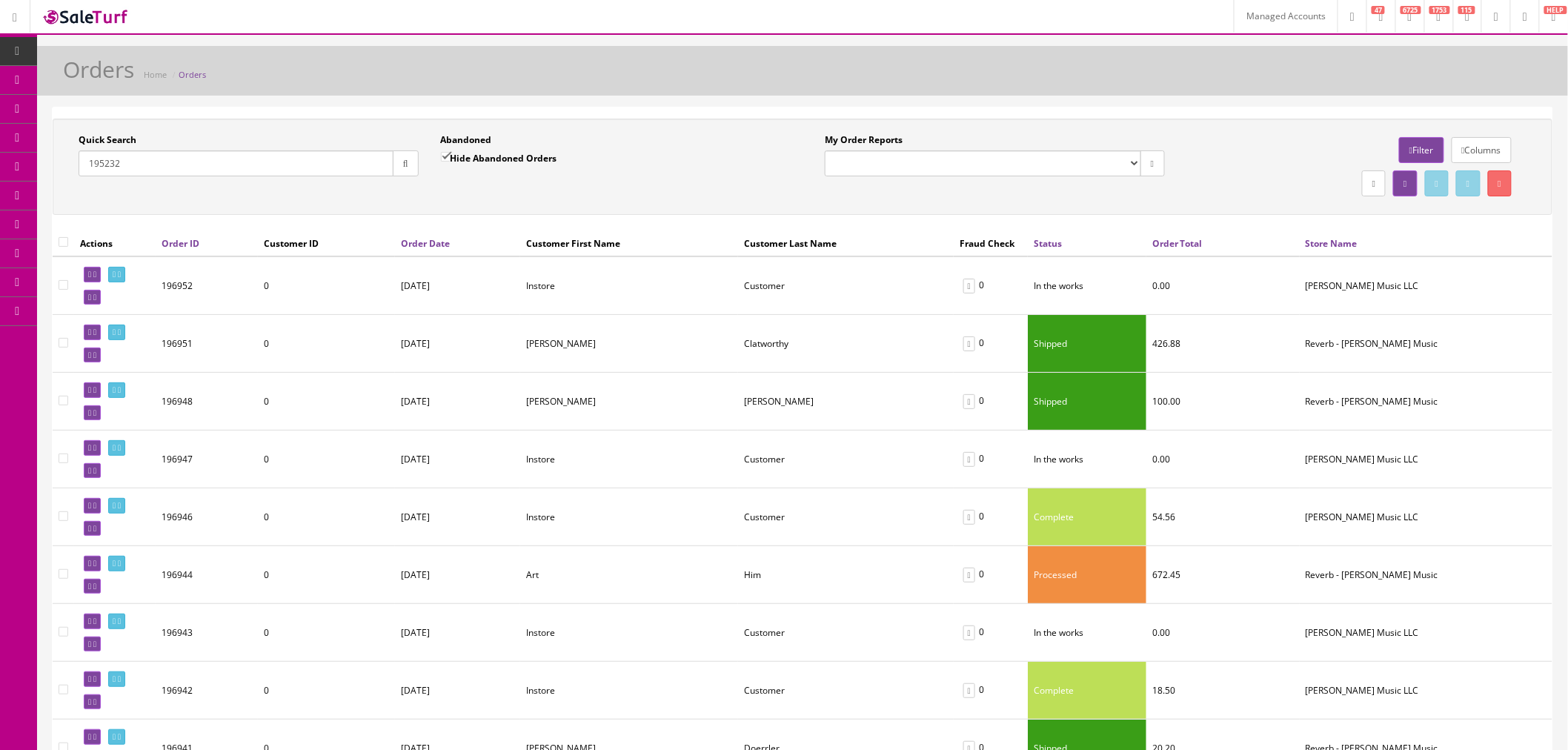
click at [403, 168] on icon "button" at bounding box center [406, 163] width 5 height 9
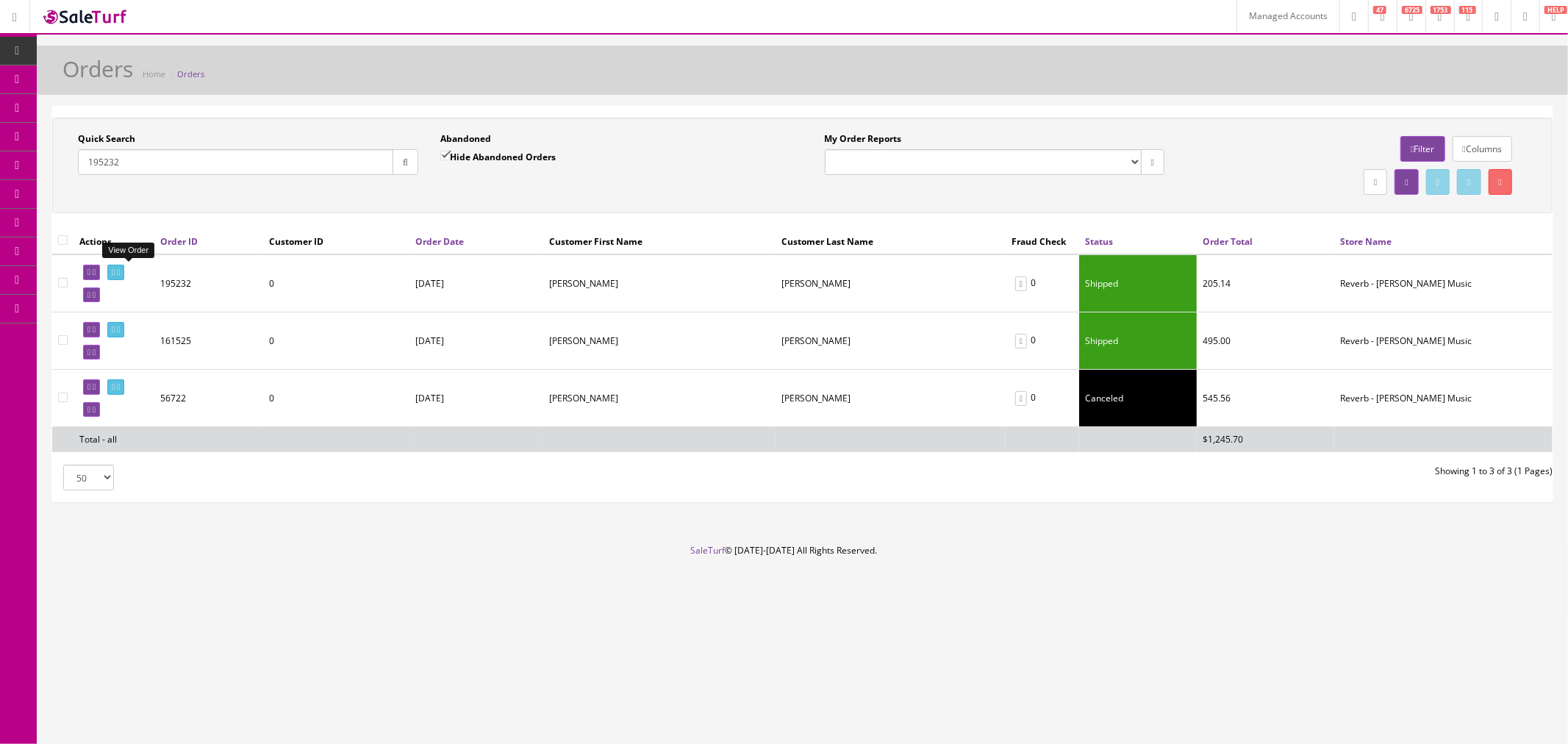
click at [120, 272] on icon at bounding box center [118, 272] width 3 height 8
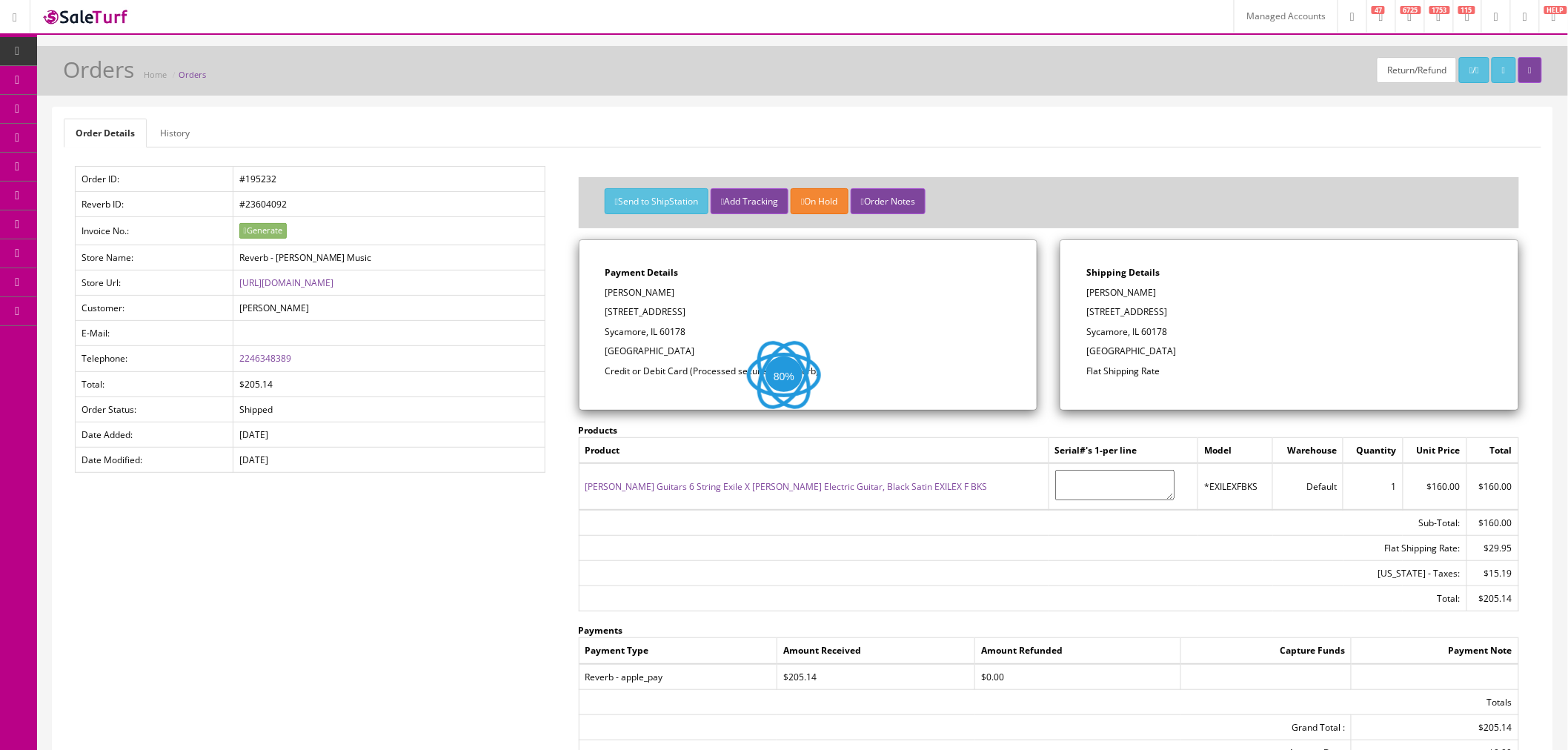
click at [1199, 490] on td "*EXILEXFBKS" at bounding box center [1236, 486] width 75 height 46
copy tr "*EXILEXFBKS"
drag, startPoint x: 325, startPoint y: 179, endPoint x: 285, endPoint y: 179, distance: 40.0
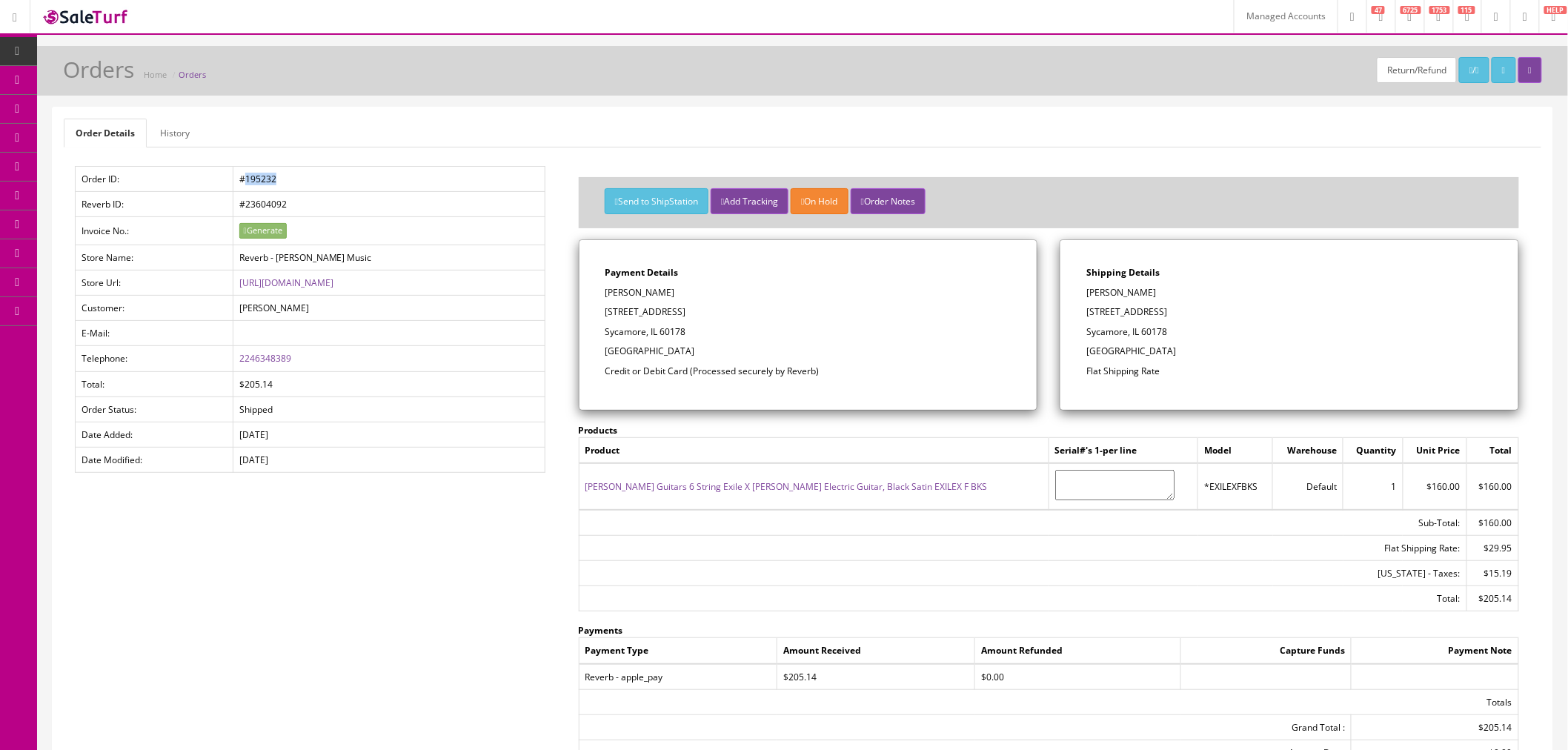
click at [285, 179] on td "#195232" at bounding box center [389, 179] width 312 height 26
copy td "195232"
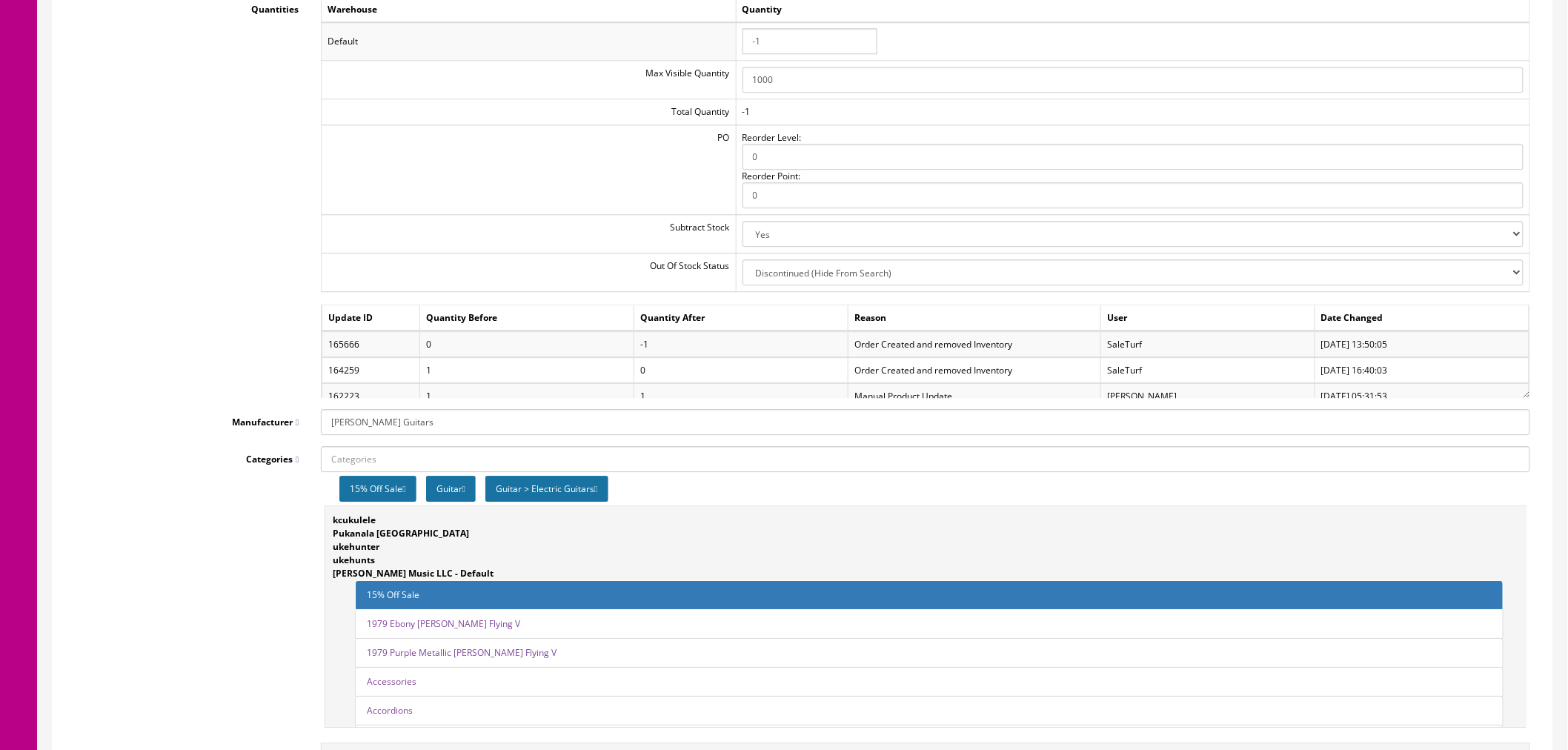
click at [1160, 369] on td "SaleTurf" at bounding box center [1209, 371] width 214 height 26
click at [1159, 378] on td "Jeff Sefton" at bounding box center [1209, 372] width 214 height 26
click at [655, 394] on td "1" at bounding box center [742, 396] width 214 height 26
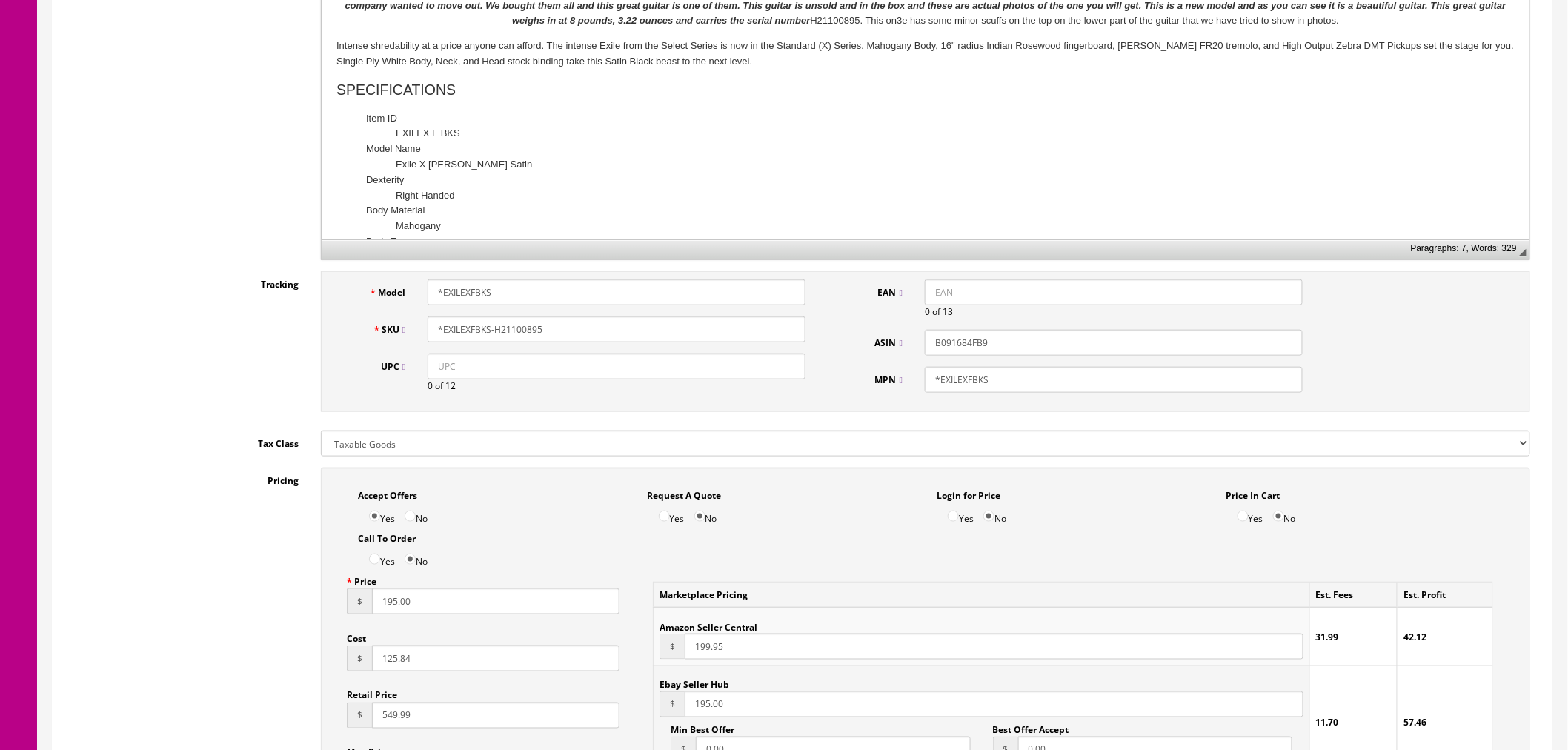
scroll to position [493, 0]
click at [521, 299] on input "*EXILEXFBKS" at bounding box center [617, 293] width 378 height 26
click at [520, 299] on input "*EXILEXFBKS" at bounding box center [617, 293] width 378 height 26
click at [554, 301] on input "*EXILEXFBKS" at bounding box center [617, 293] width 378 height 26
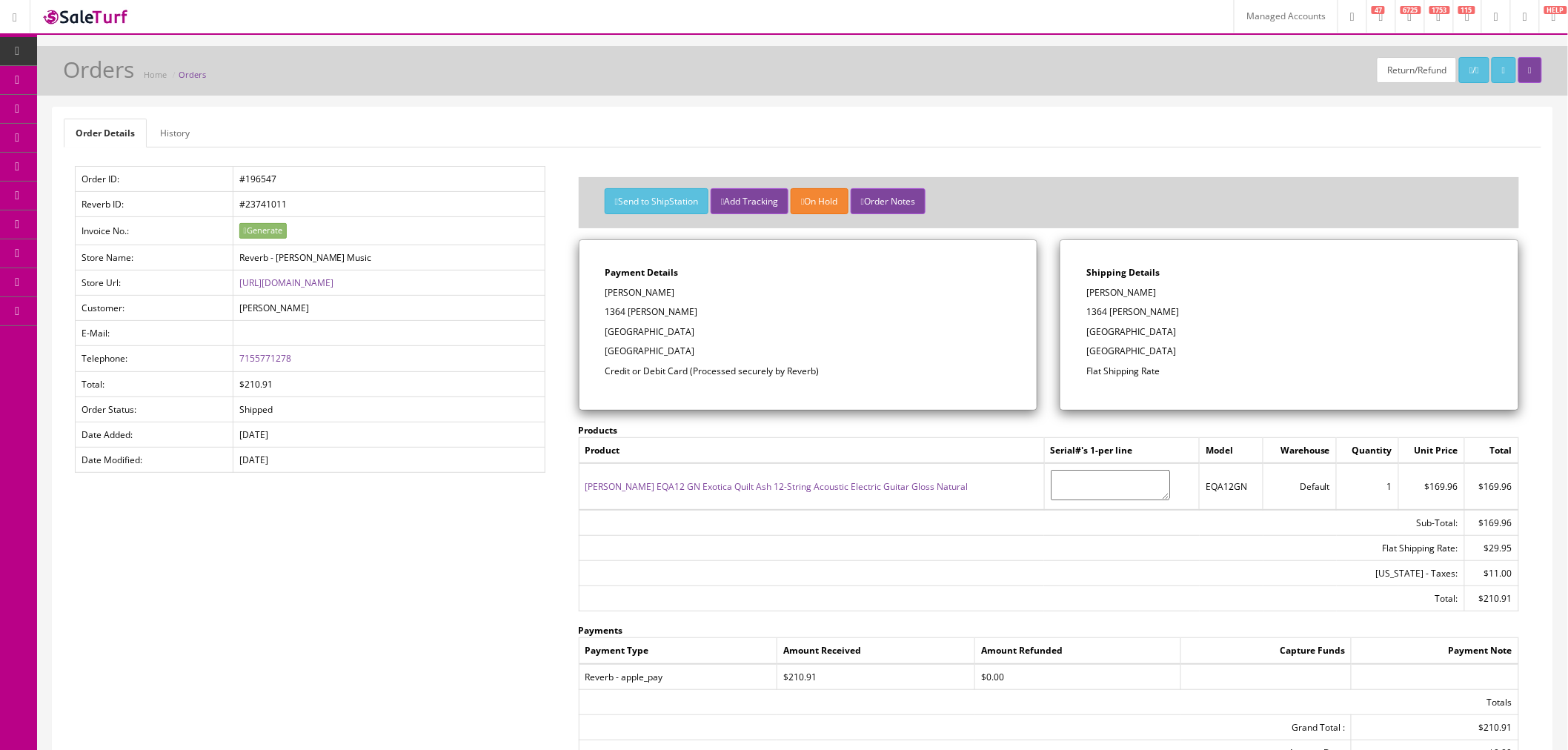
click at [1202, 486] on td "EQA12GN" at bounding box center [1231, 486] width 64 height 46
copy td "EQA12GN"
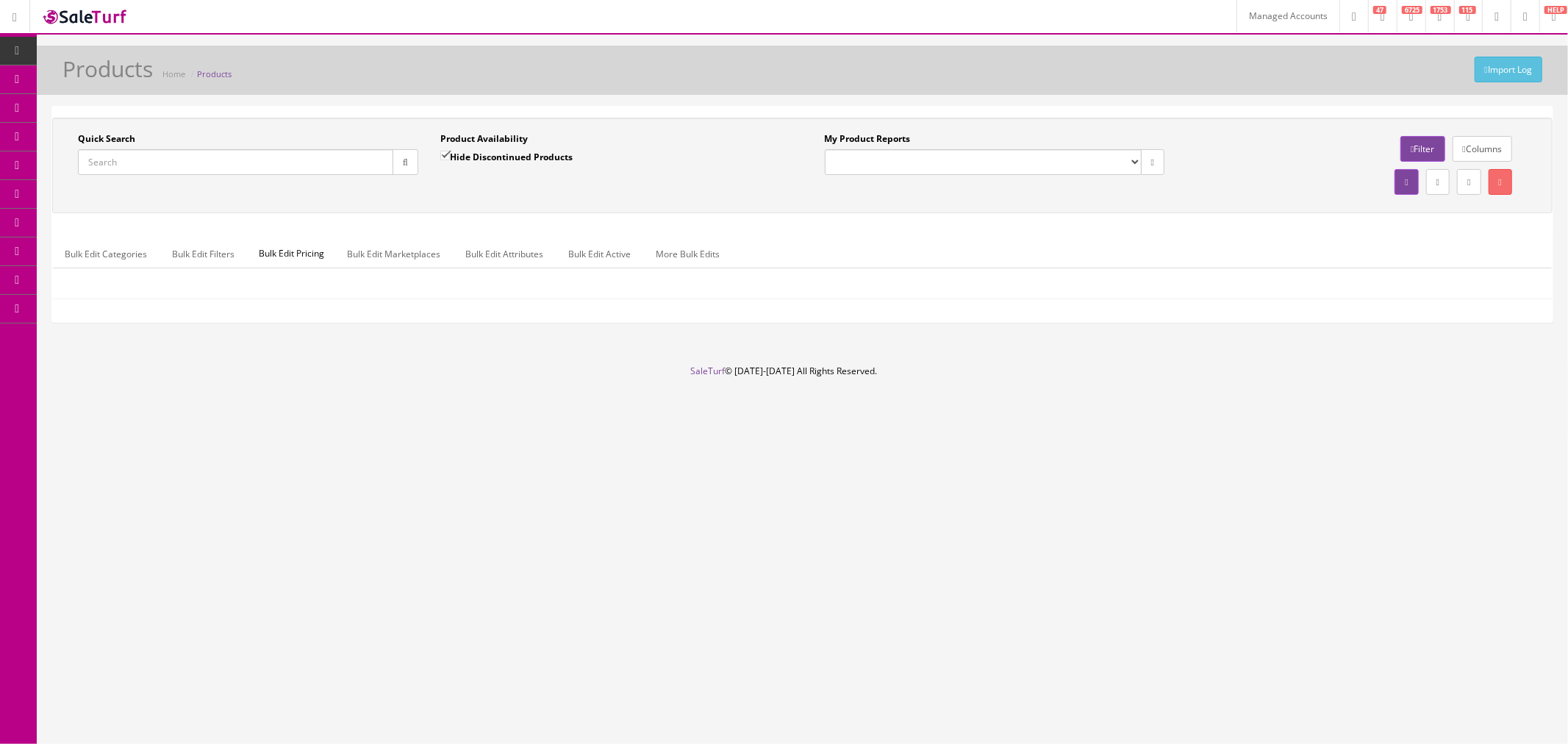
click at [276, 175] on div "Quick Search Date From" at bounding box center [247, 159] width 362 height 54
click at [283, 156] on input "Quick Search" at bounding box center [235, 162] width 316 height 25
paste input "21383"
type input "21383"
click at [408, 155] on button "button" at bounding box center [405, 162] width 25 height 25
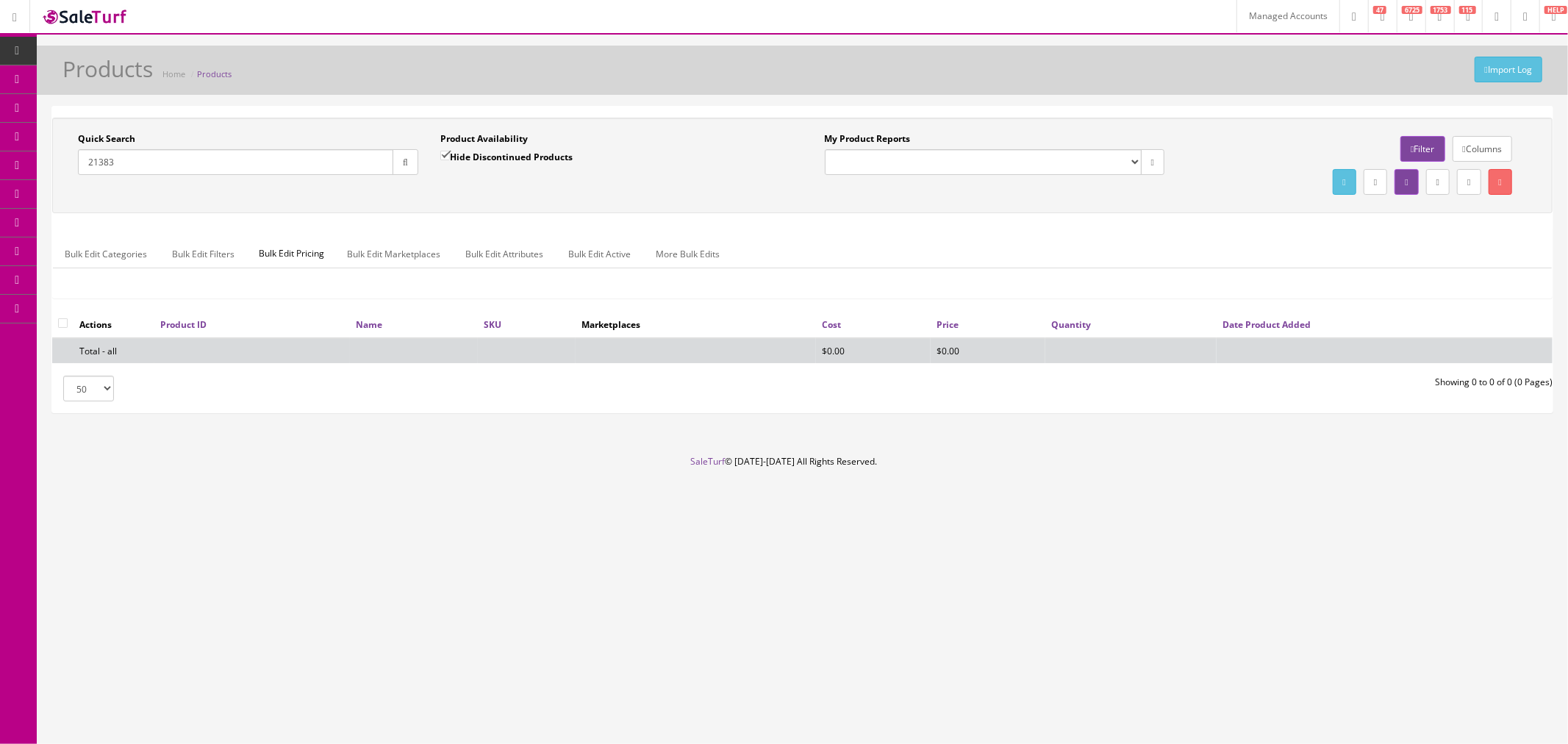
click at [448, 156] on input "Hide Discontinued Products" at bounding box center [445, 155] width 9 height 9
checkbox input "false"
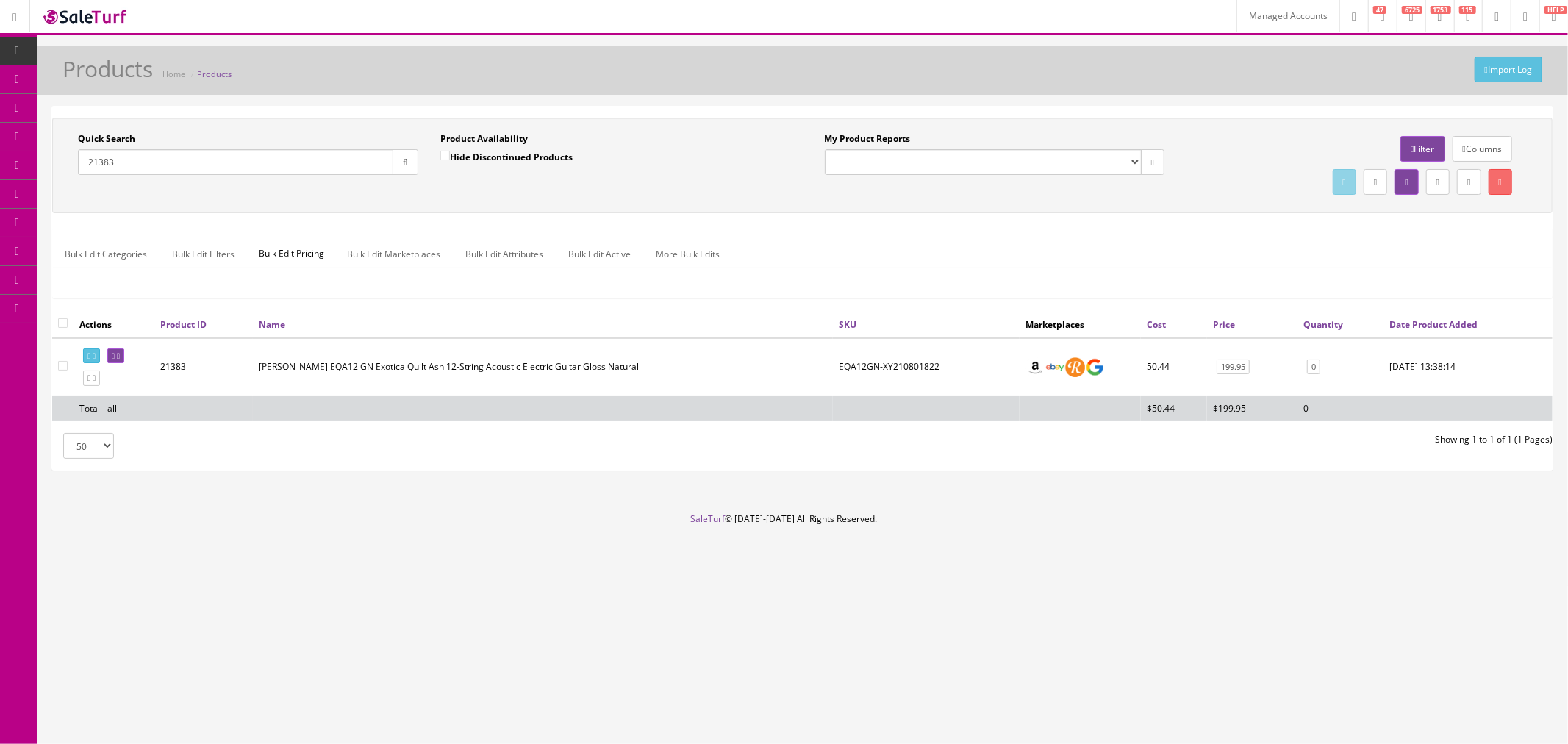
click at [222, 165] on input "21383" at bounding box center [235, 162] width 316 height 25
paste input "EQA12GN"
type input "EQA12GN"
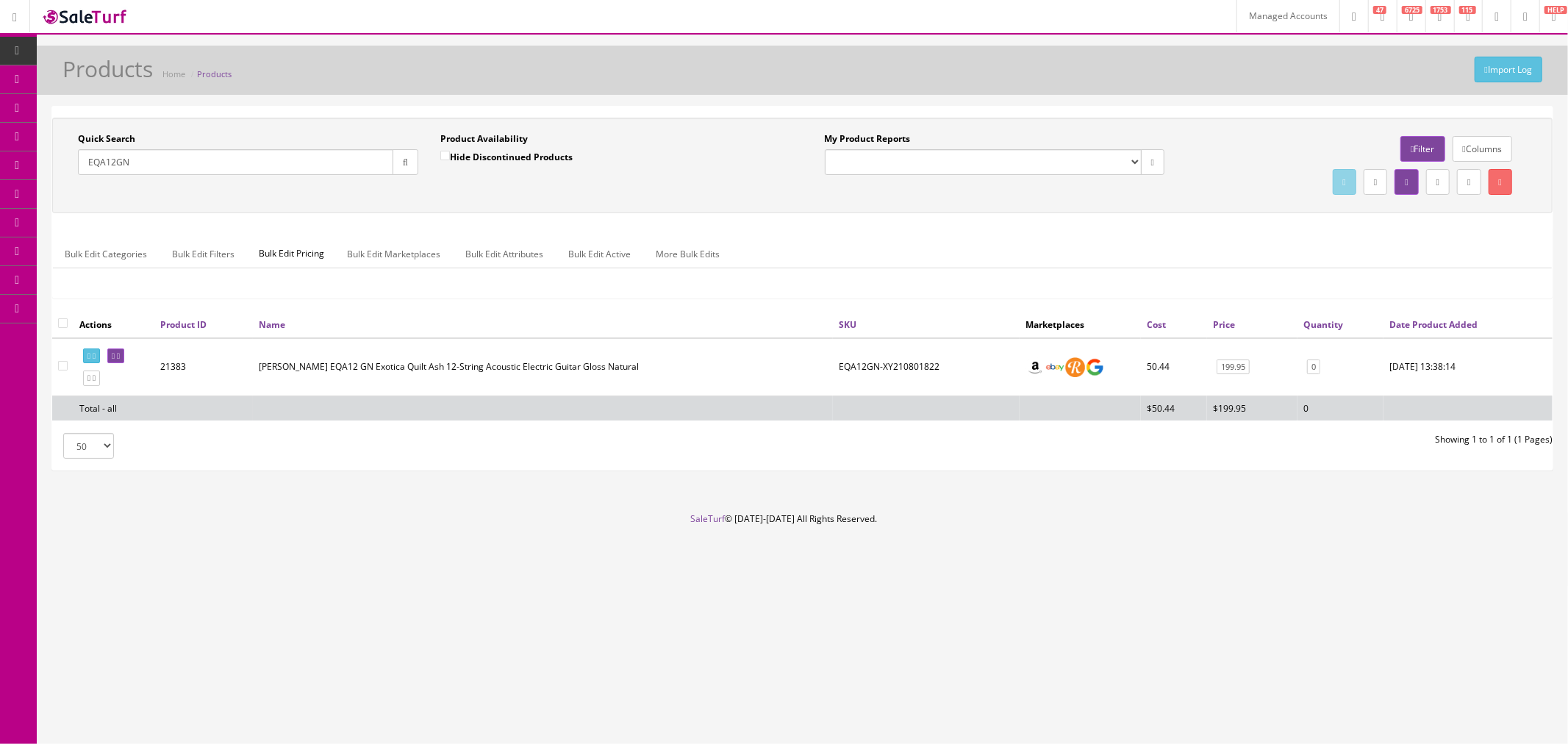
click at [415, 165] on button "button" at bounding box center [405, 162] width 25 height 25
click at [1464, 151] on link "Columns" at bounding box center [1482, 148] width 60 height 25
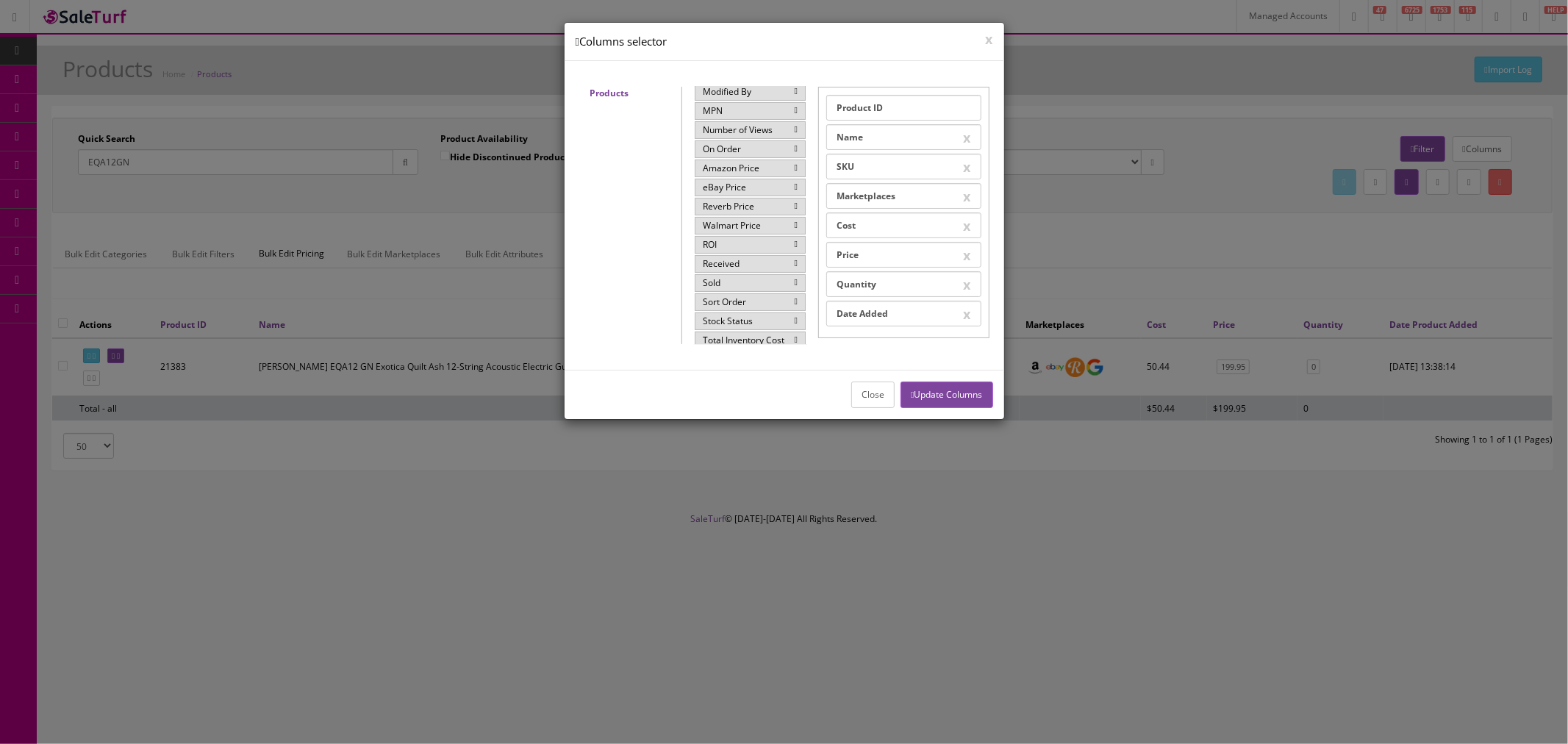
scroll to position [245, 0]
click at [731, 251] on div "Sold" at bounding box center [750, 253] width 111 height 18
click at [949, 385] on button "Update Columns" at bounding box center [946, 394] width 92 height 25
click at [852, 392] on button "Close" at bounding box center [873, 394] width 43 height 25
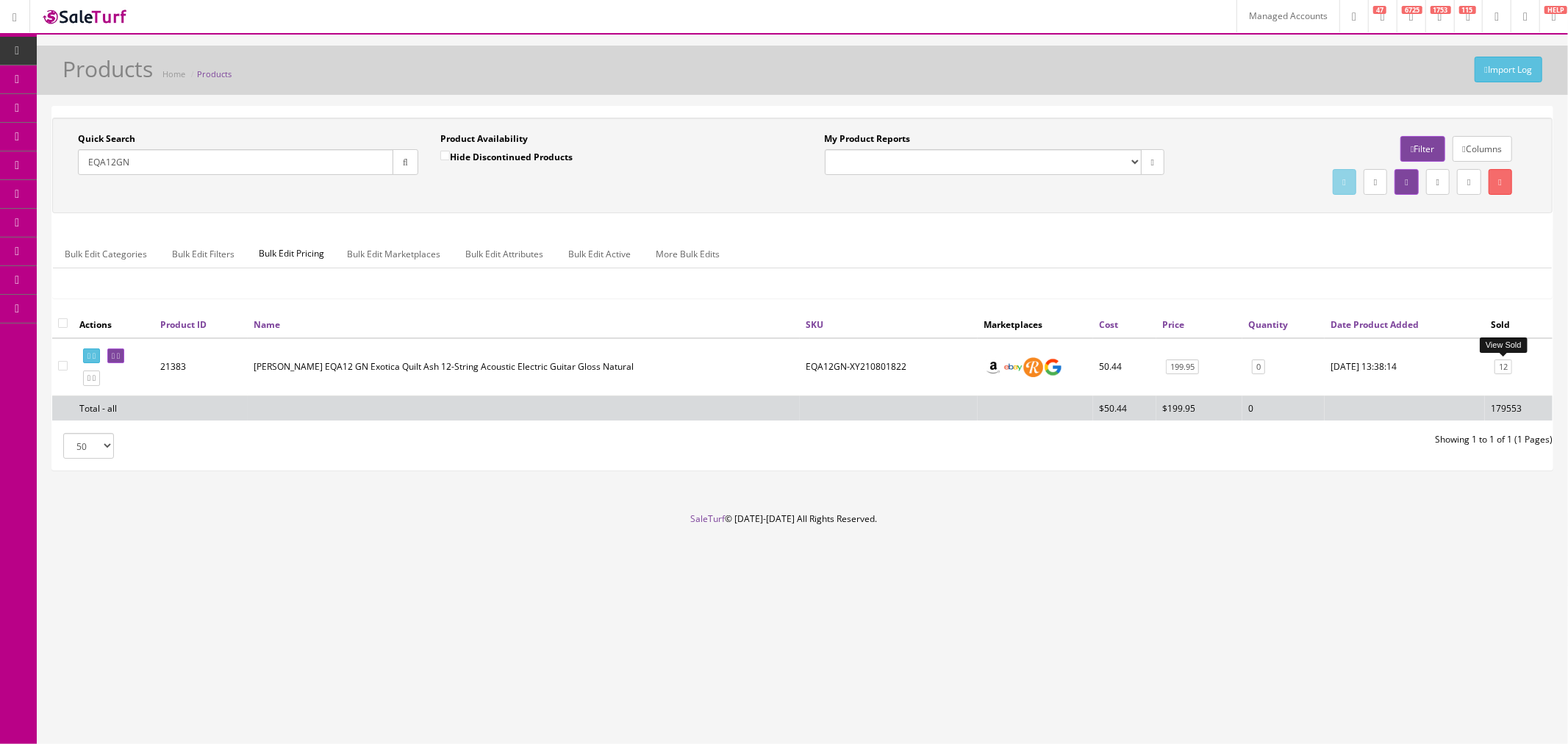
click at [1500, 361] on link "12" at bounding box center [1503, 367] width 18 height 15
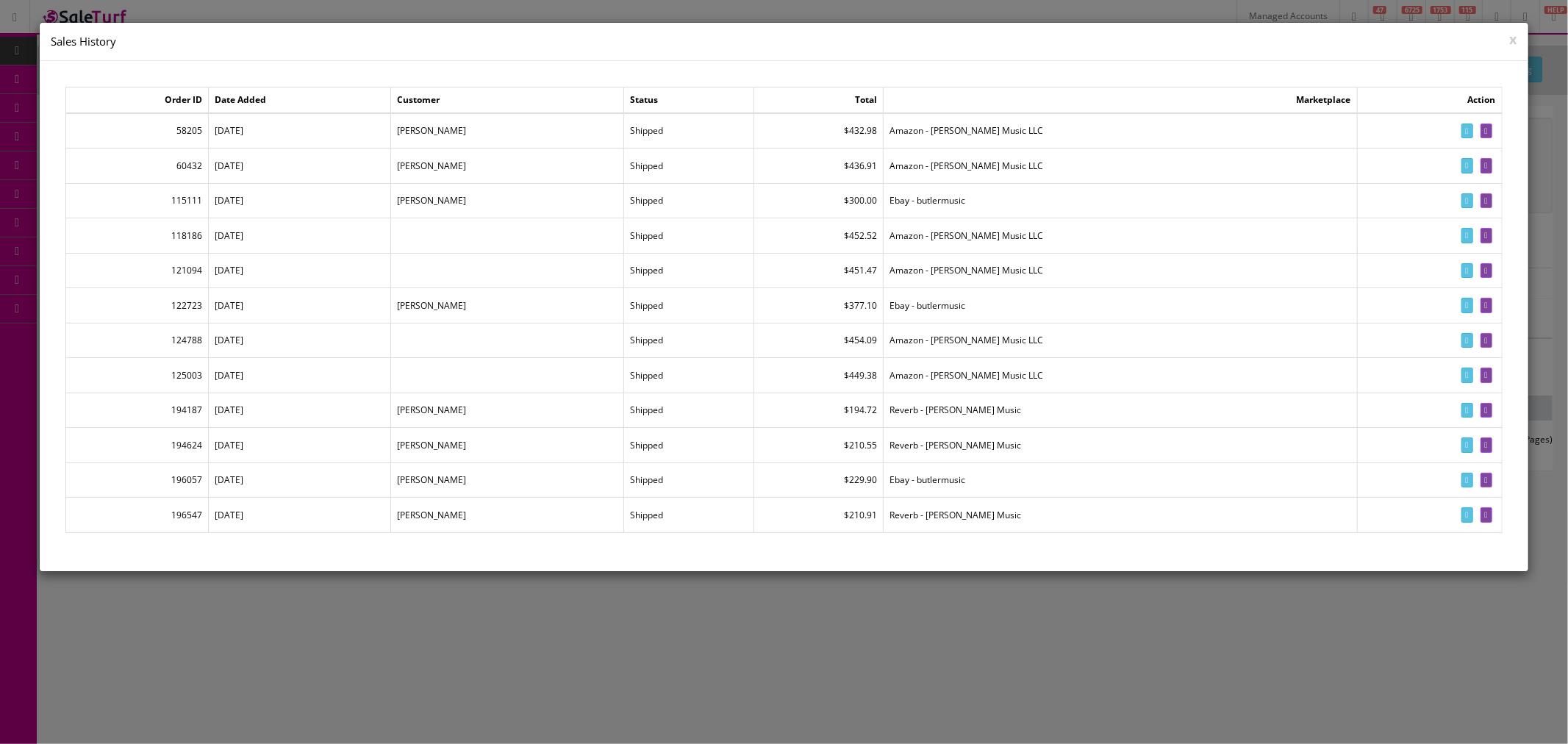
click at [255, 615] on div at bounding box center [784, 372] width 1568 height 744
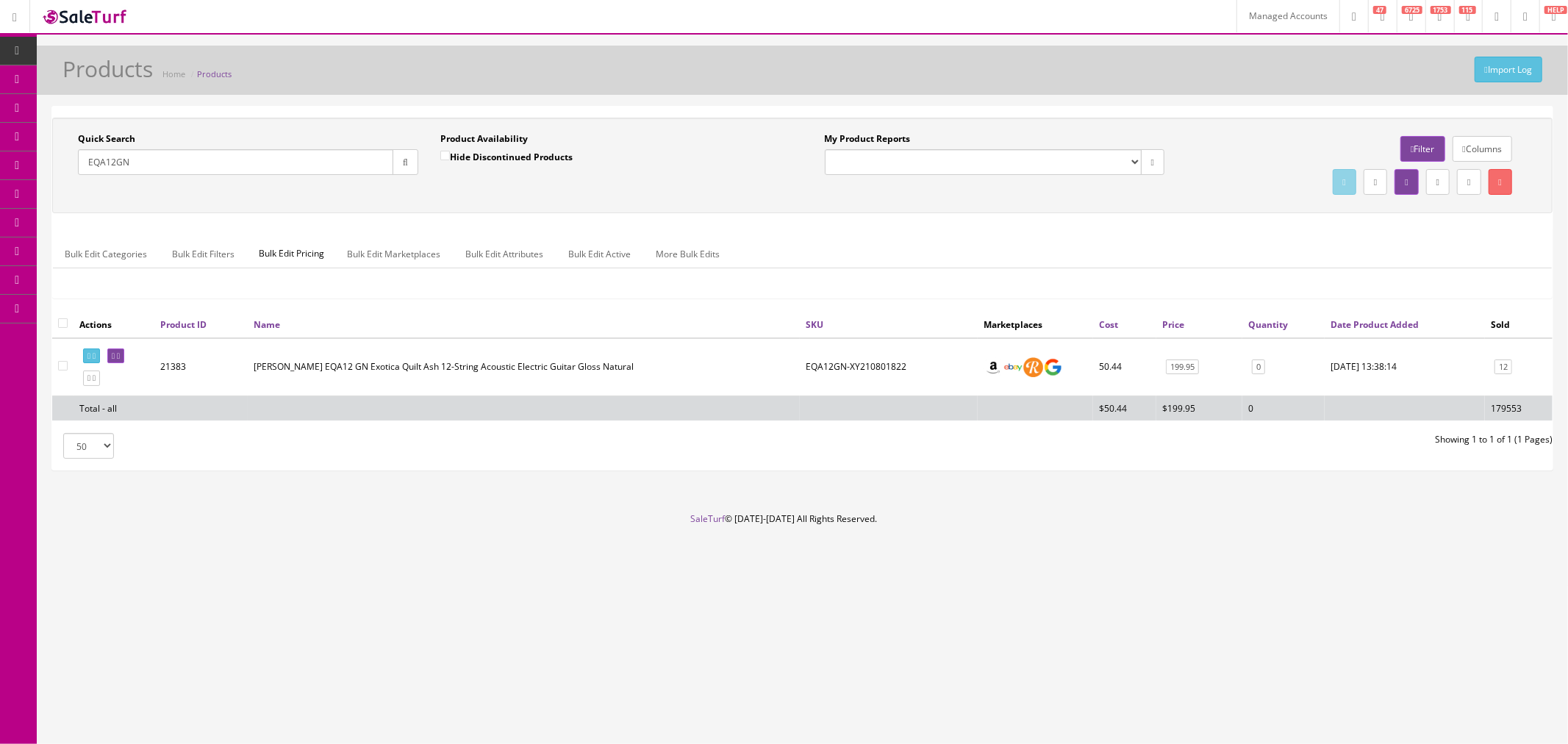
click at [165, 366] on td "21383" at bounding box center [201, 367] width 94 height 58
copy td "21383"
click at [1509, 368] on link "12" at bounding box center [1503, 367] width 18 height 15
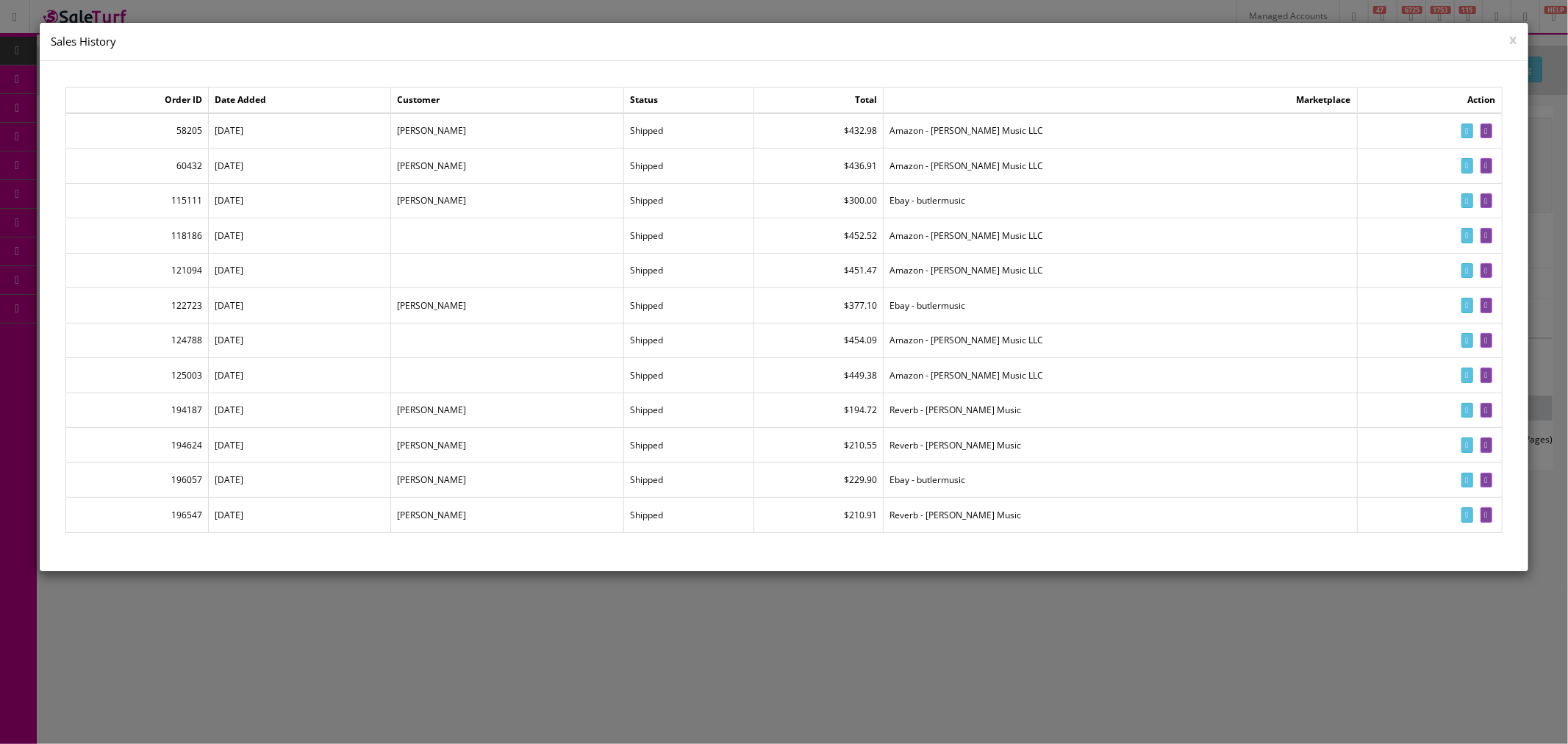
click at [1510, 38] on button "x" at bounding box center [1513, 39] width 8 height 13
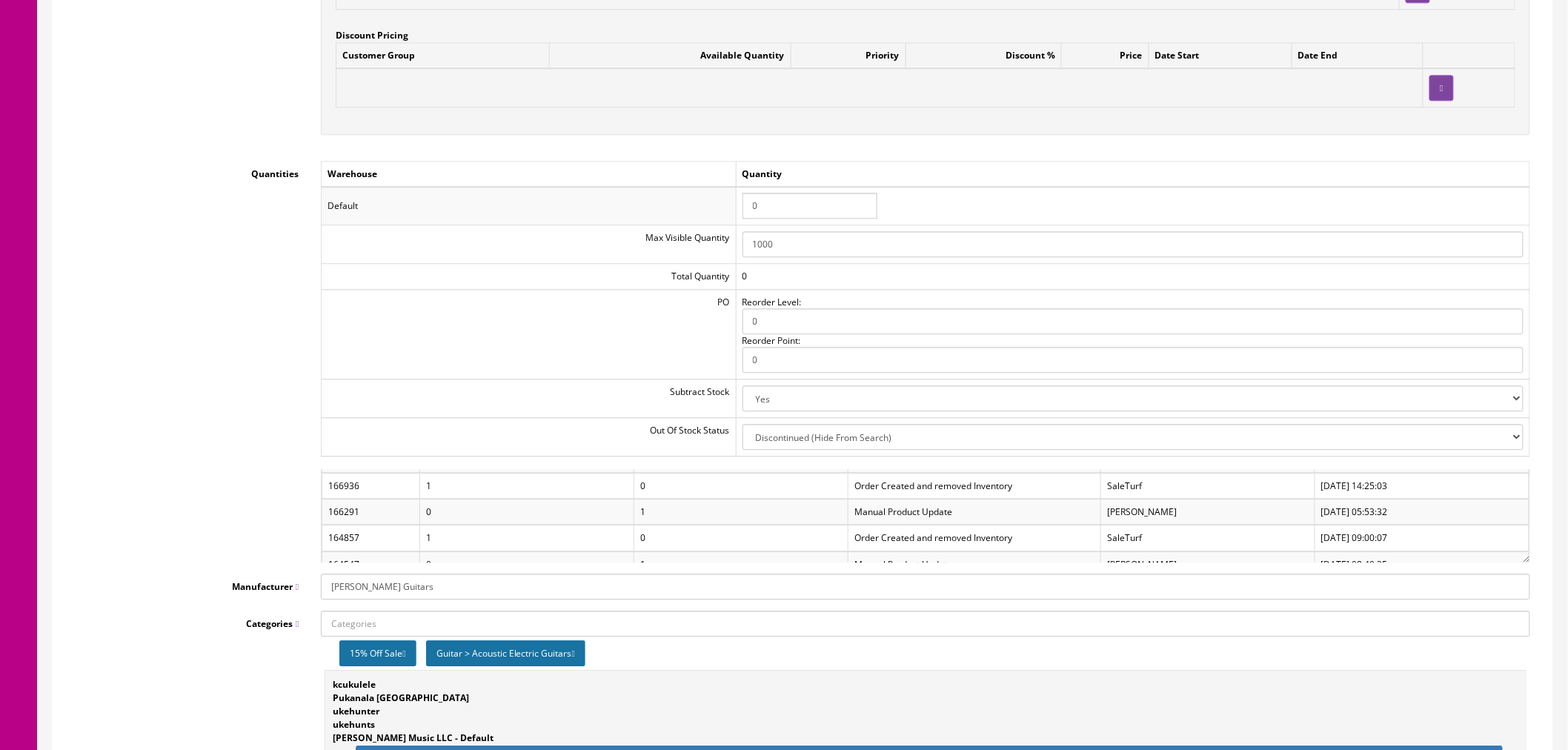
scroll to position [16, 0]
click at [943, 523] on td "Order Created and removed Inventory" at bounding box center [975, 519] width 253 height 26
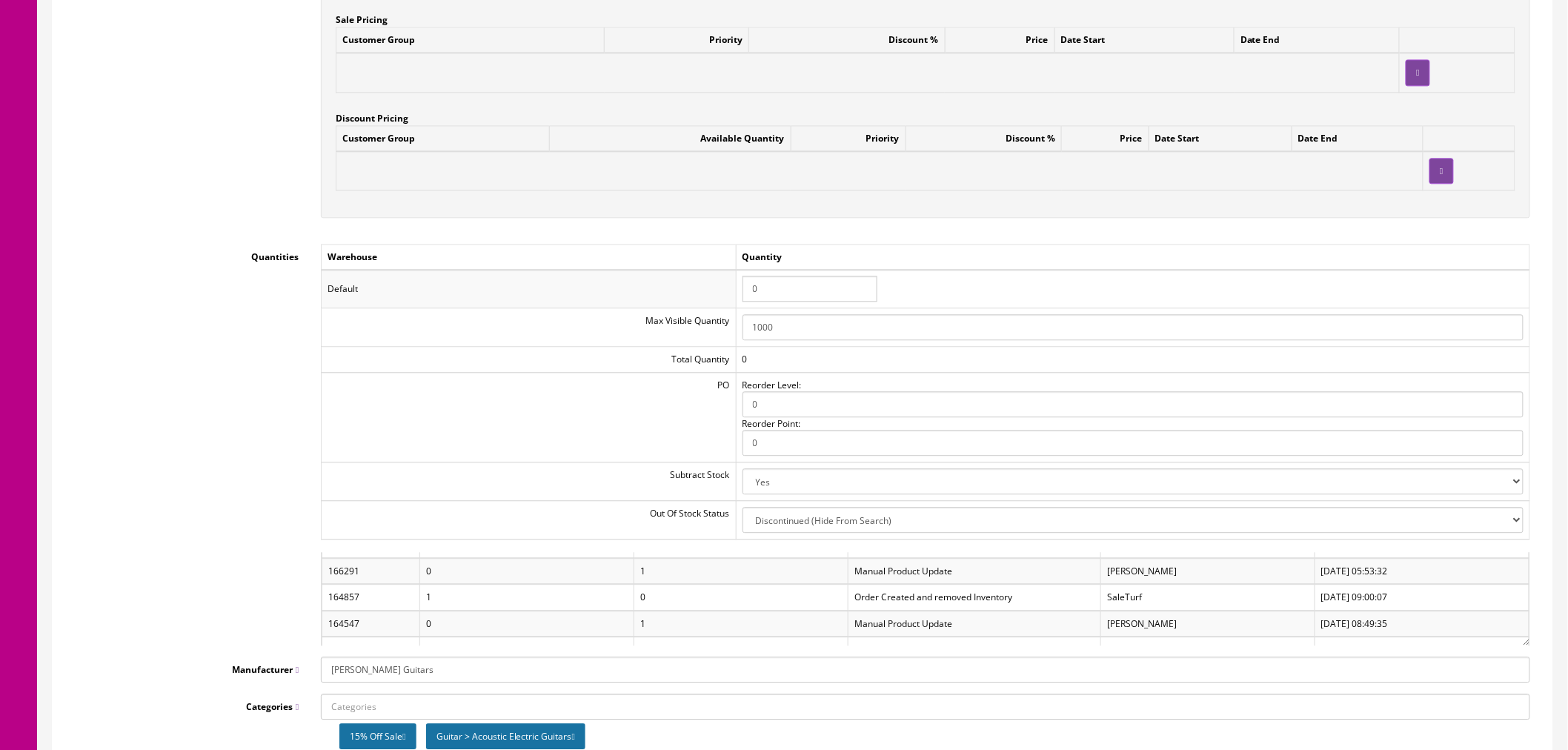
scroll to position [0, 0]
